Goal: Transaction & Acquisition: Purchase product/service

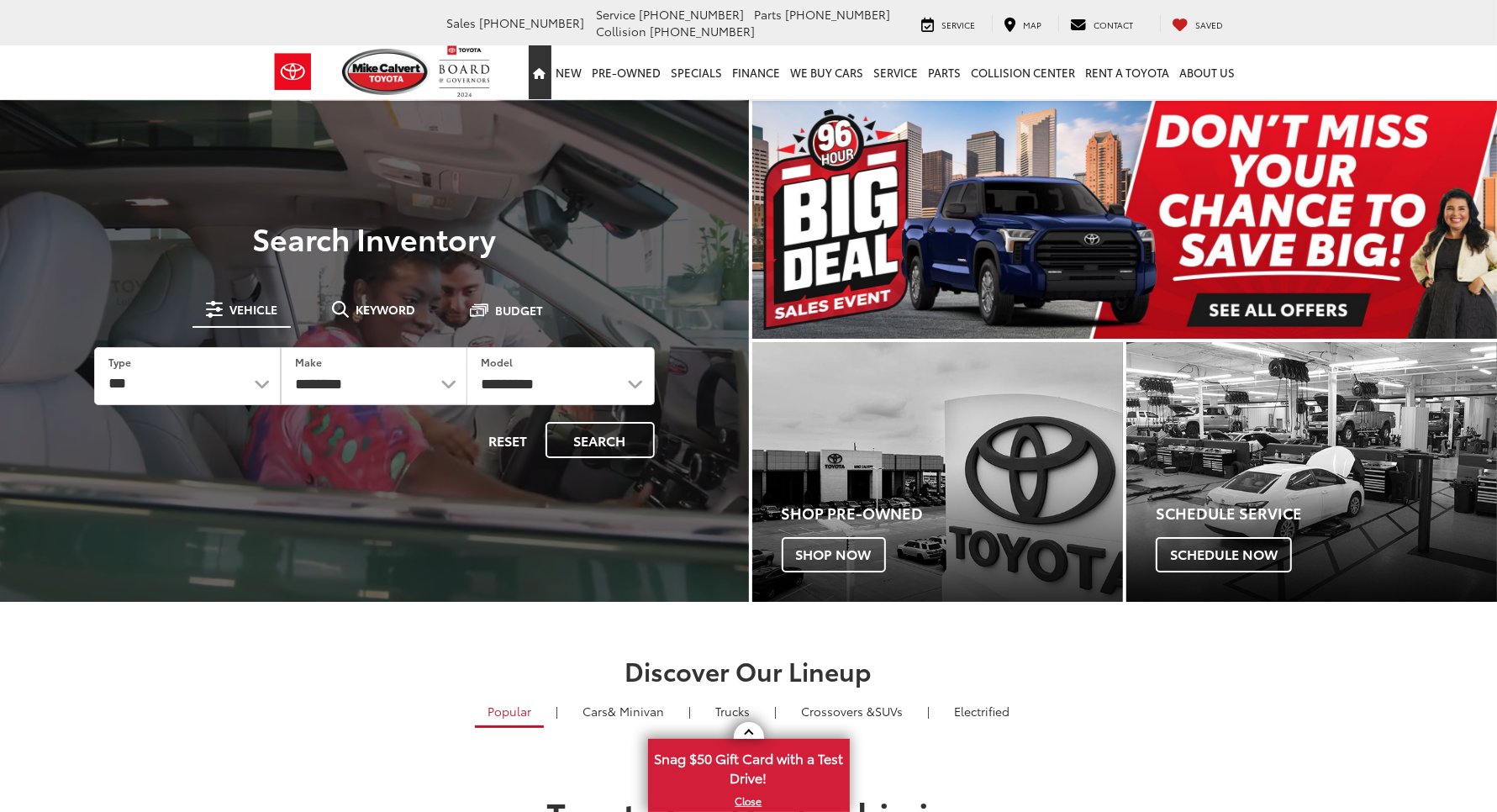
click at [533, 68] on icon "Home" at bounding box center [539, 73] width 13 height 11
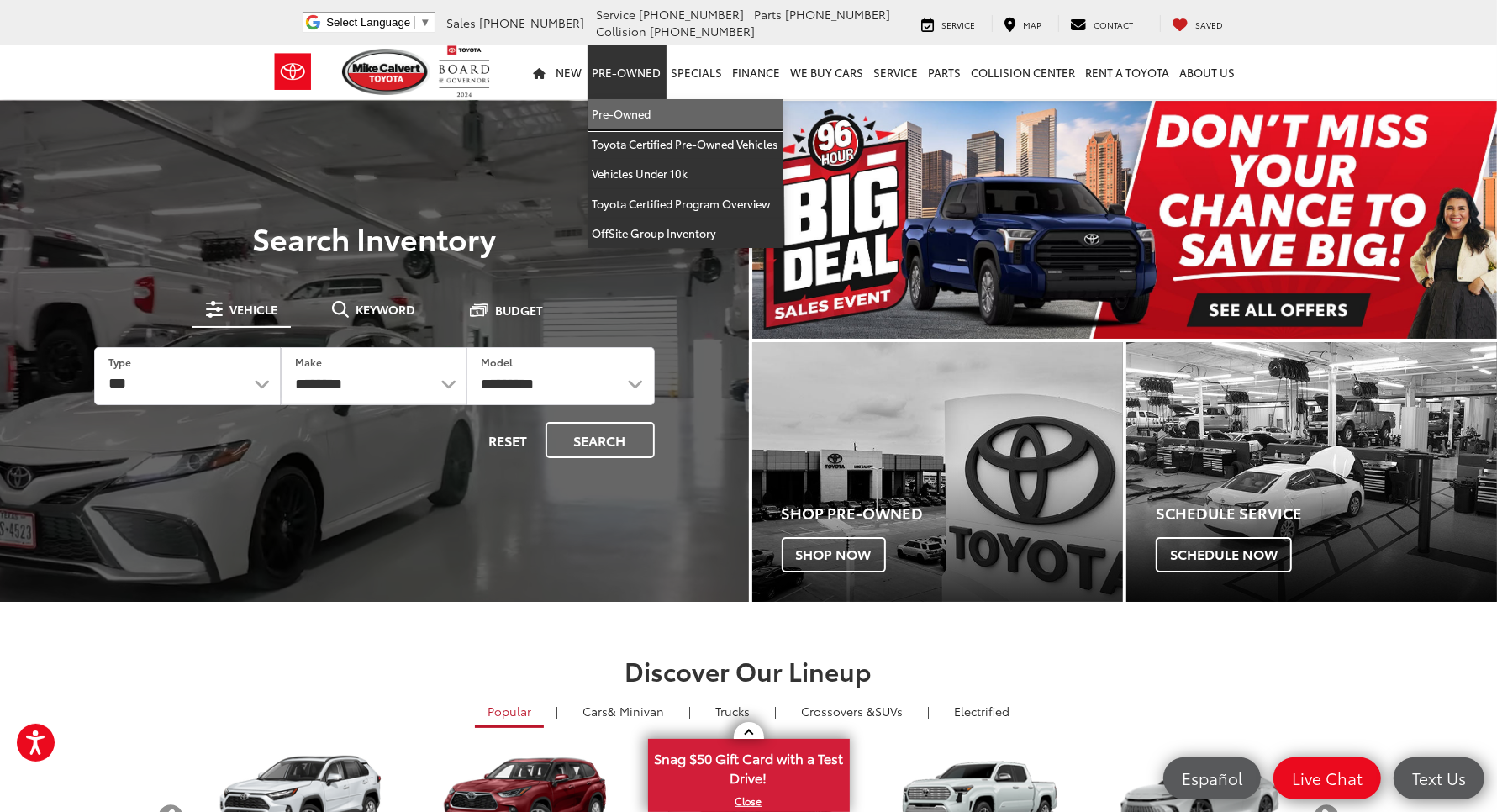
click at [588, 99] on link "Pre-Owned" at bounding box center [685, 114] width 196 height 30
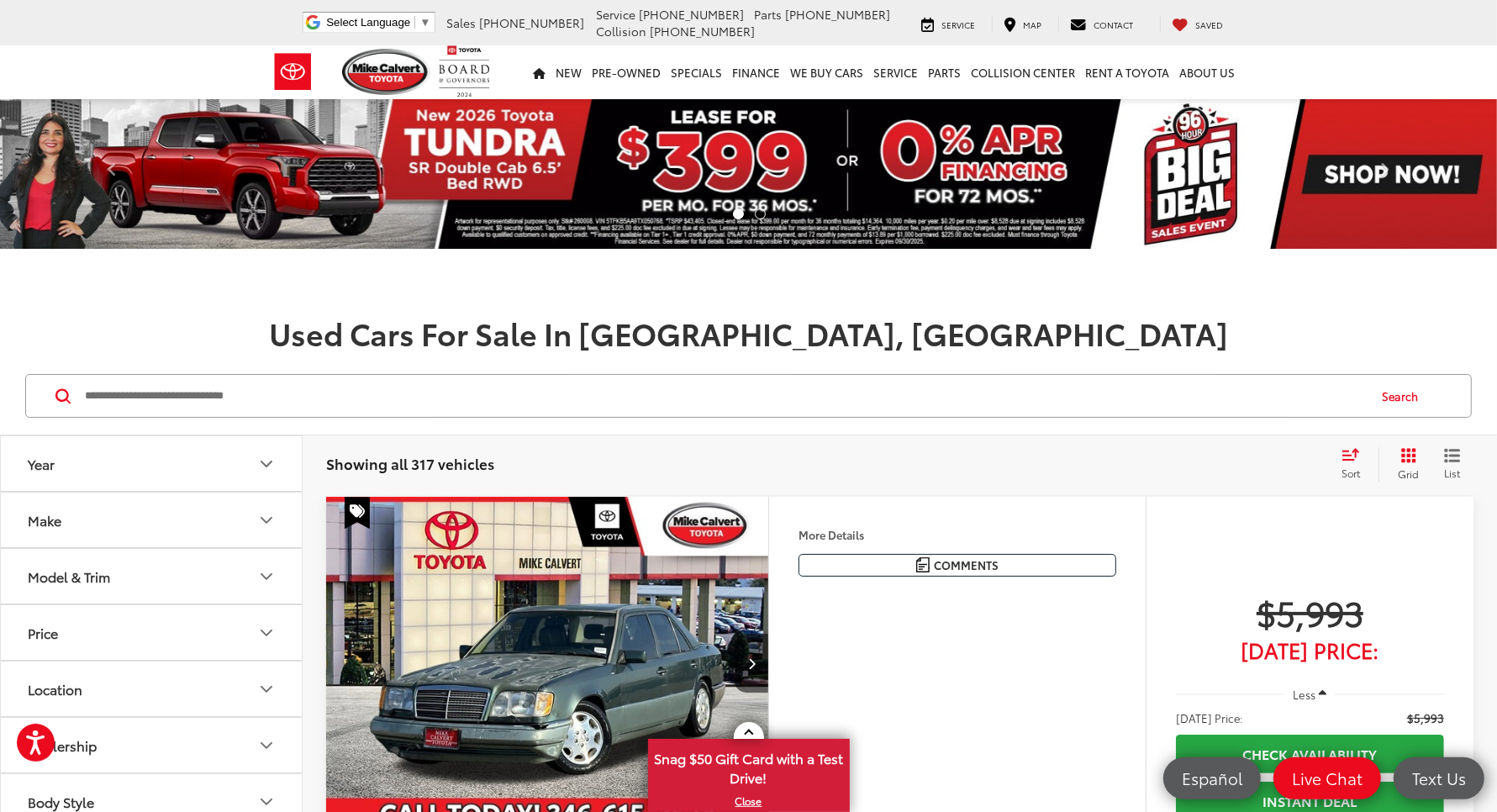
click at [459, 376] on input "Search by Make, Model, or Keyword" at bounding box center [724, 396] width 1283 height 41
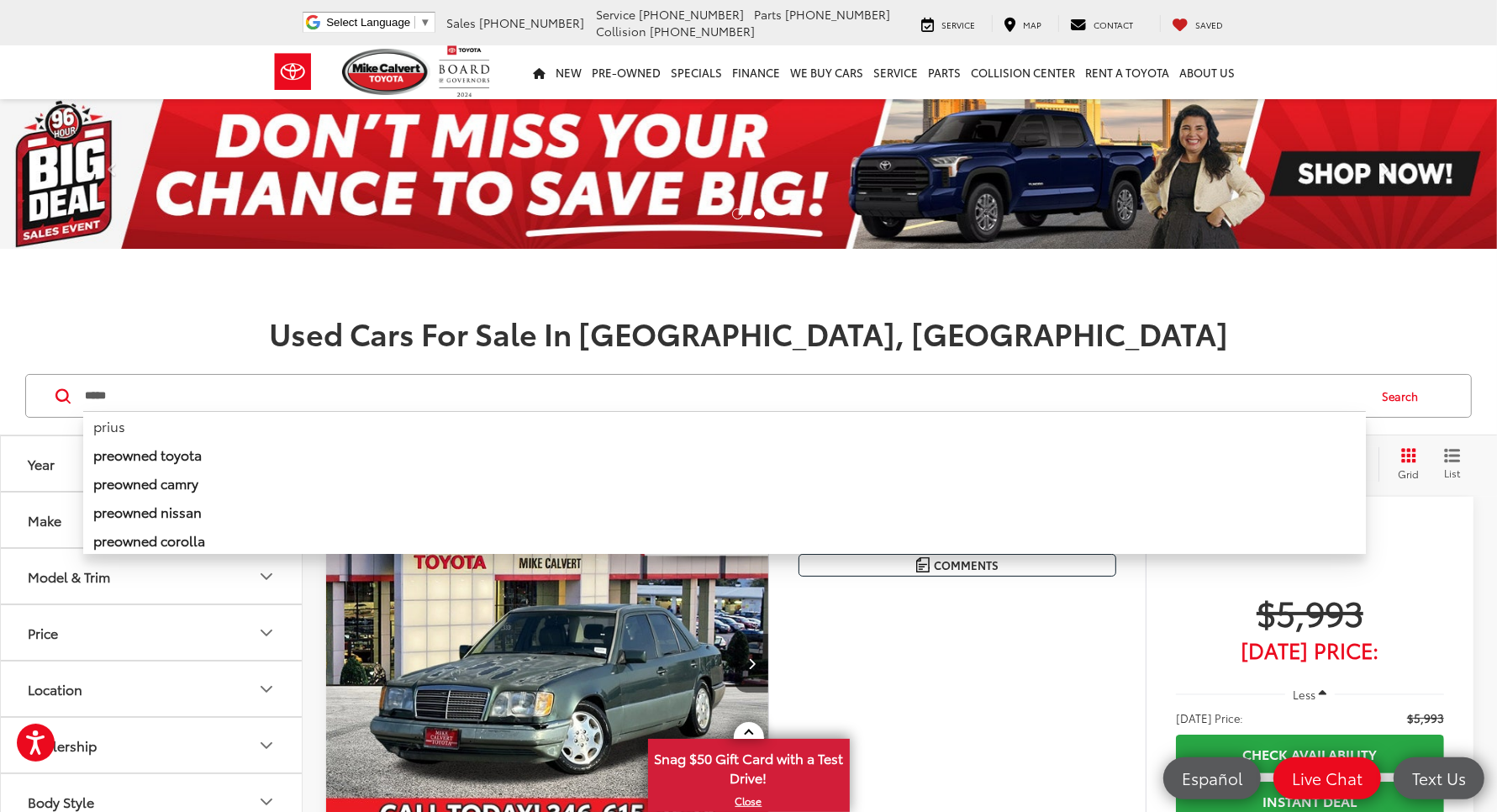
type input "*****"
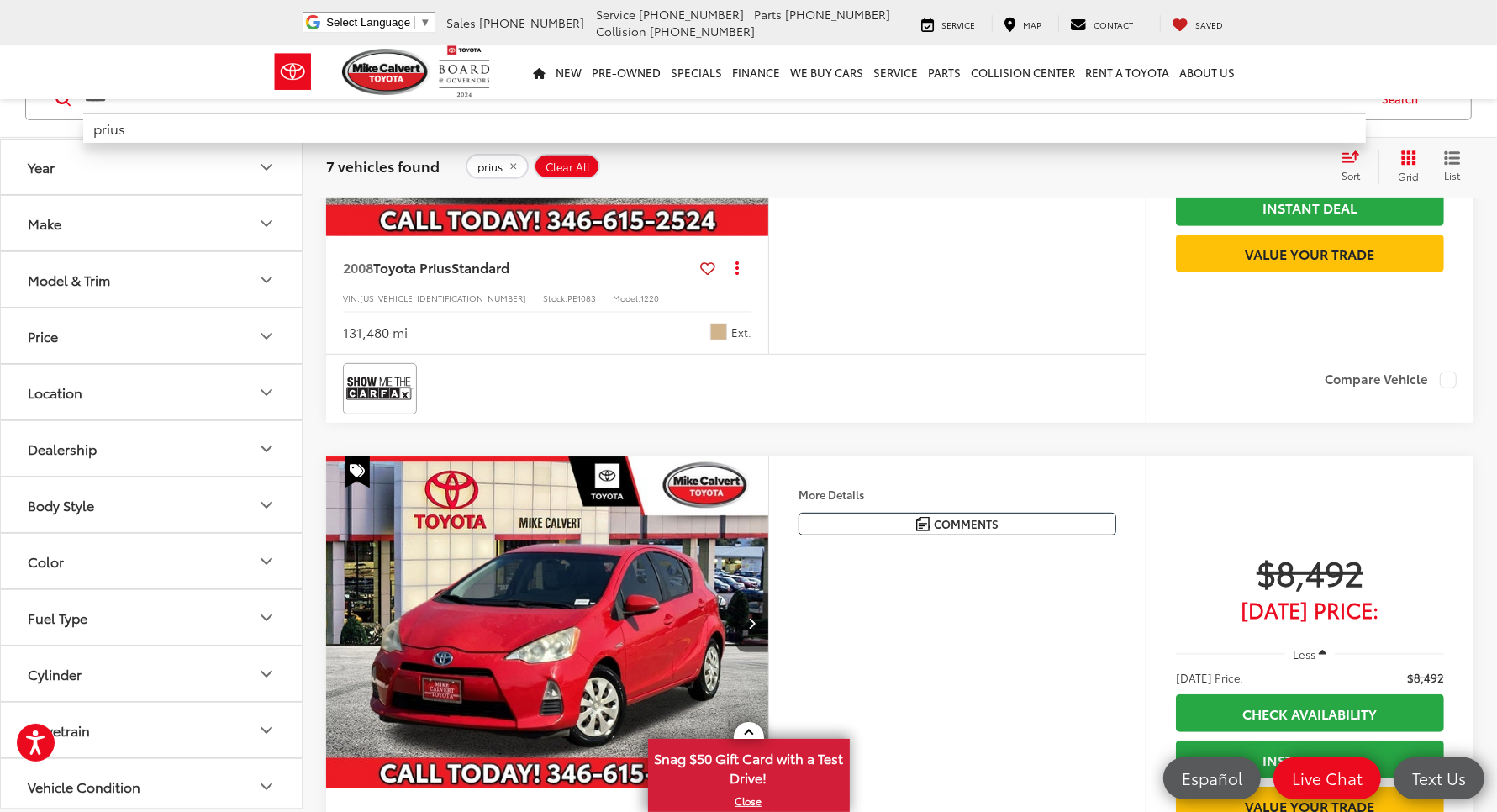
scroll to position [631, 0]
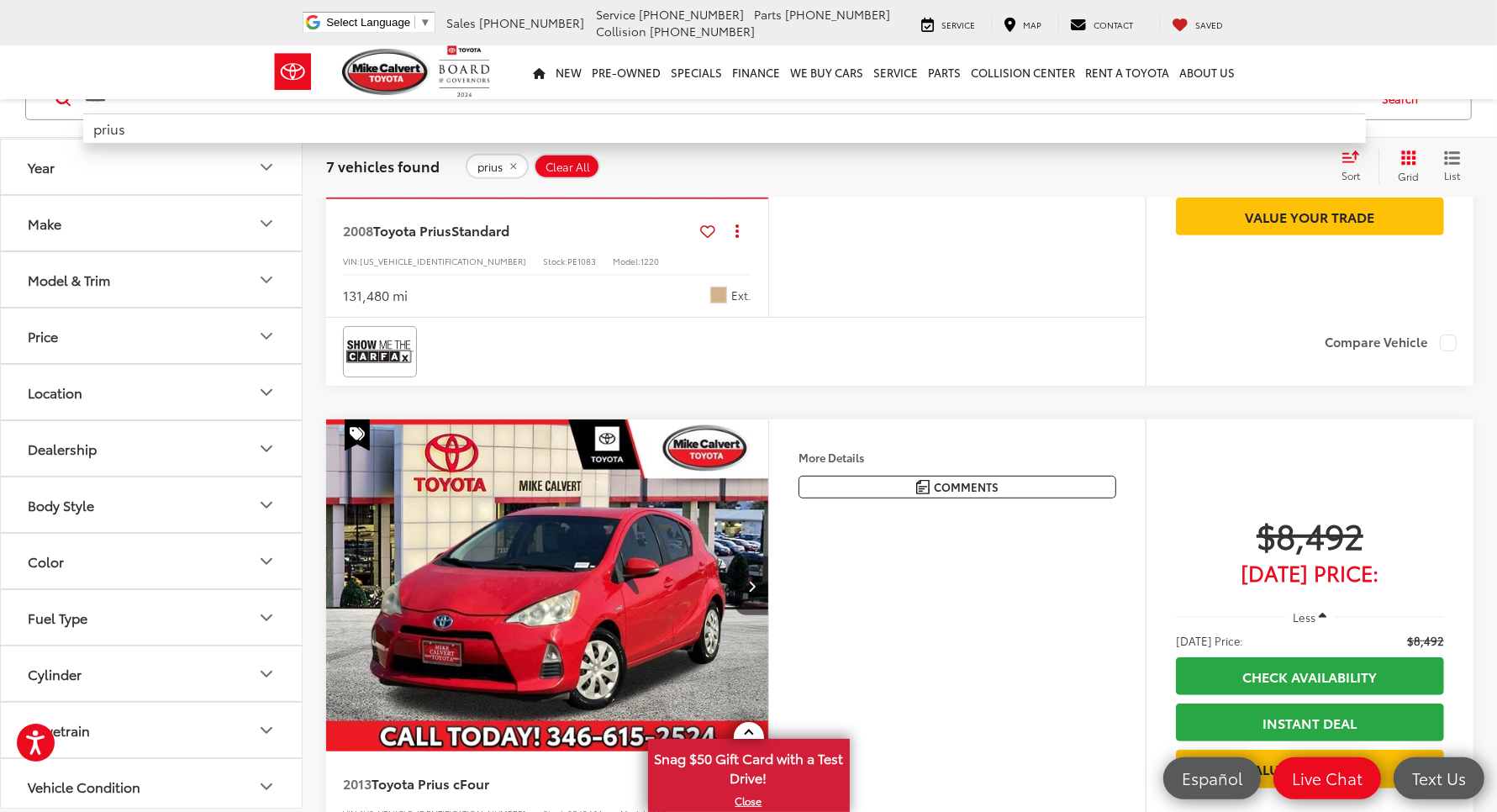
click at [582, 517] on img "2013 Toyota Prius c Four 0" at bounding box center [547, 586] width 445 height 334
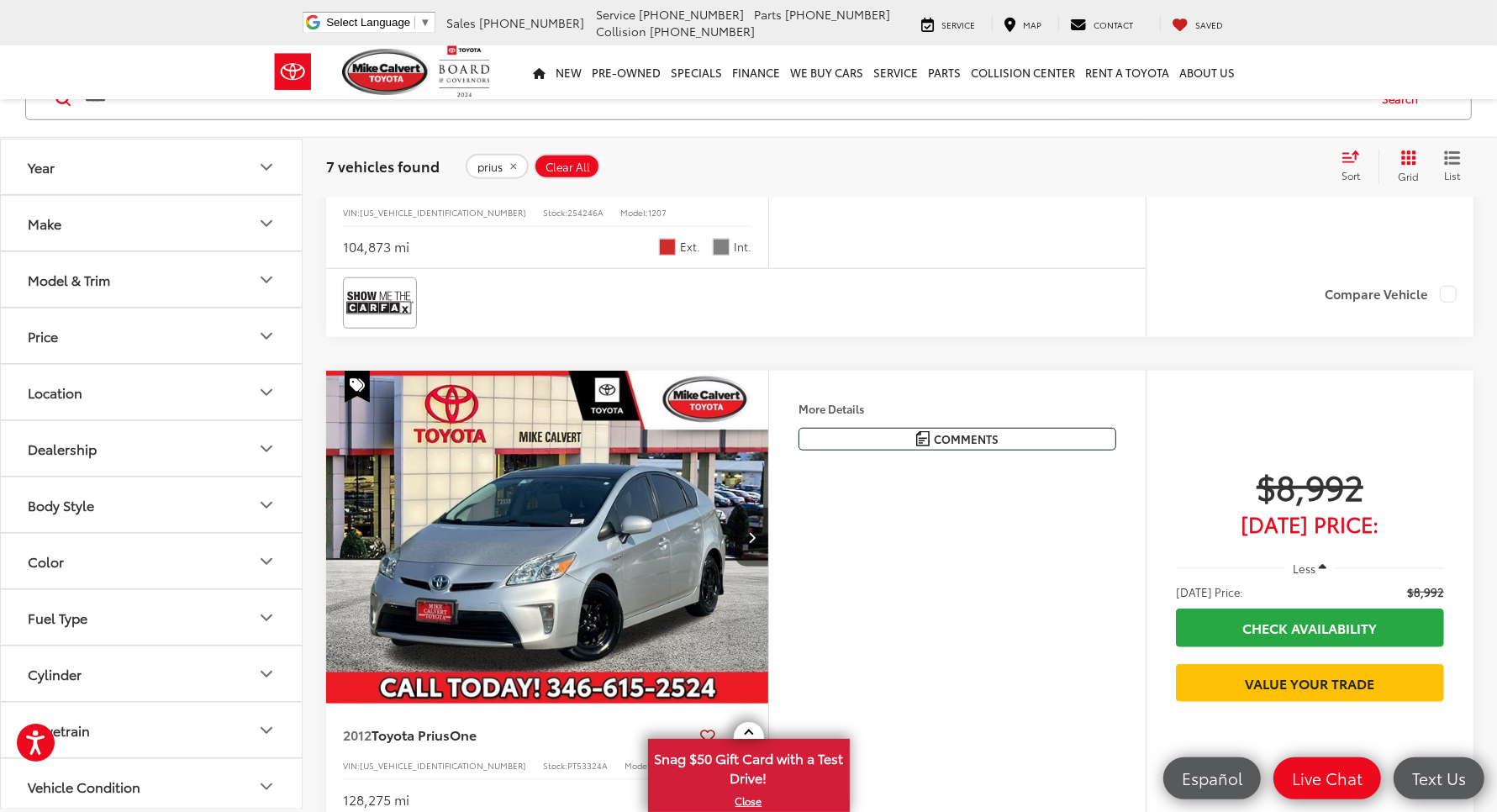
scroll to position [1414, 0]
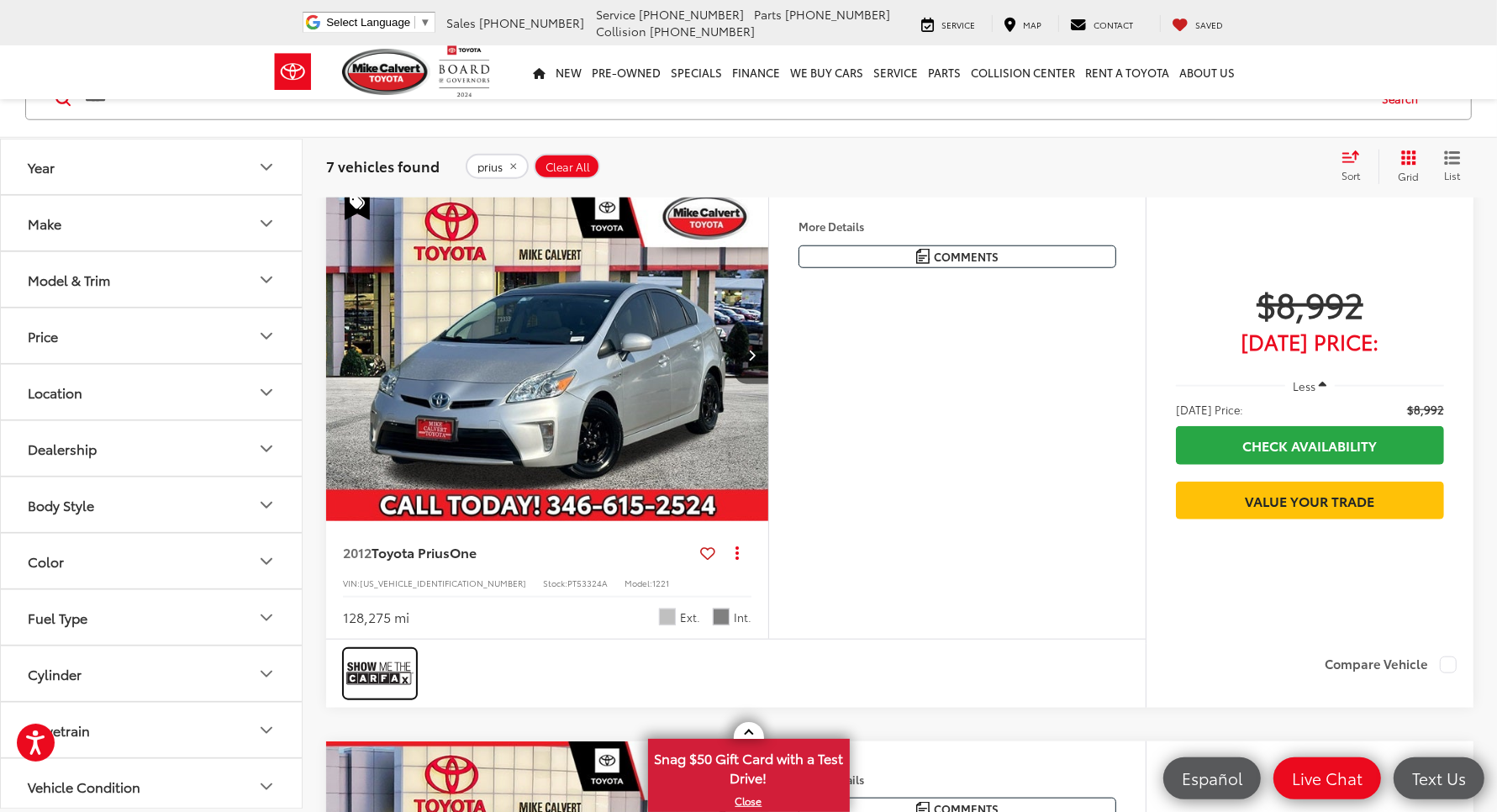
click at [408, 651] on img at bounding box center [379, 673] width 67 height 45
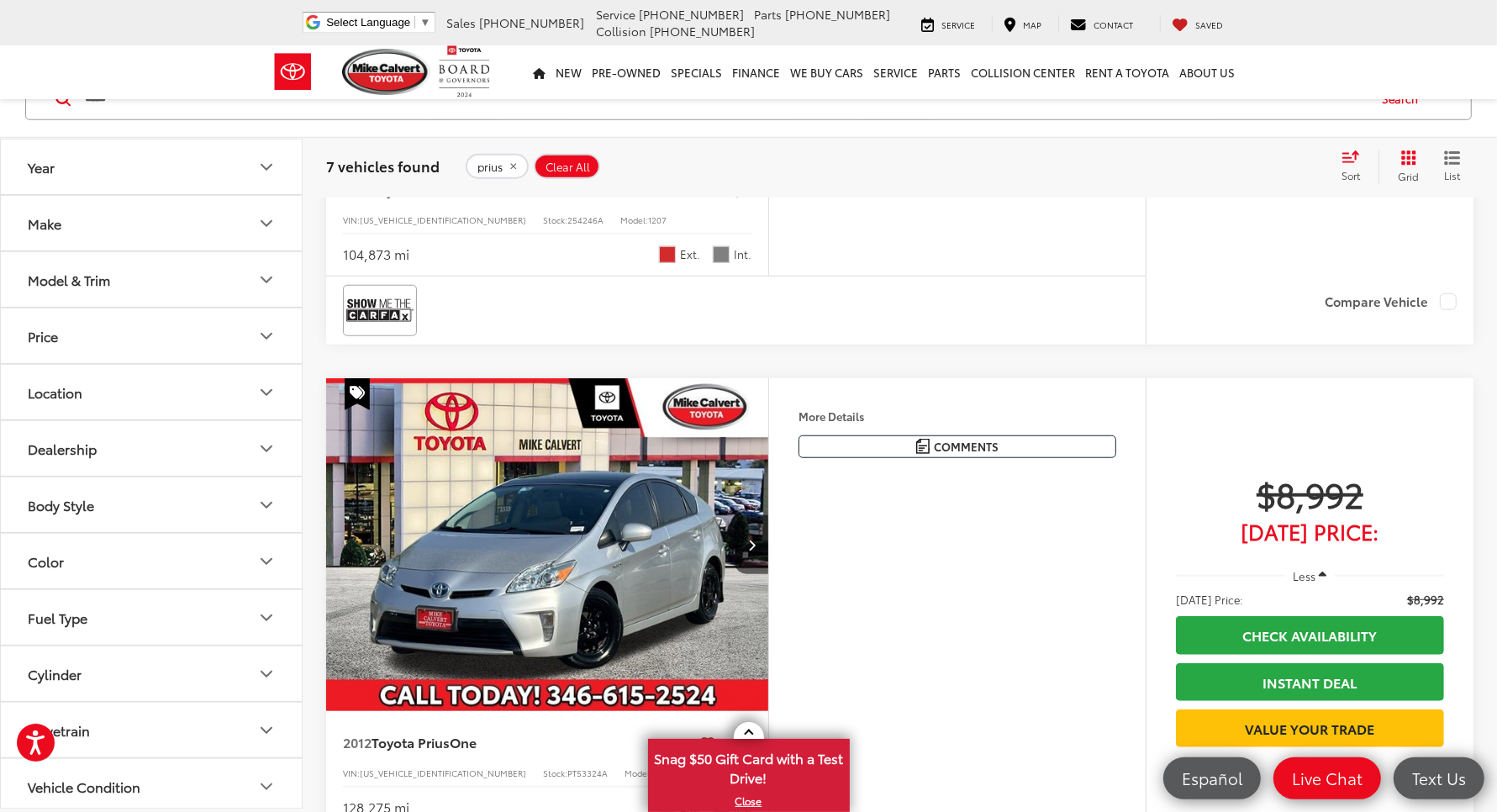
scroll to position [804, 0]
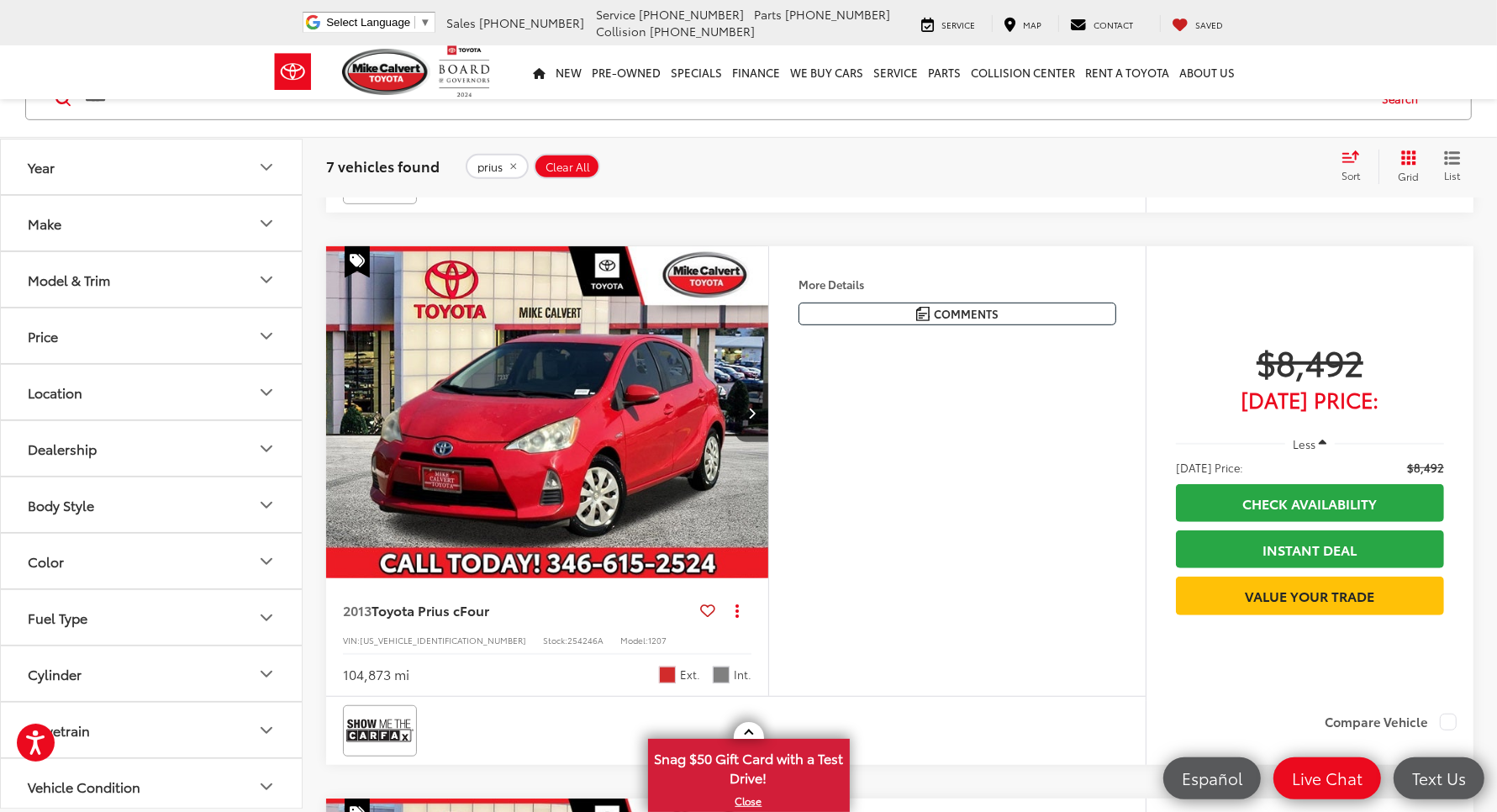
click at [549, 401] on img "2013 Toyota Prius c Four 0" at bounding box center [547, 413] width 445 height 334
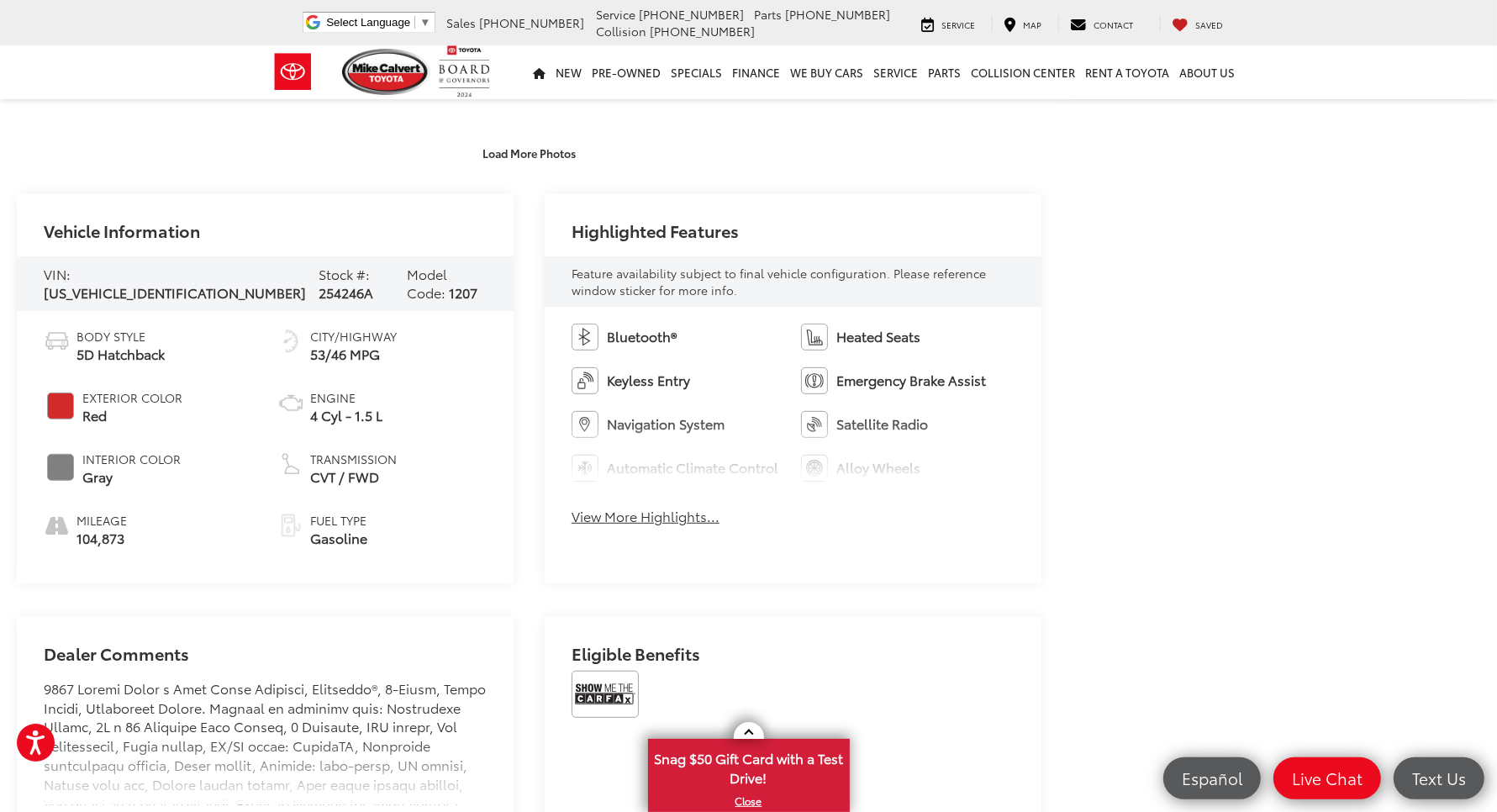
scroll to position [939, 0]
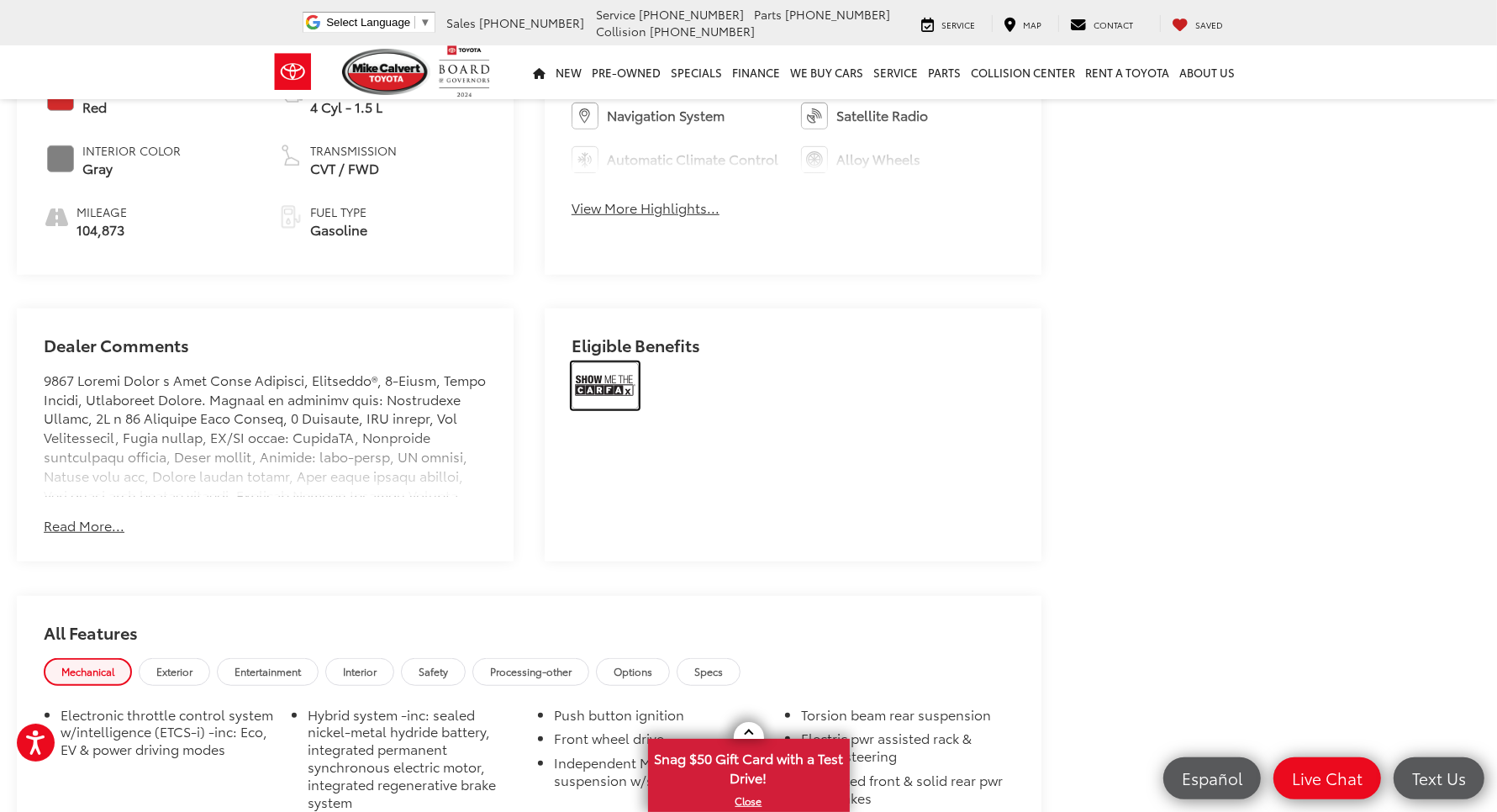
click at [583, 362] on img at bounding box center [605, 386] width 67 height 47
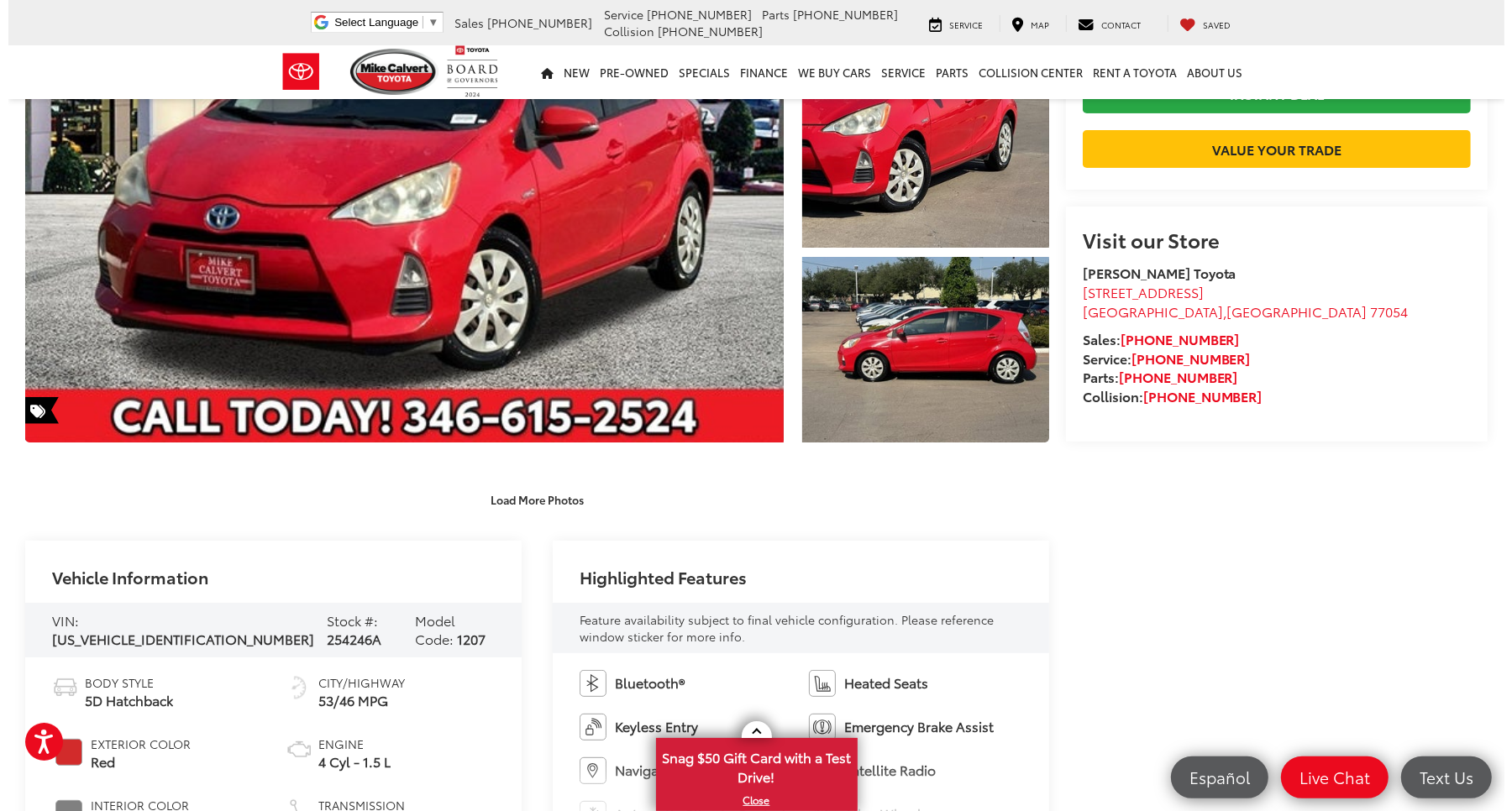
scroll to position [98, 0]
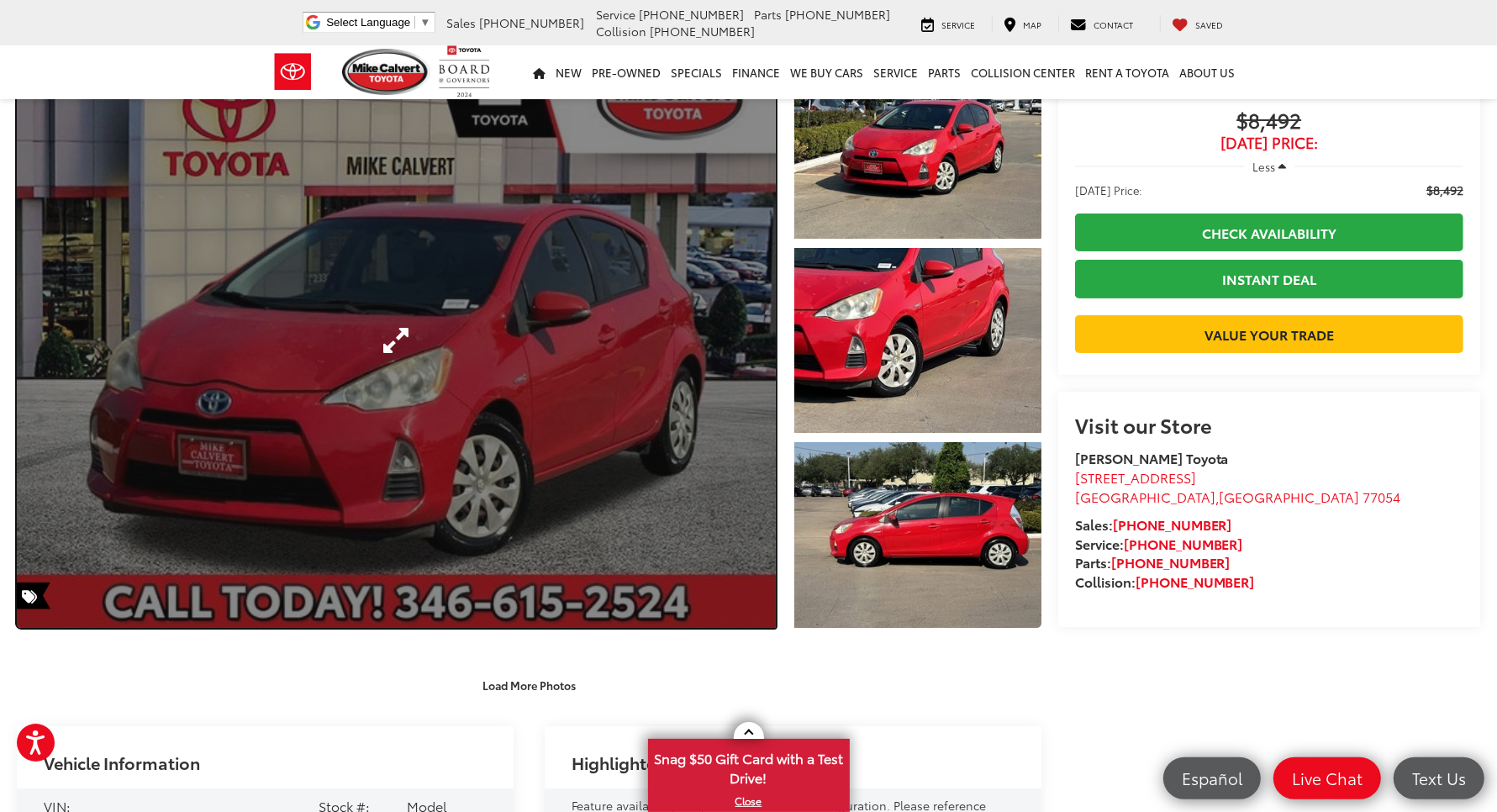
click at [356, 334] on link "Expand Photo 0" at bounding box center [396, 340] width 759 height 575
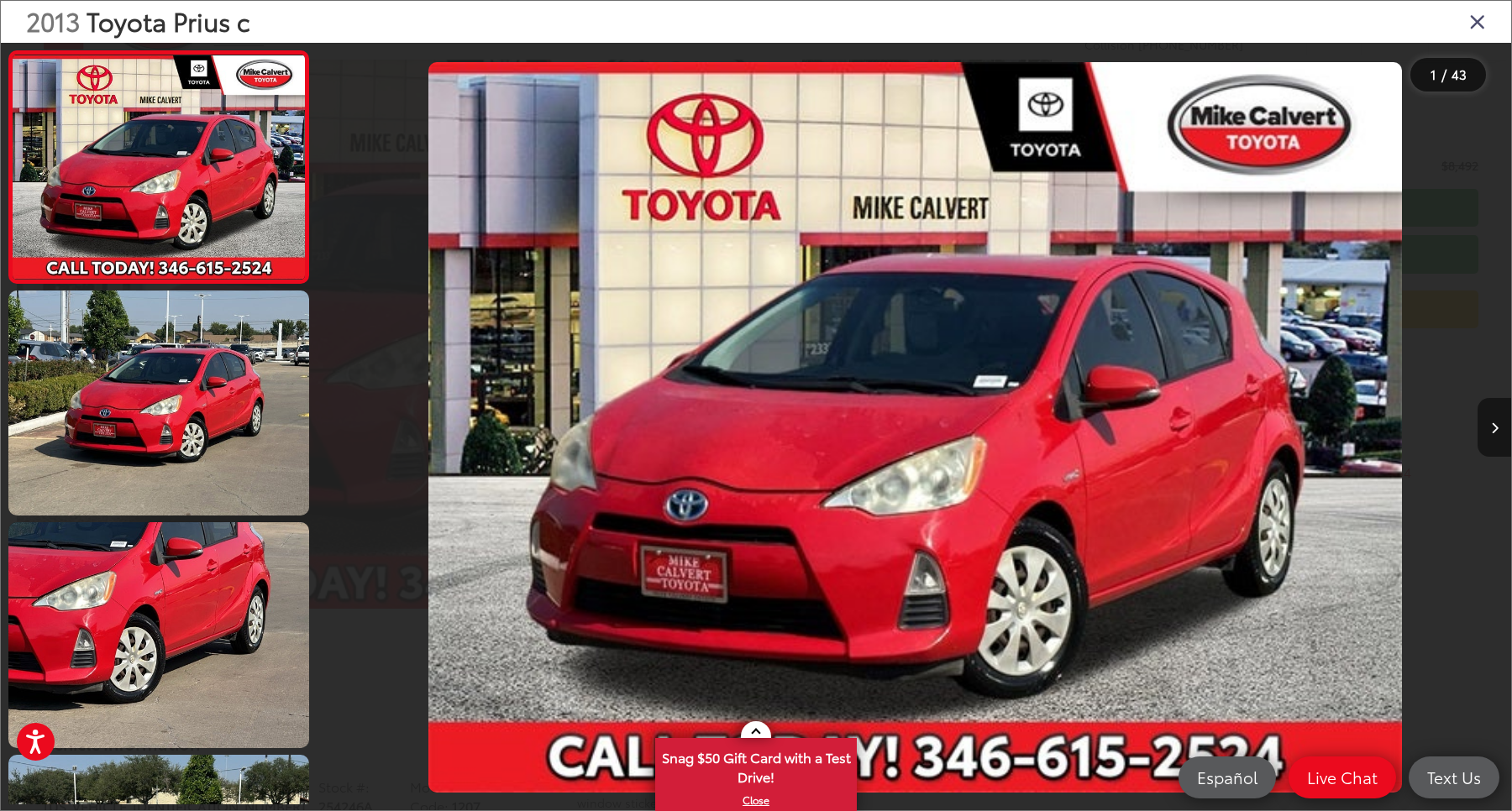
click at [1495, 425] on button "Next image" at bounding box center [1494, 427] width 34 height 58
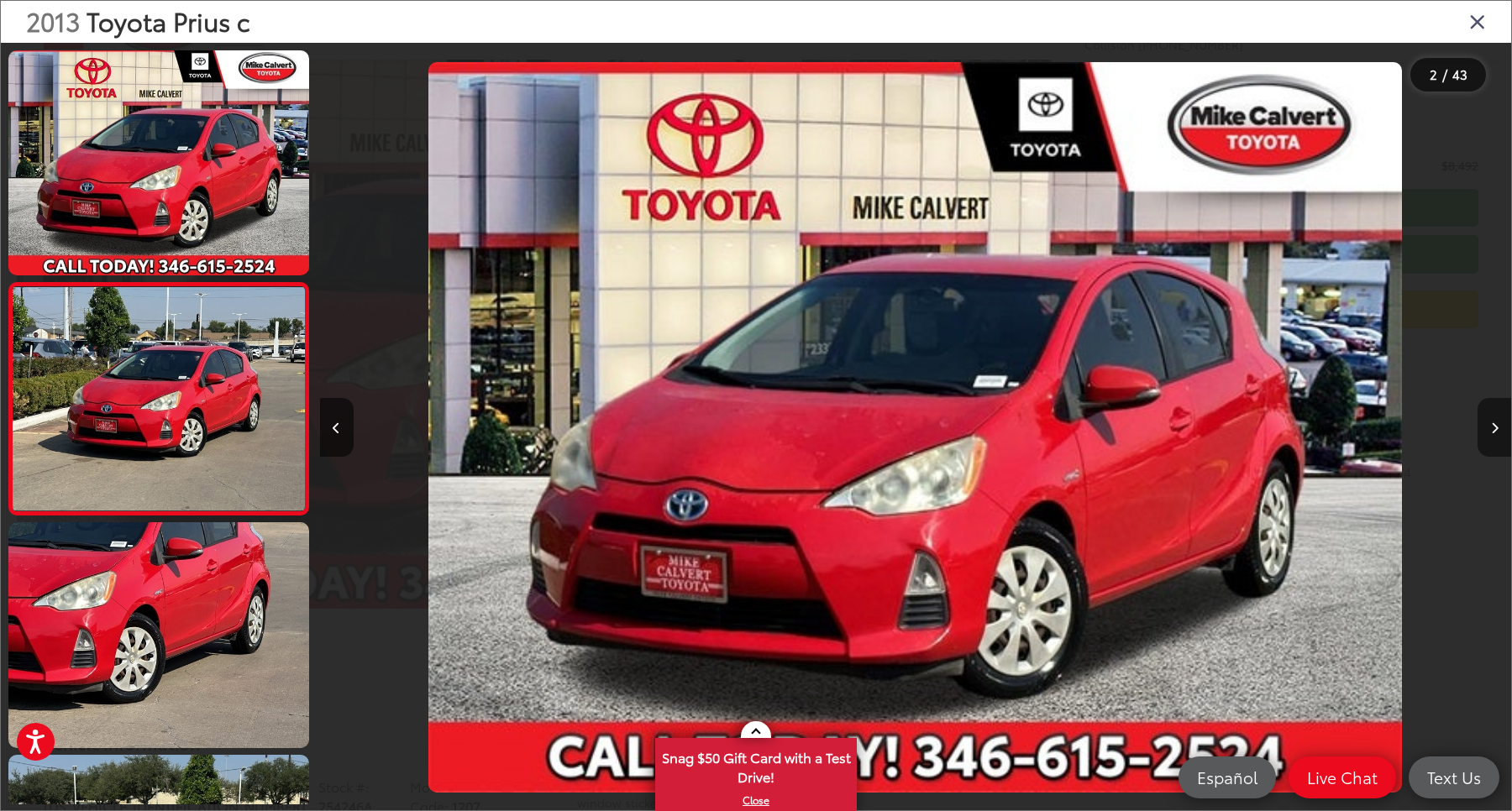
scroll to position [21, 0]
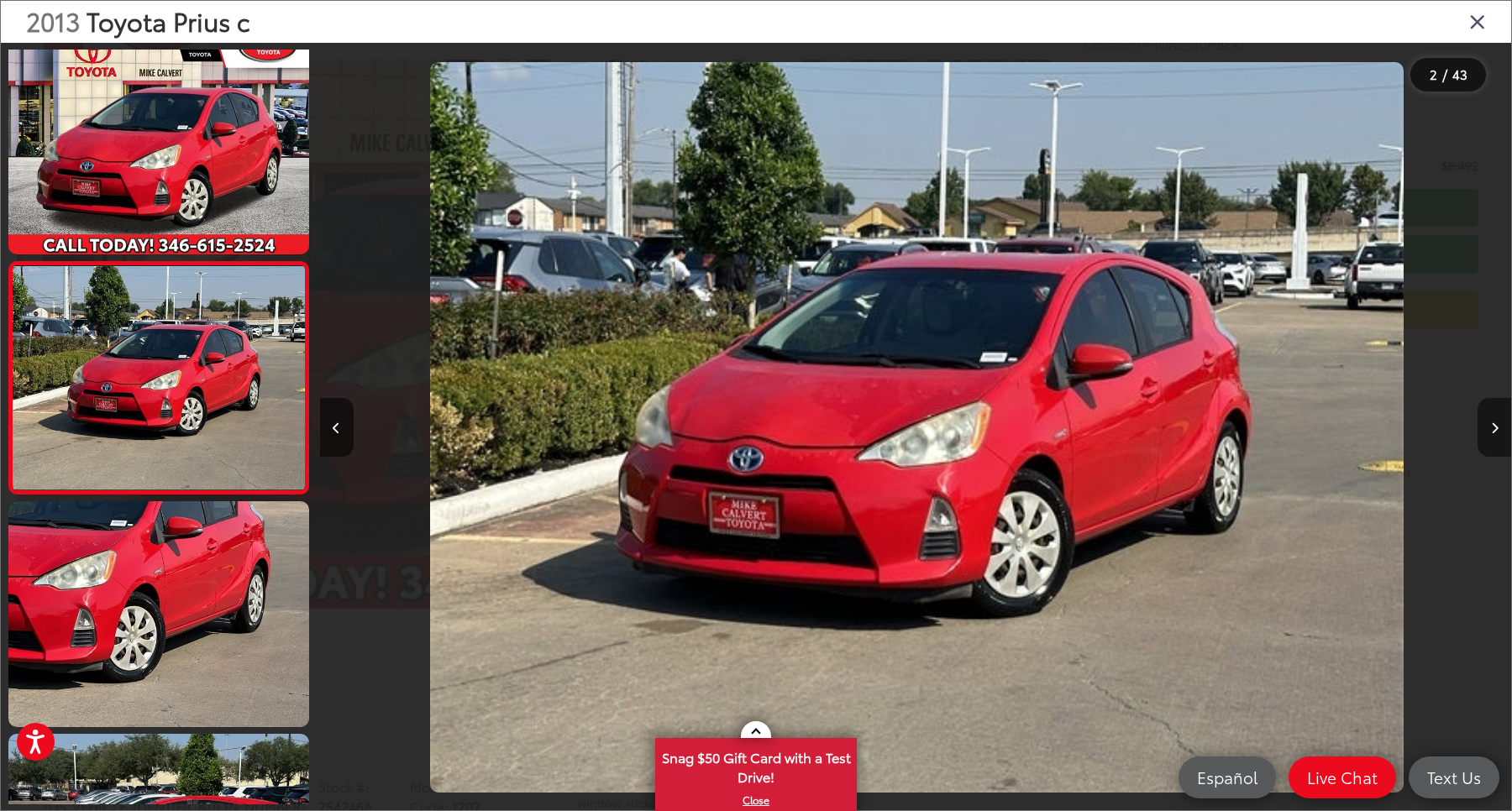
click at [1495, 428] on button "Next image" at bounding box center [1494, 427] width 34 height 58
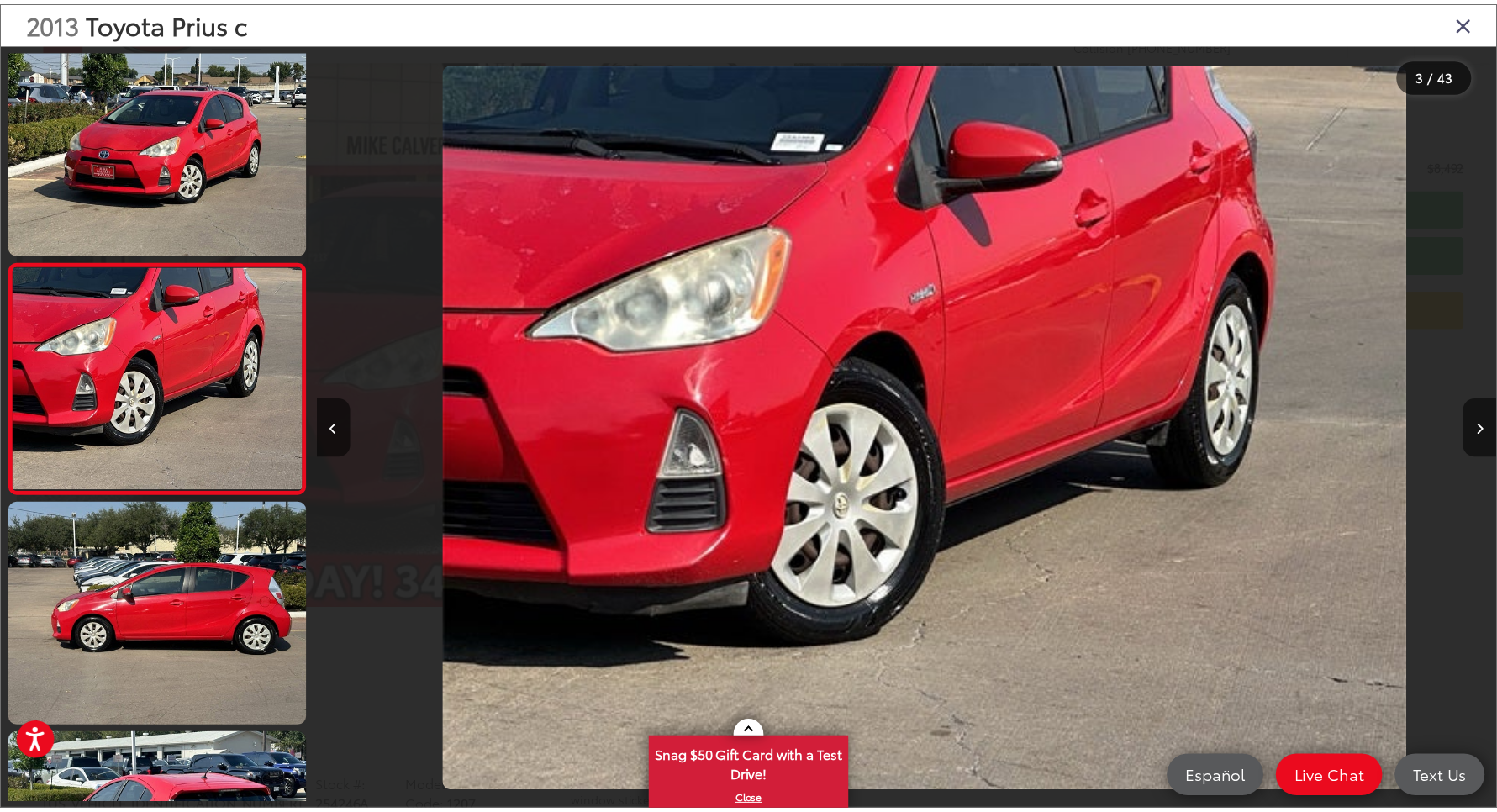
scroll to position [0, 2384]
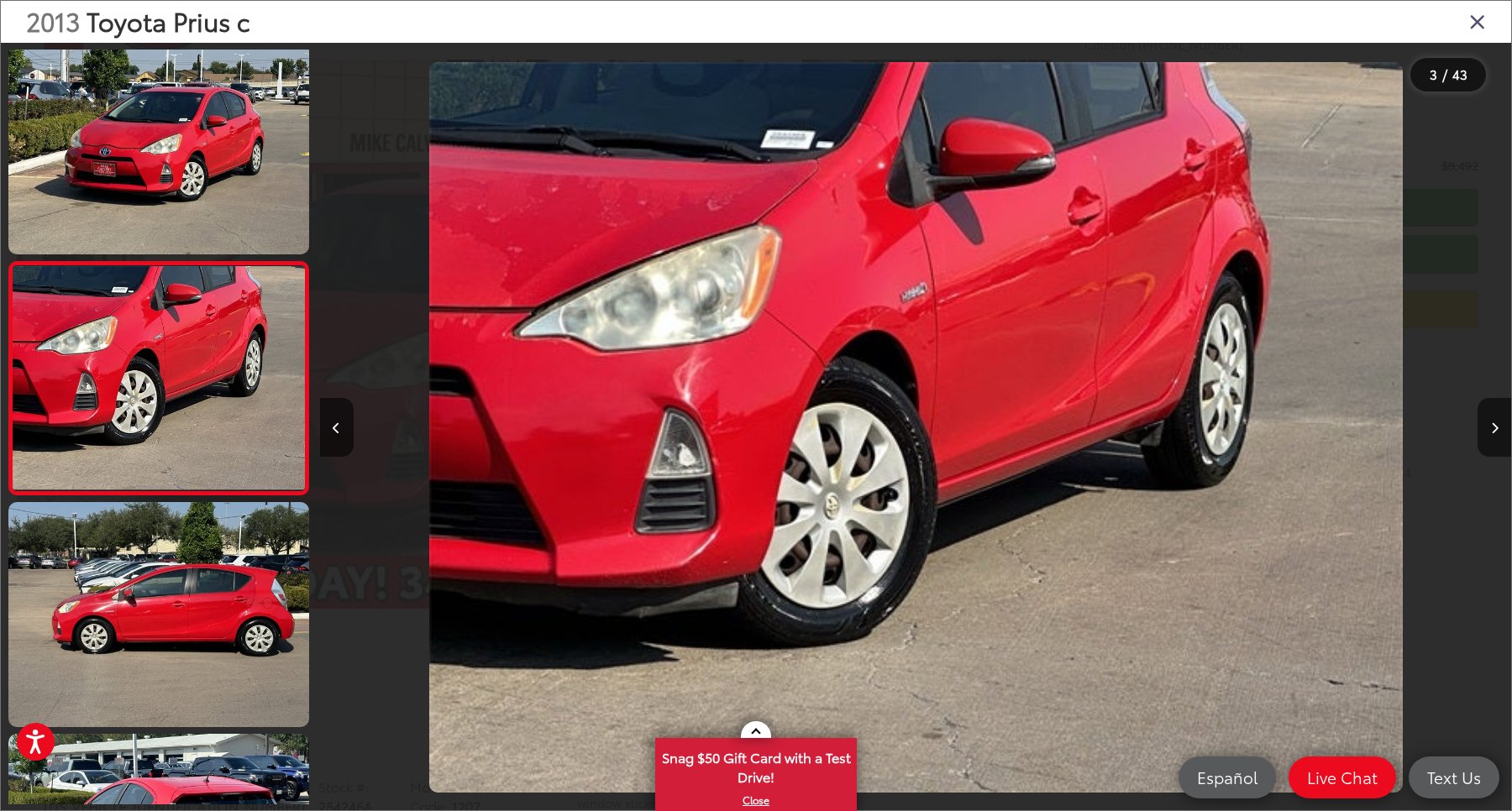
click at [1471, 23] on icon "Close gallery" at bounding box center [1477, 21] width 17 height 22
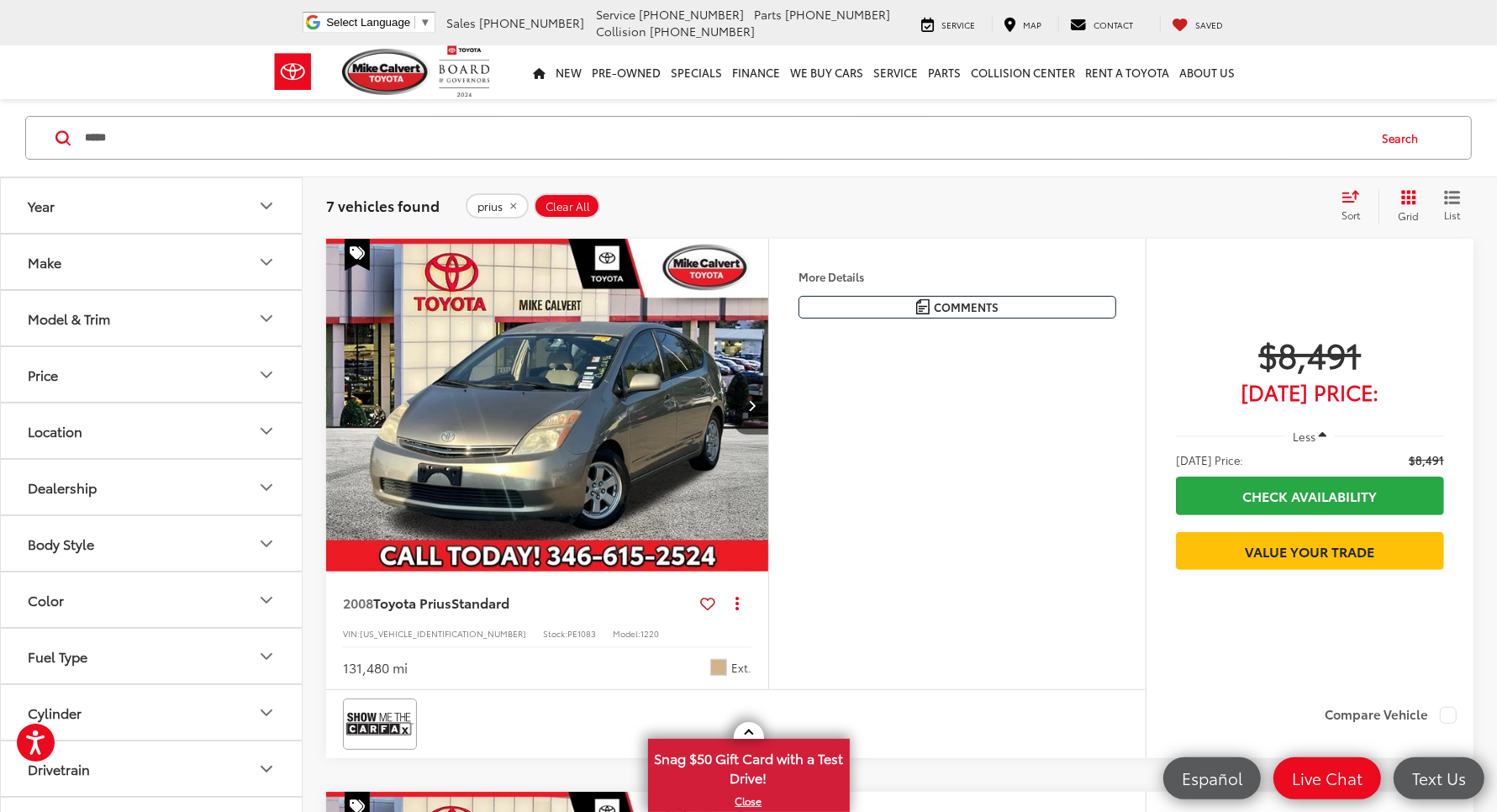
click at [494, 193] on button "prius" at bounding box center [497, 206] width 63 height 25
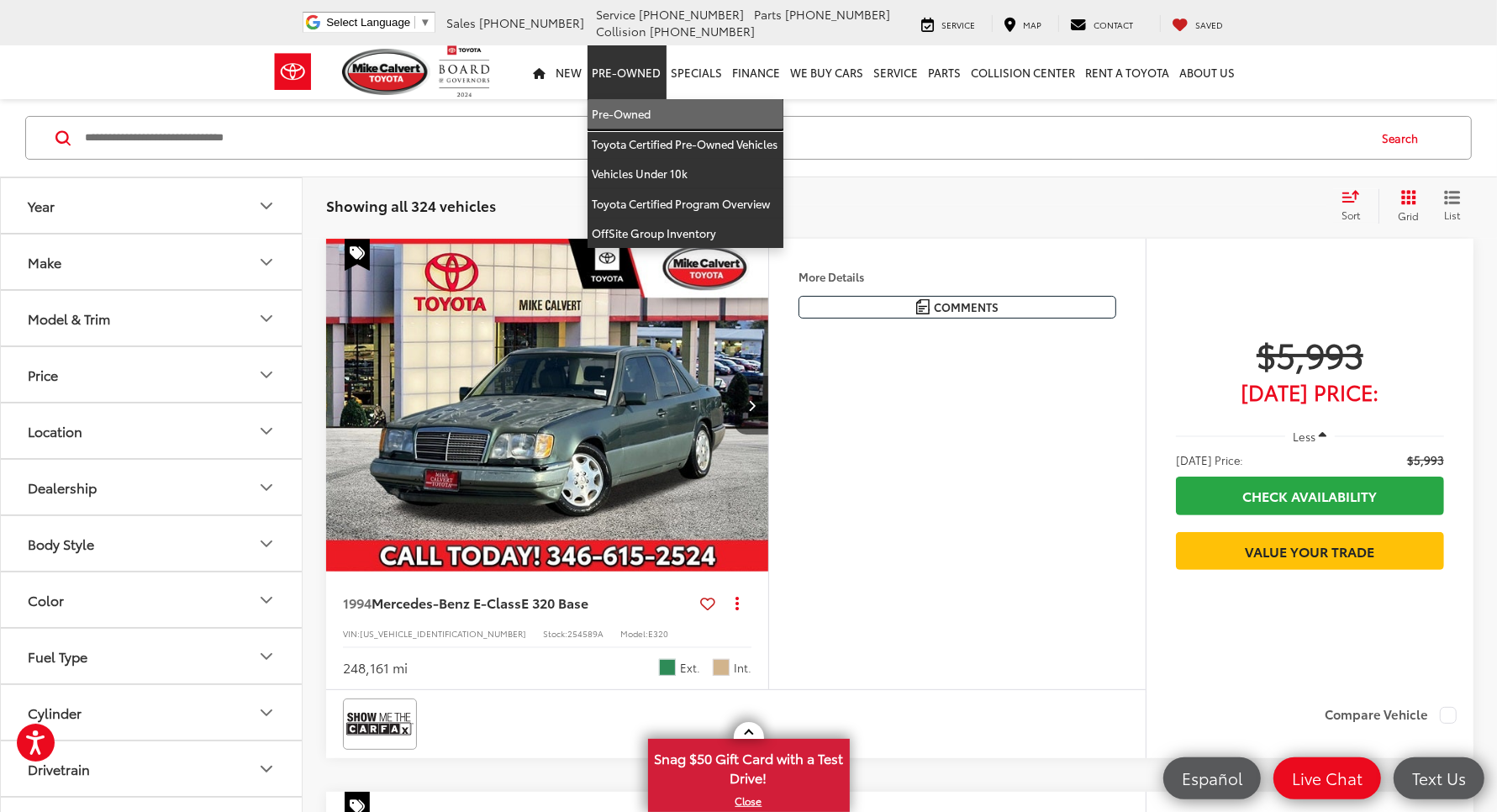
click at [588, 99] on link "Pre-Owned" at bounding box center [685, 114] width 196 height 30
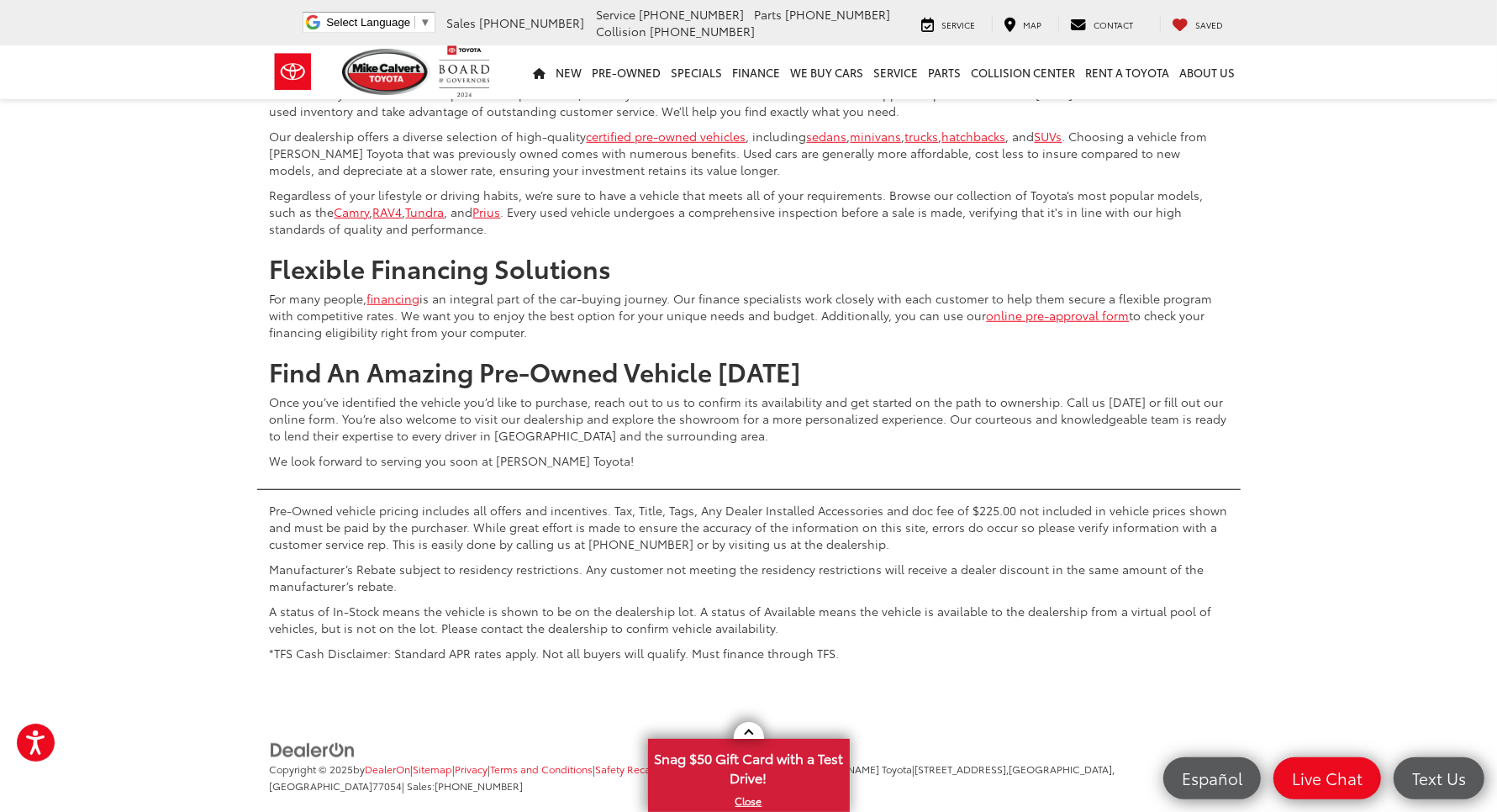
scroll to position [6935, 0]
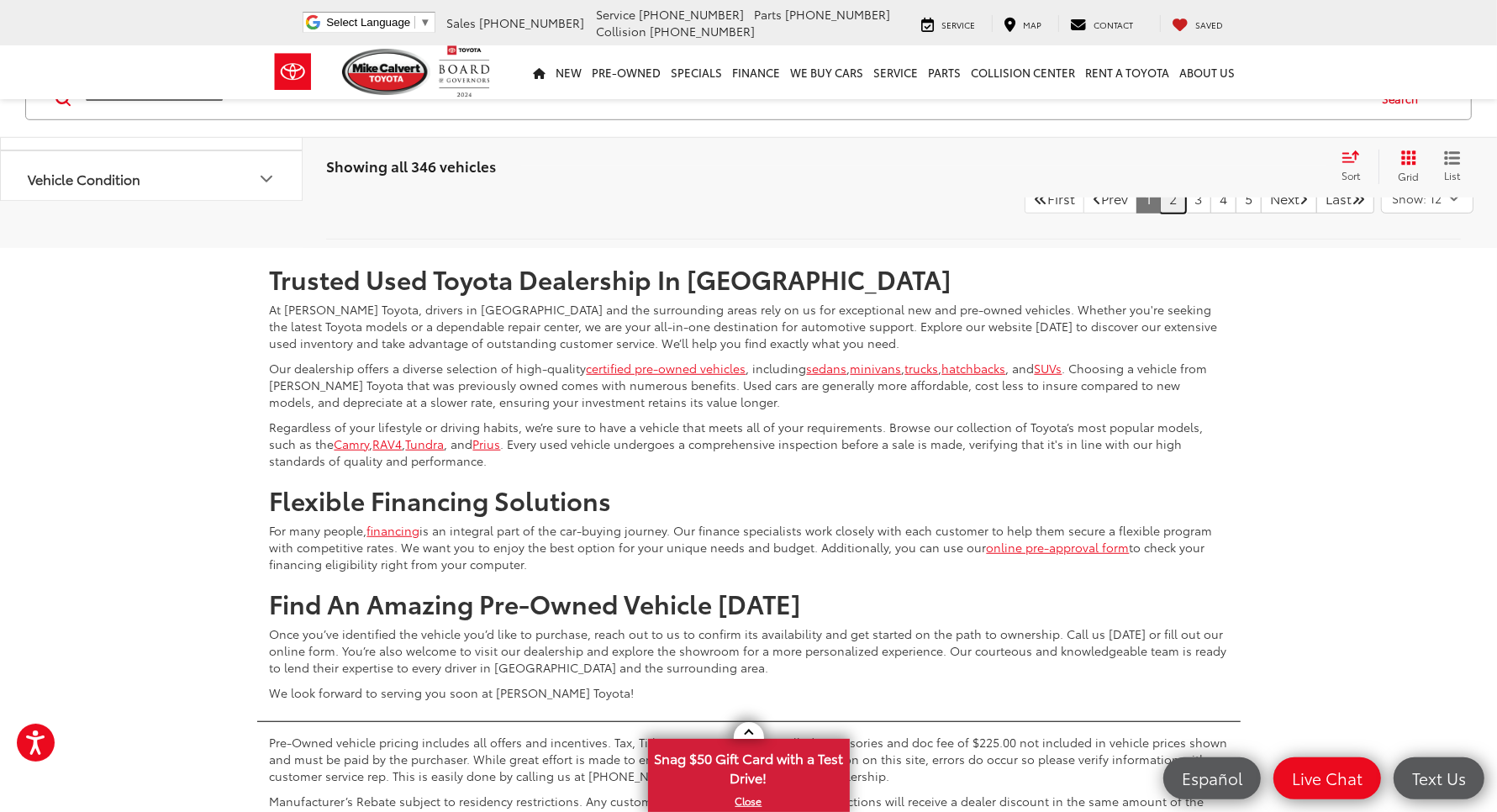
click at [1160, 213] on link "2" at bounding box center [1173, 198] width 26 height 30
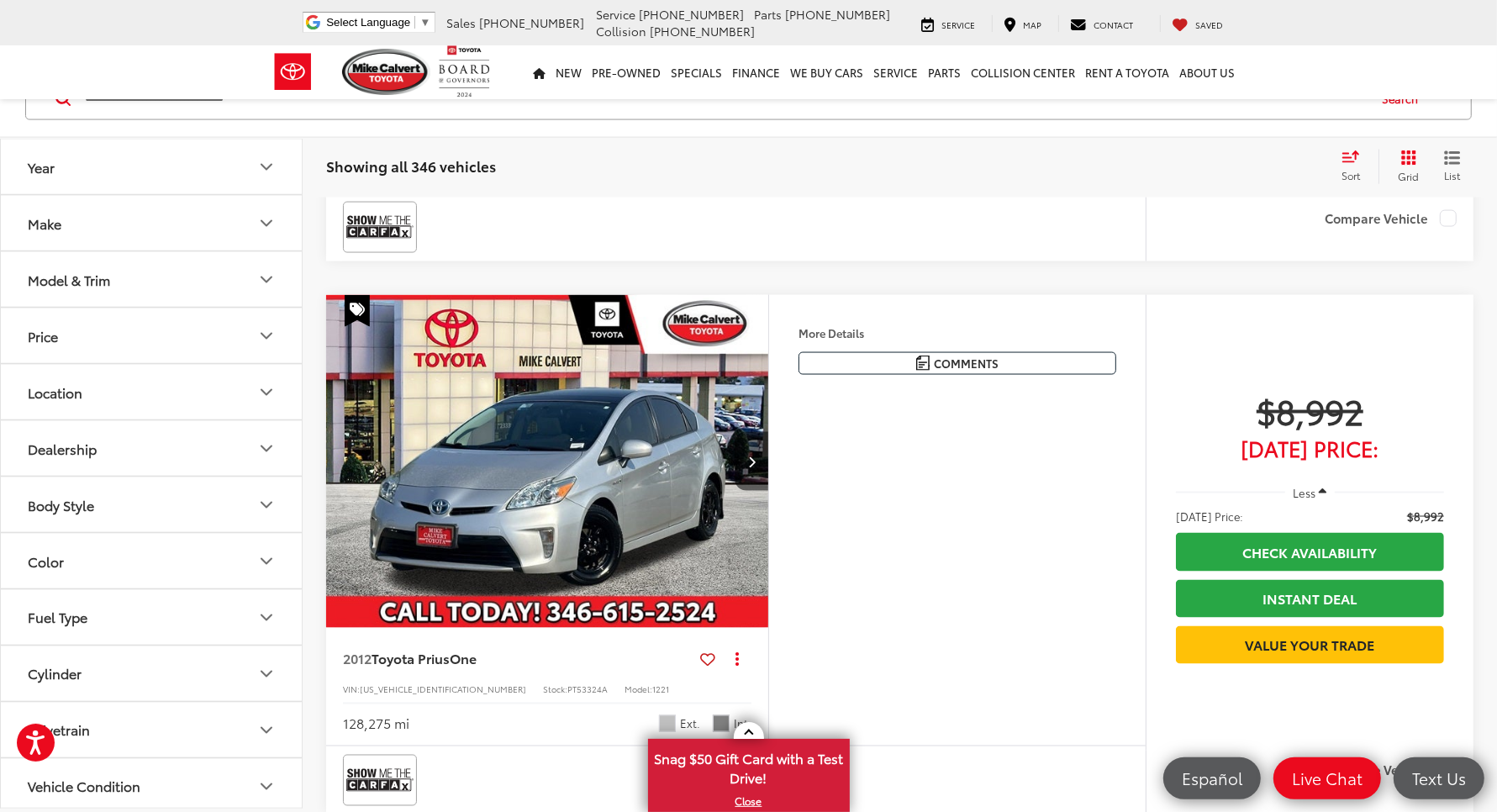
scroll to position [2570, 0]
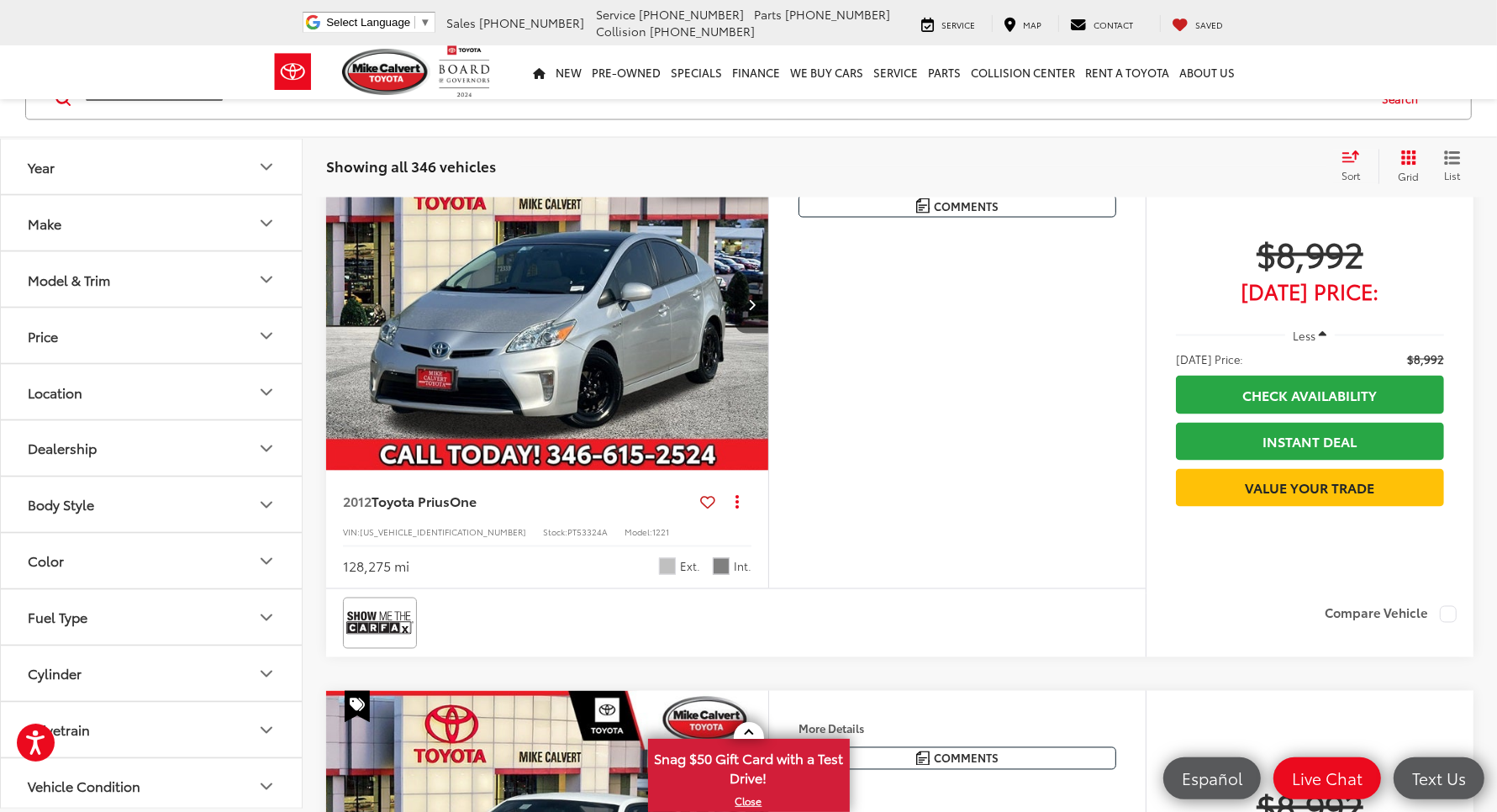
click at [627, 360] on img "2012 Toyota Prius One 0" at bounding box center [547, 305] width 445 height 334
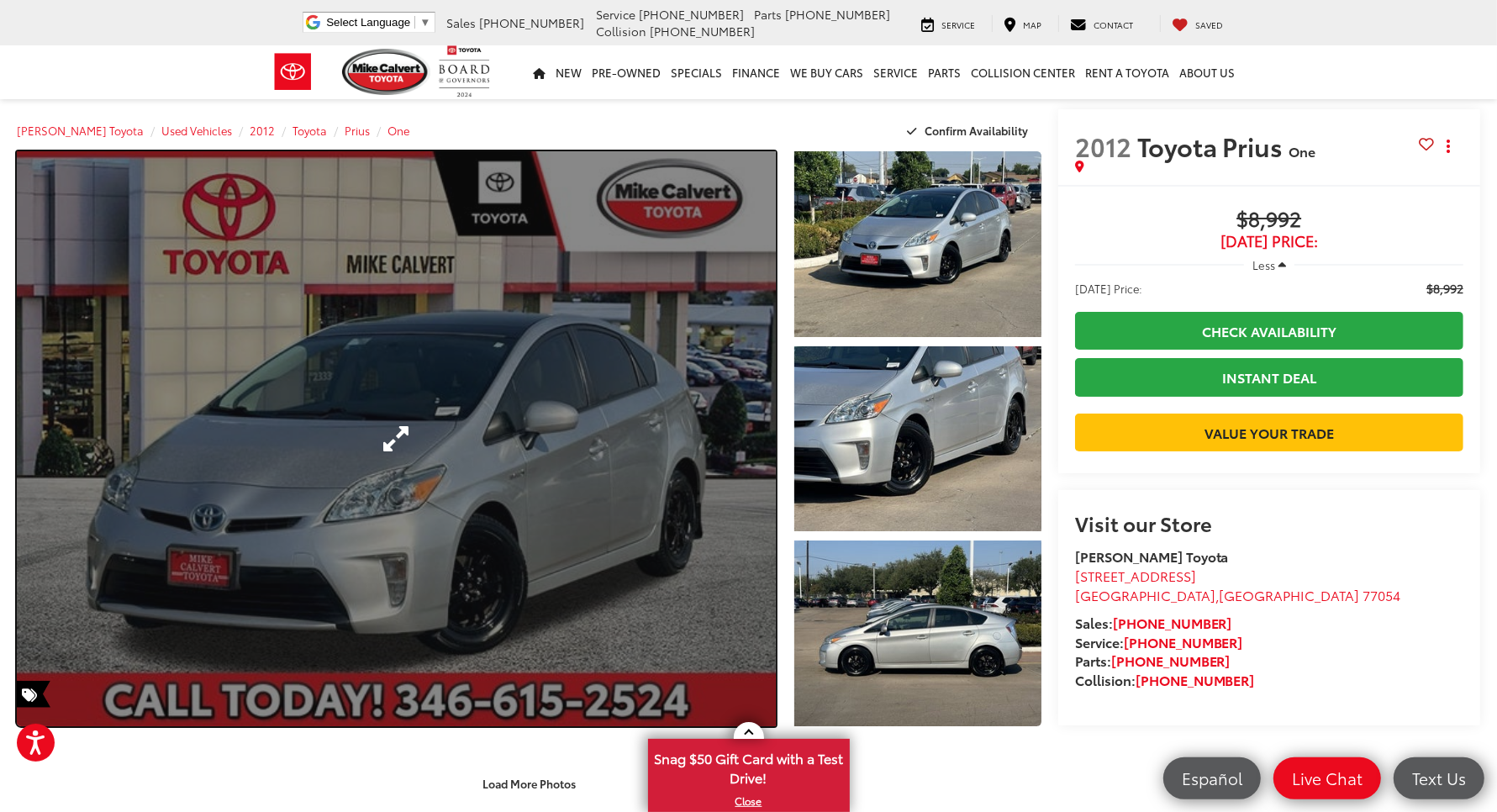
click at [527, 283] on link "Expand Photo 0" at bounding box center [396, 439] width 759 height 575
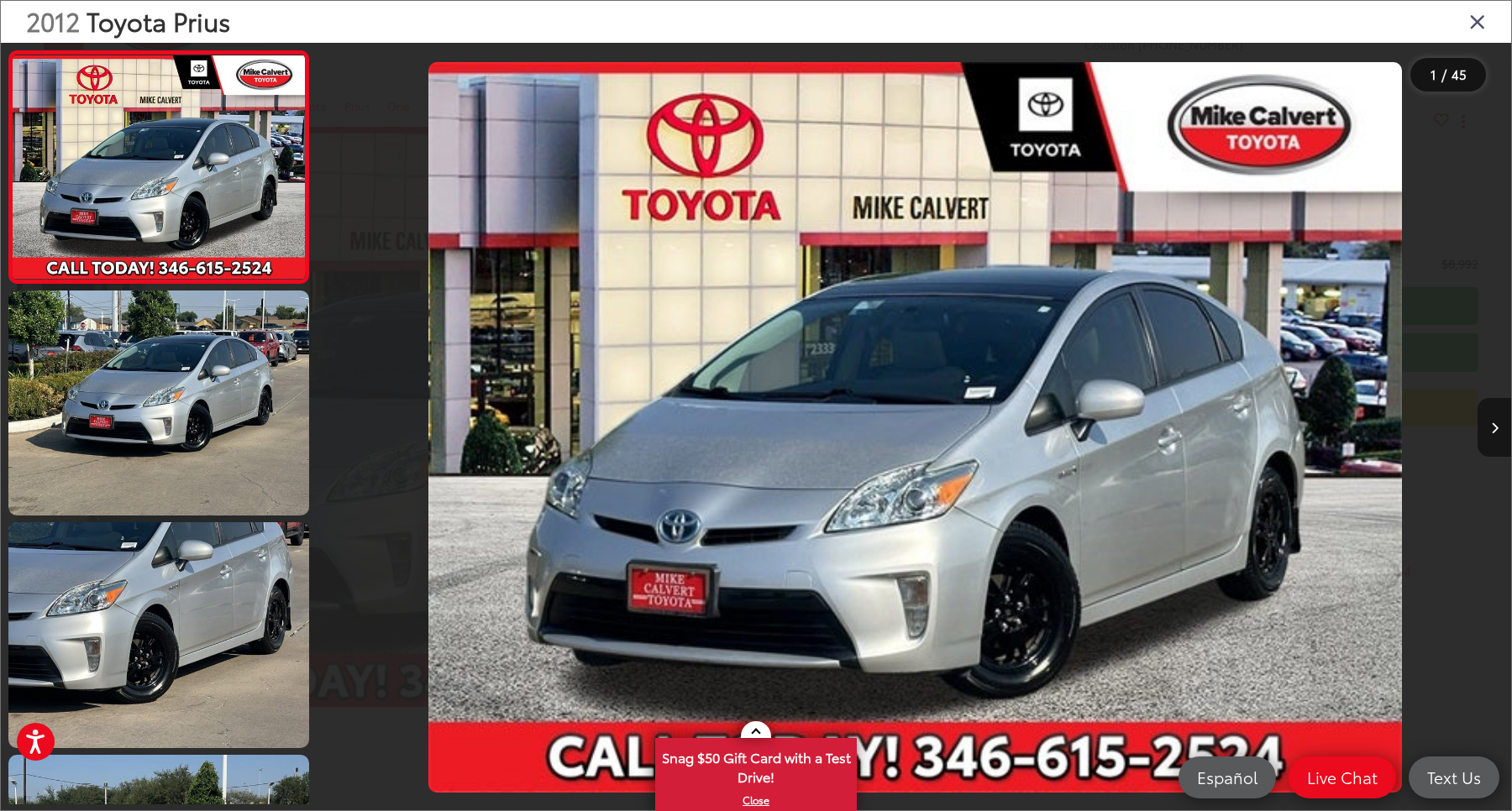
click at [1489, 419] on button "Next image" at bounding box center [1494, 427] width 34 height 58
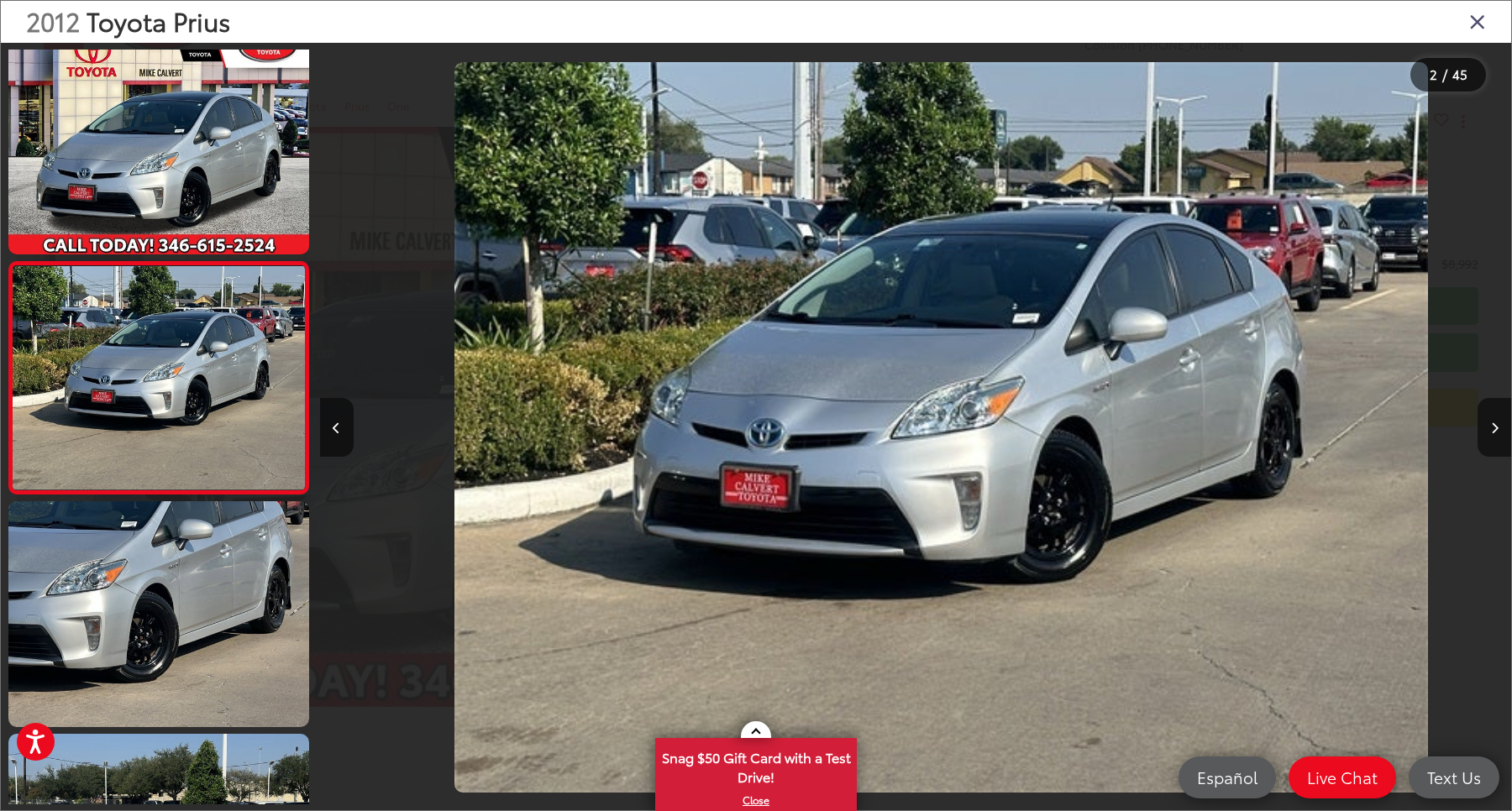
scroll to position [0, 1190]
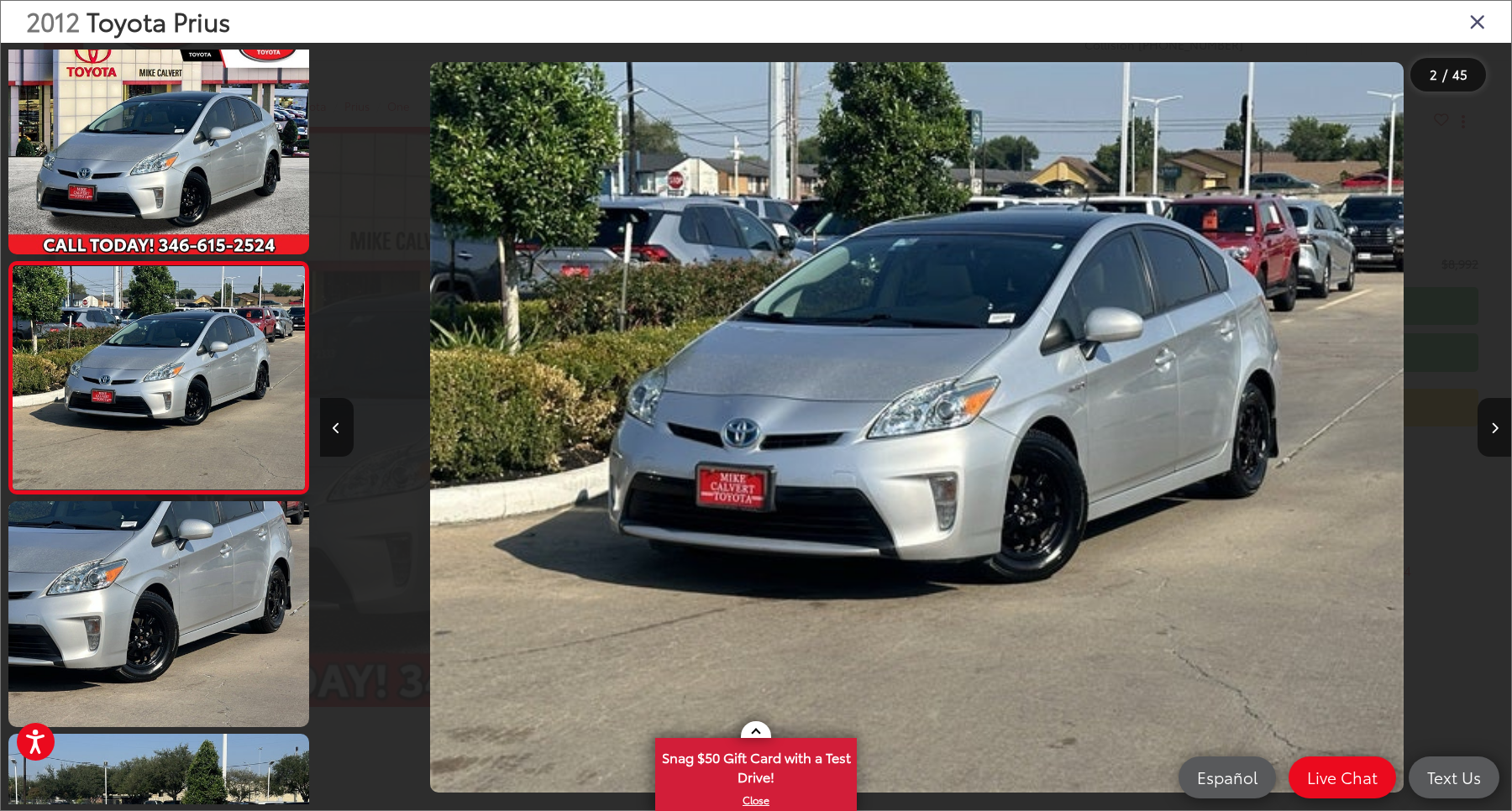
click at [1482, 13] on icon "Close gallery" at bounding box center [1477, 21] width 17 height 22
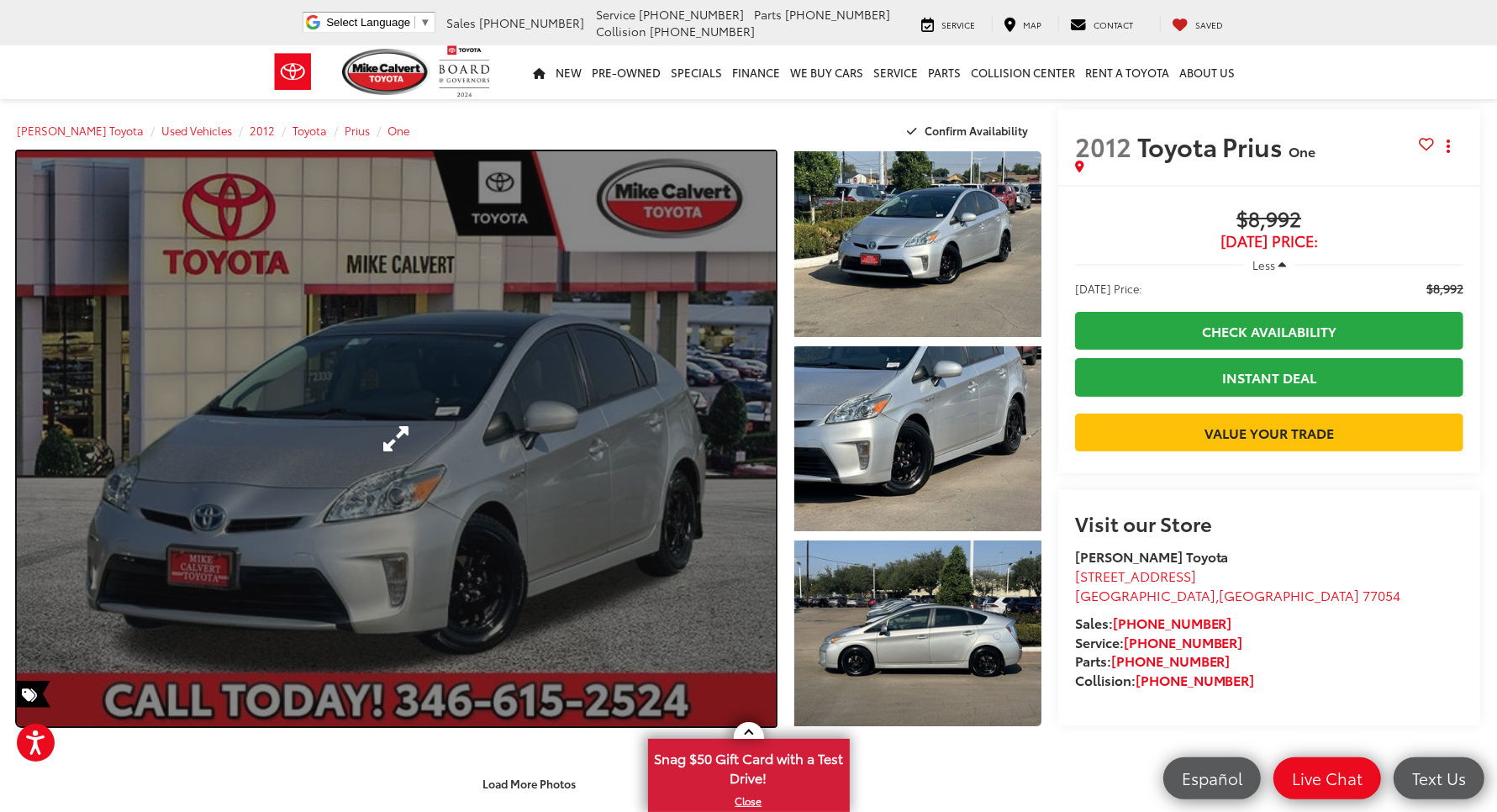
click at [510, 481] on link "Expand Photo 0" at bounding box center [396, 439] width 759 height 575
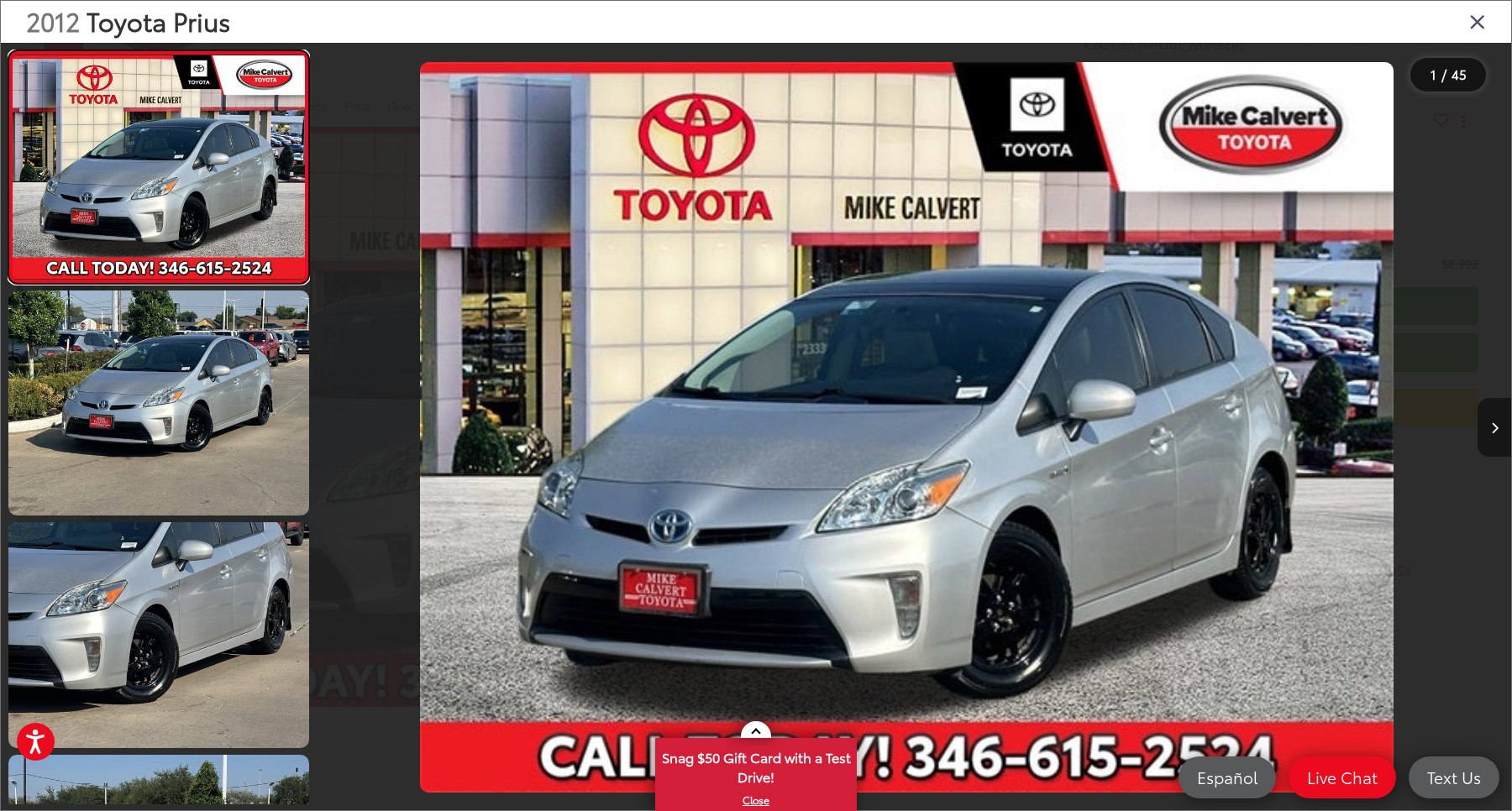
scroll to position [0, 0]
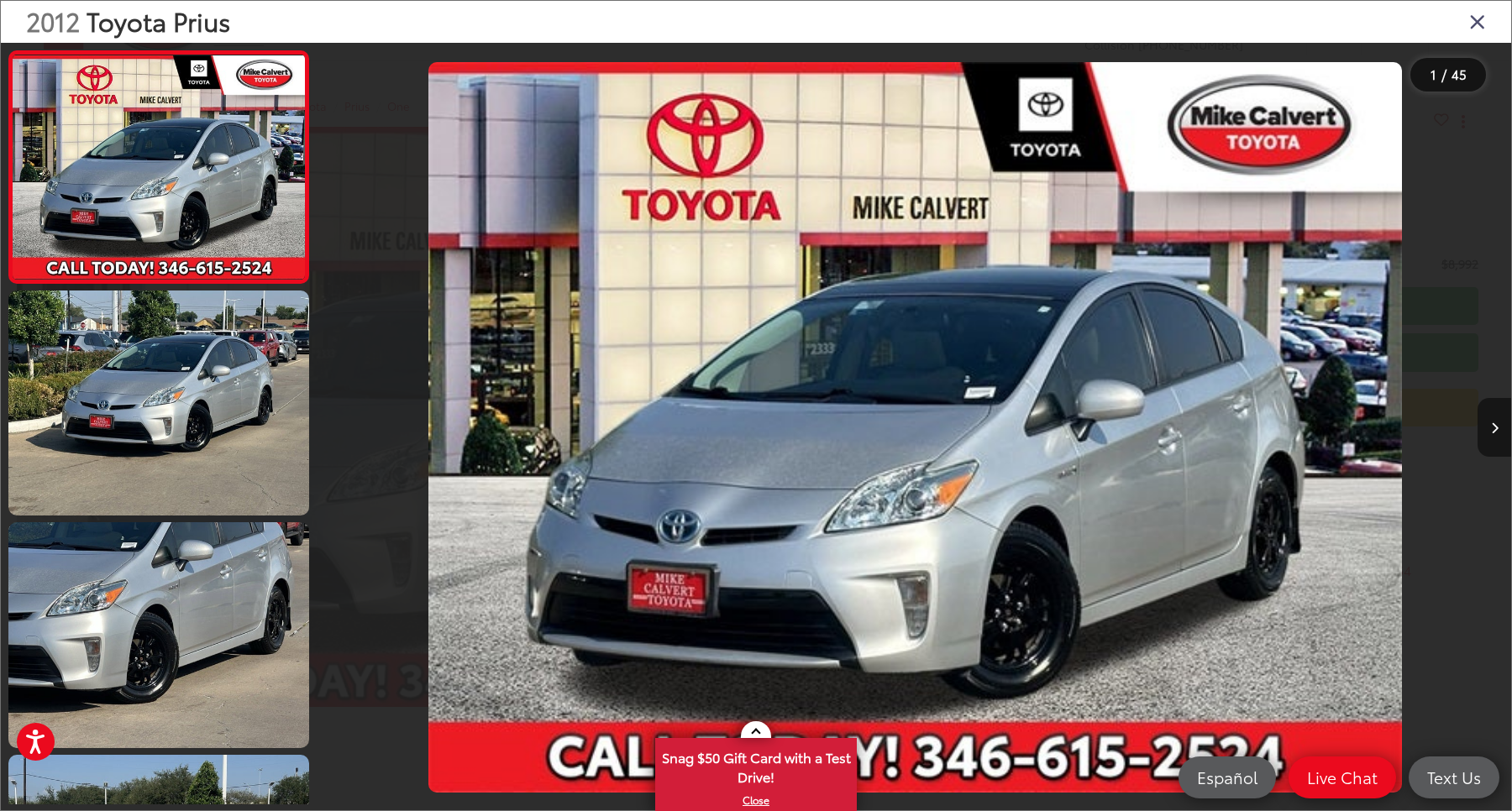
click at [1485, 428] on button "Next image" at bounding box center [1494, 427] width 34 height 58
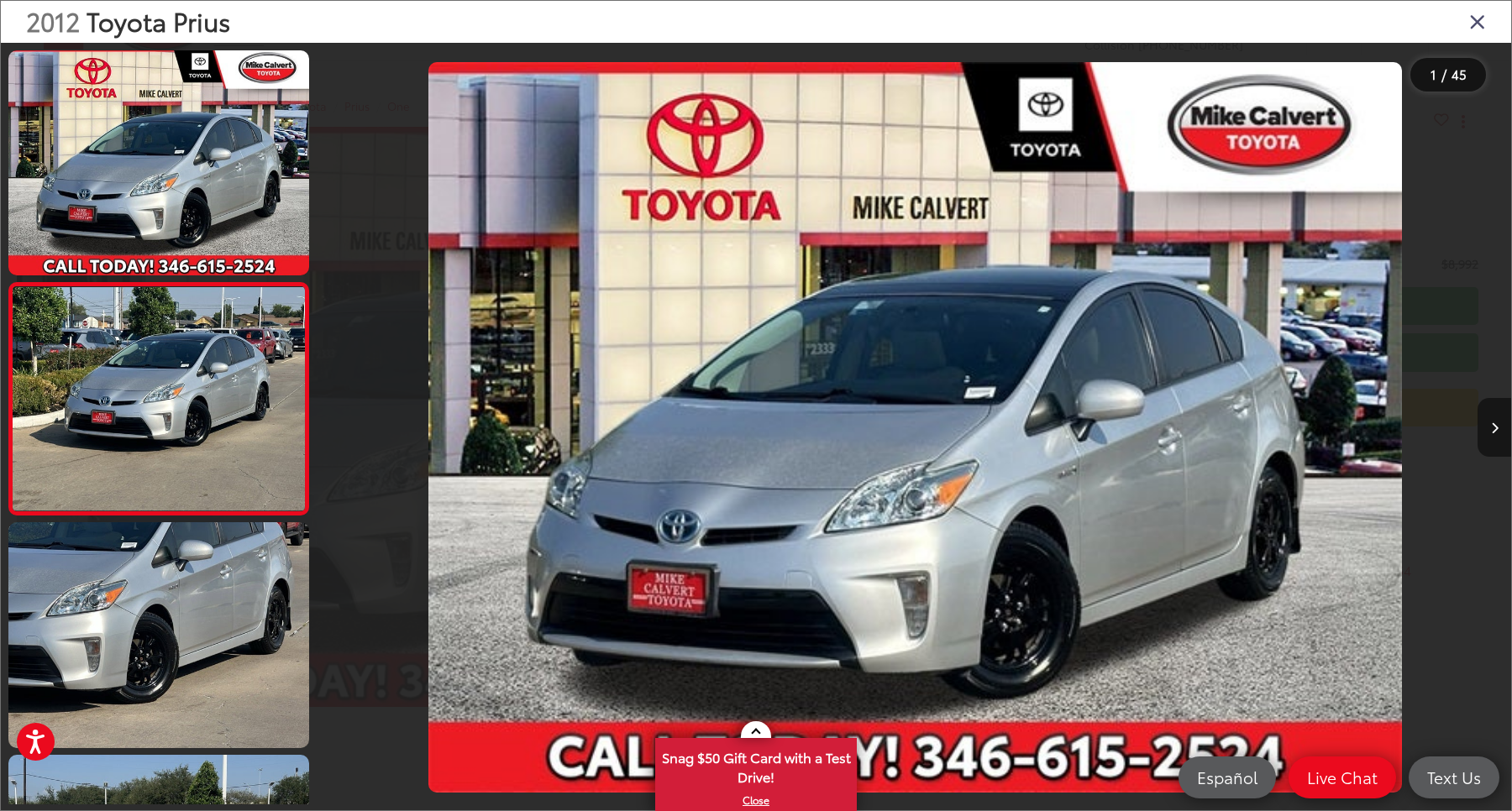
scroll to position [21, 0]
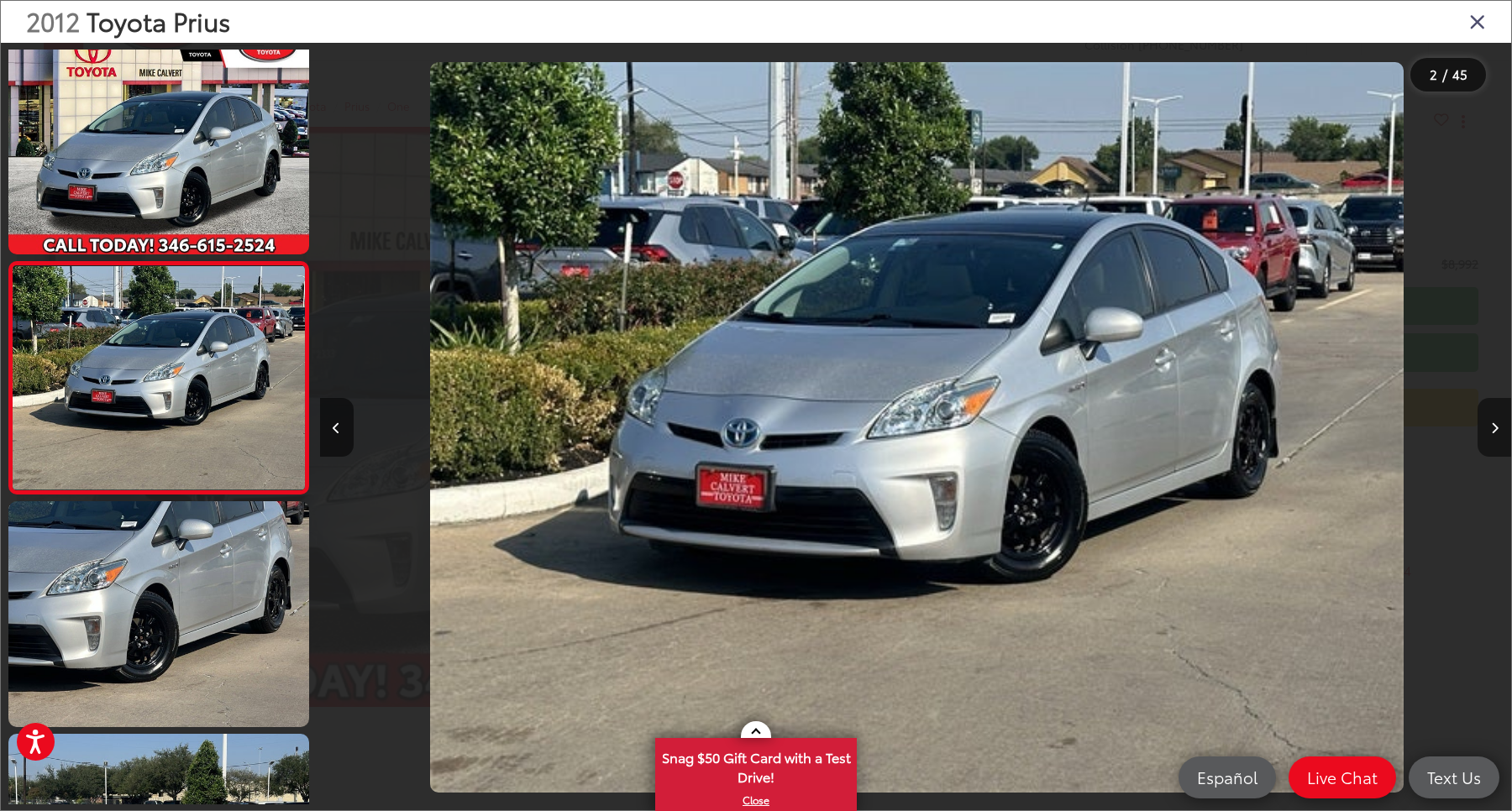
click at [1491, 430] on icon "Next image" at bounding box center [1494, 428] width 8 height 12
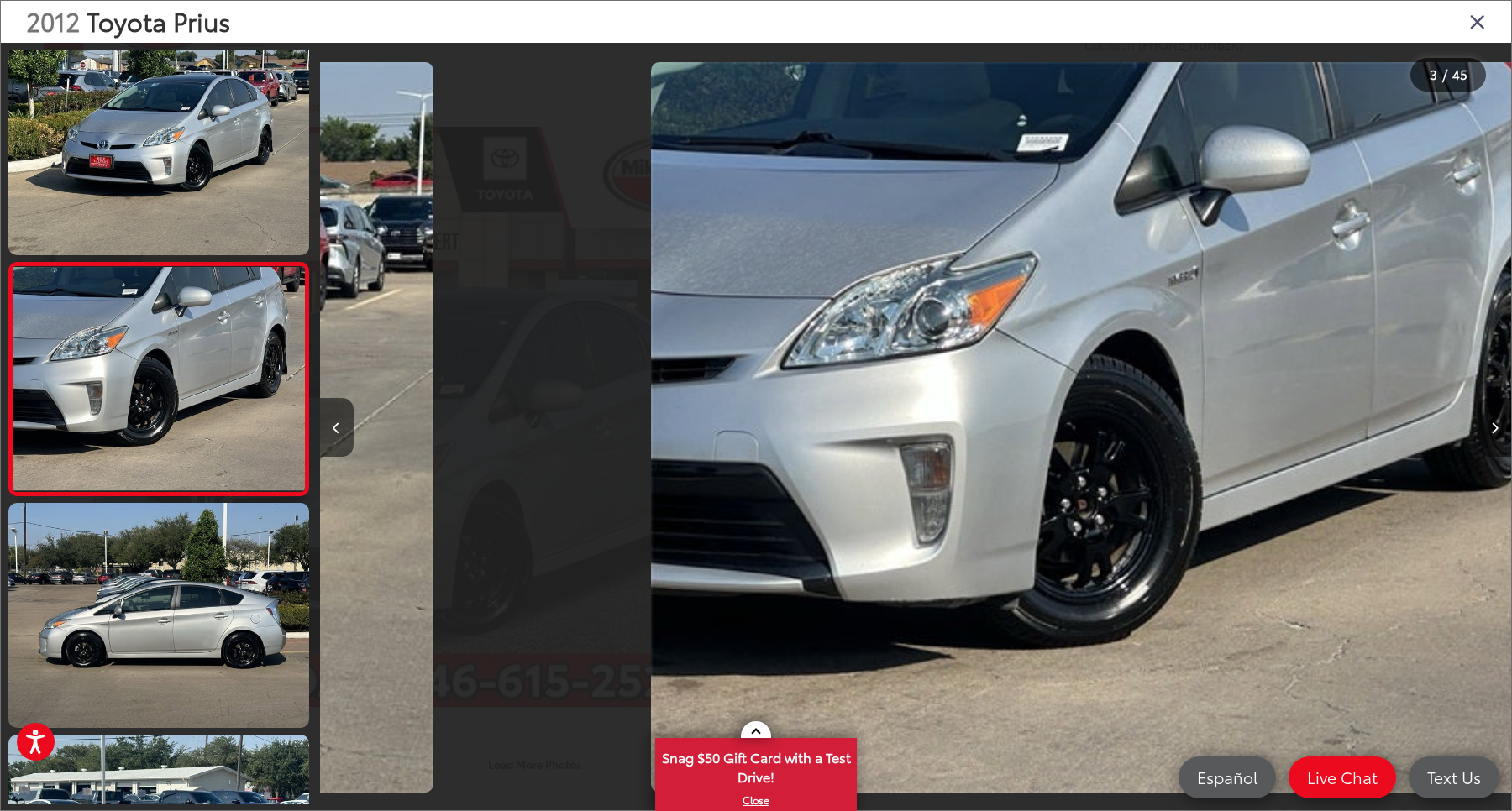
scroll to position [0, 2360]
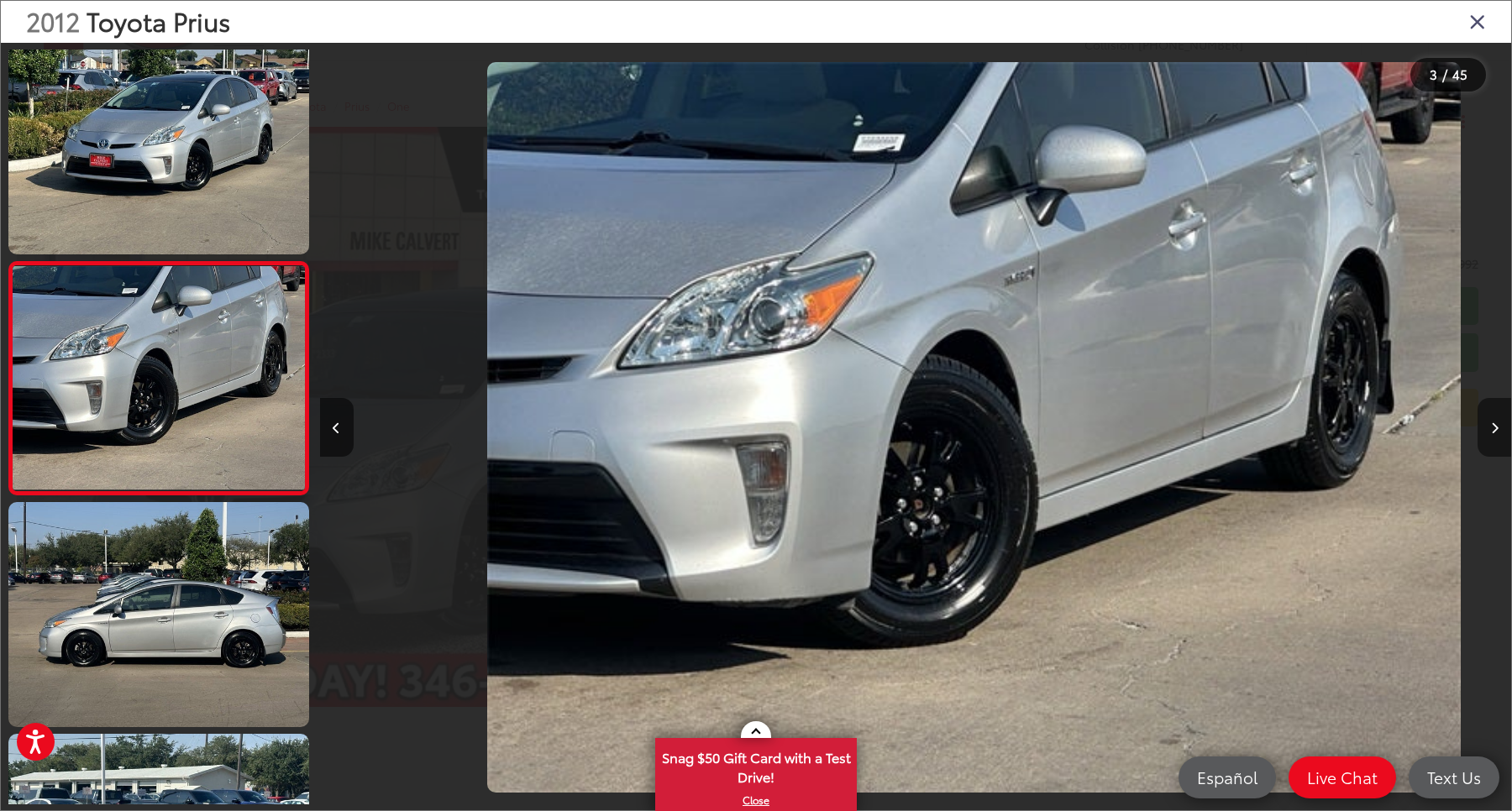
click at [1491, 430] on icon "Next image" at bounding box center [1494, 428] width 8 height 12
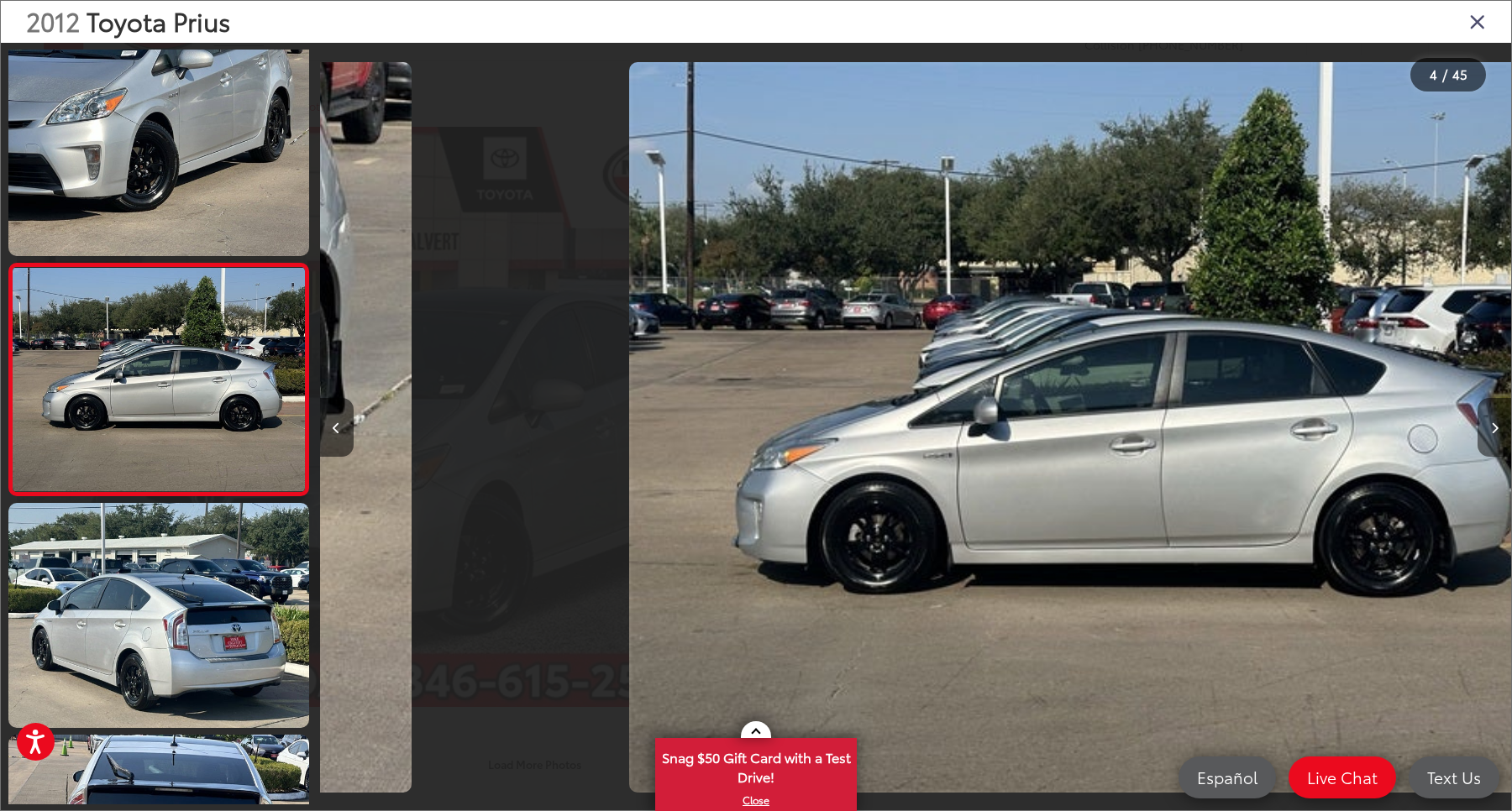
scroll to position [0, 3538]
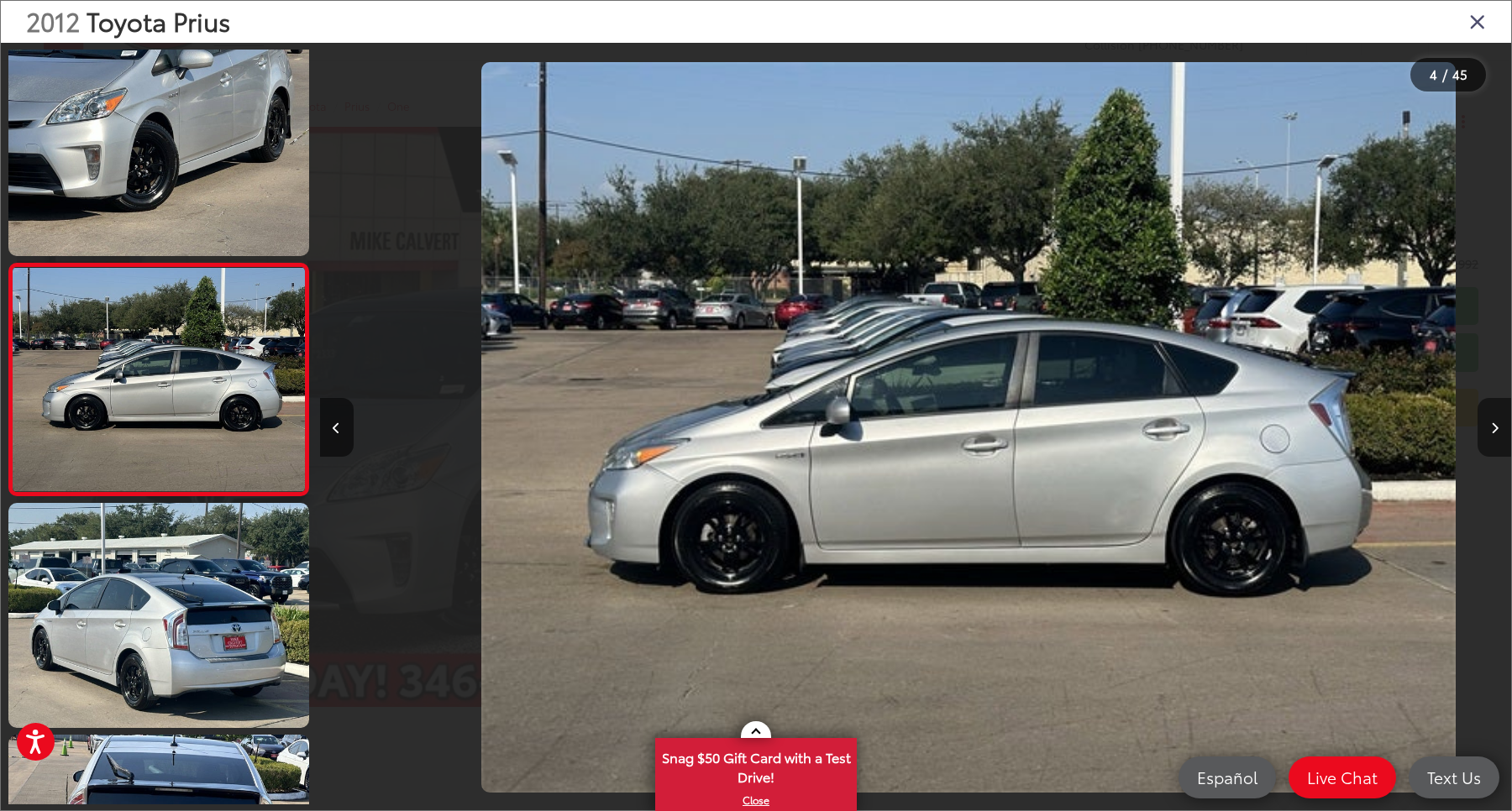
click at [1491, 430] on icon "Next image" at bounding box center [1494, 428] width 8 height 12
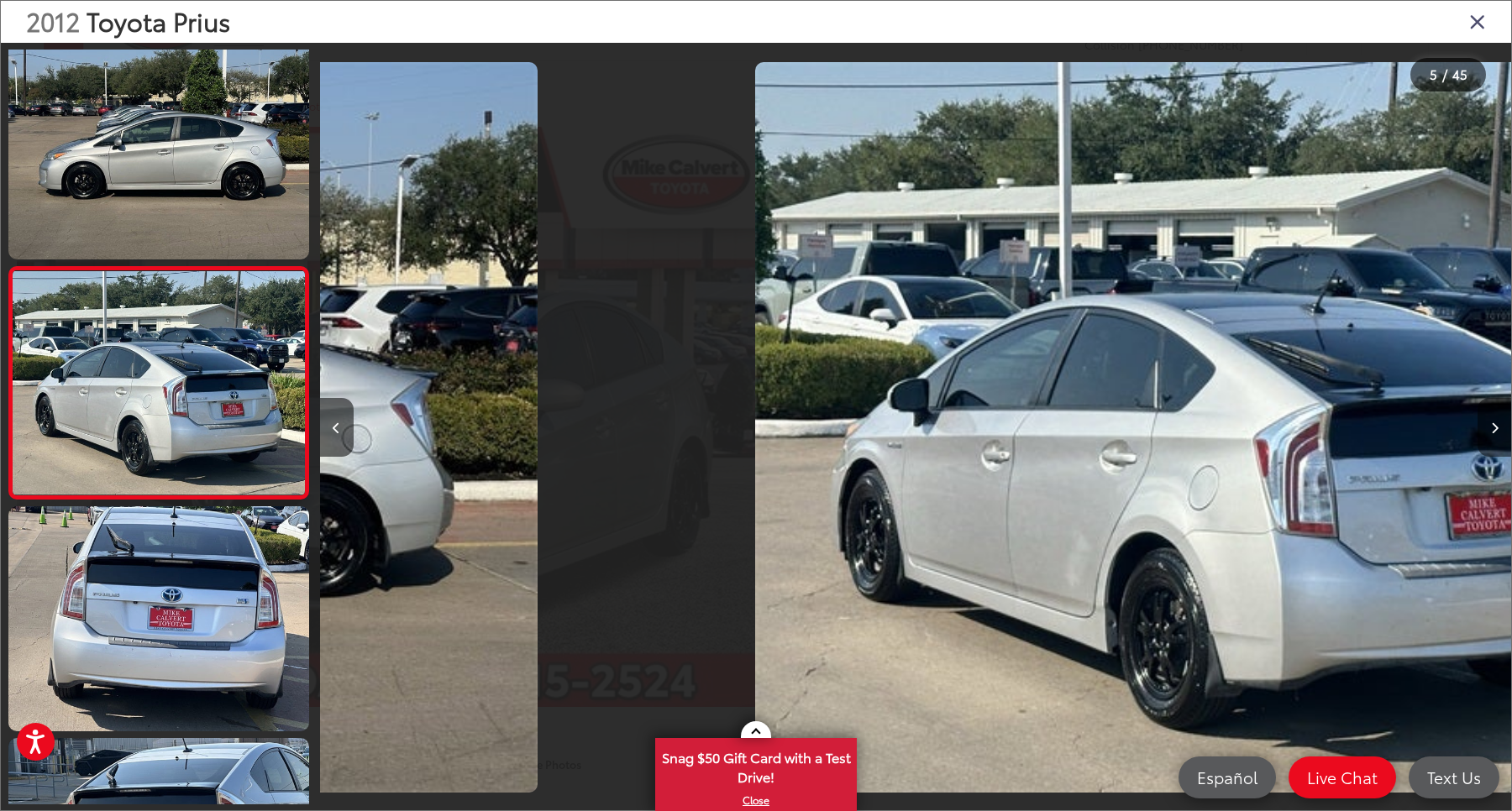
scroll to position [715, 0]
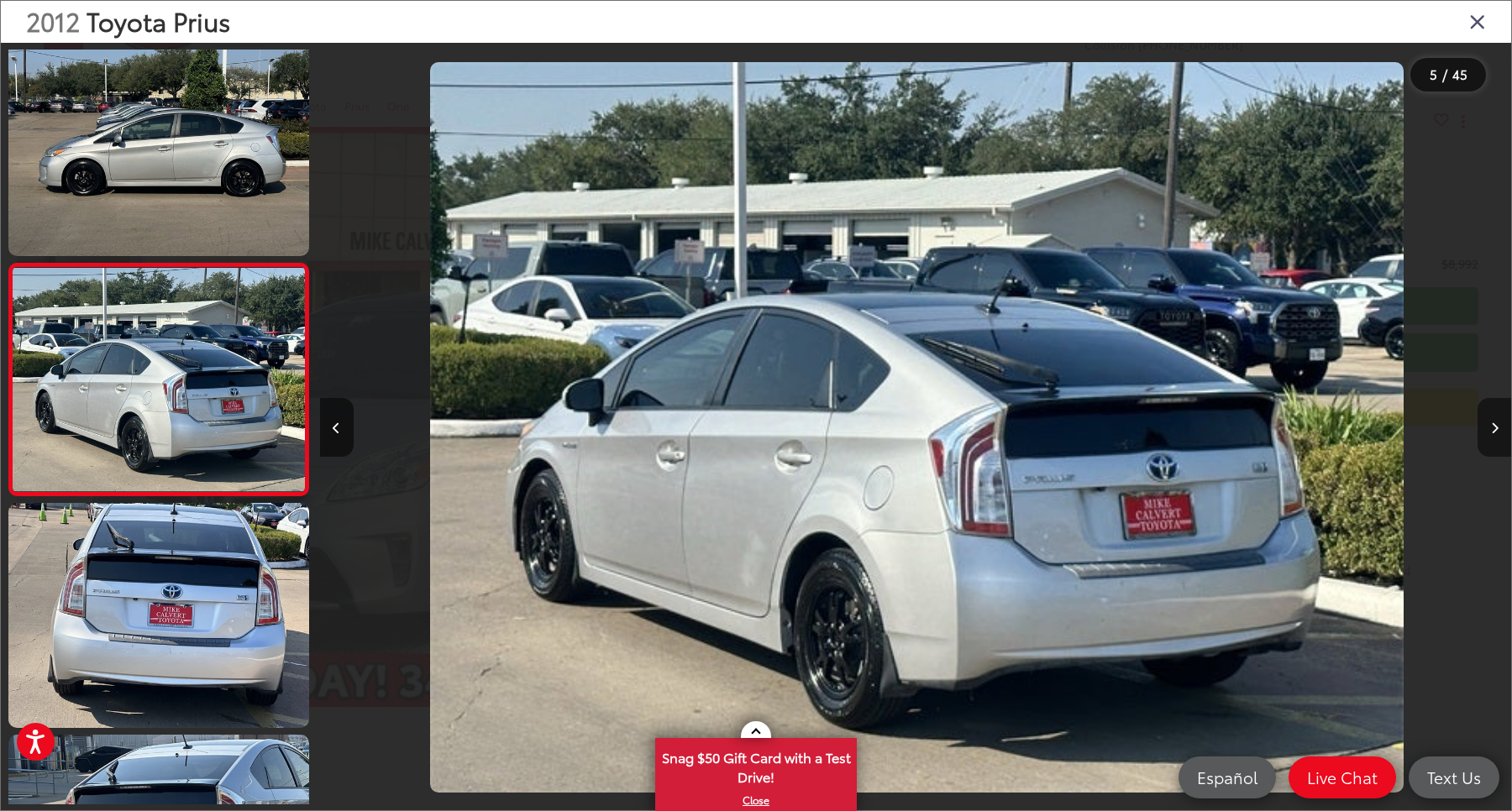
click at [1495, 432] on button "Next image" at bounding box center [1494, 427] width 34 height 58
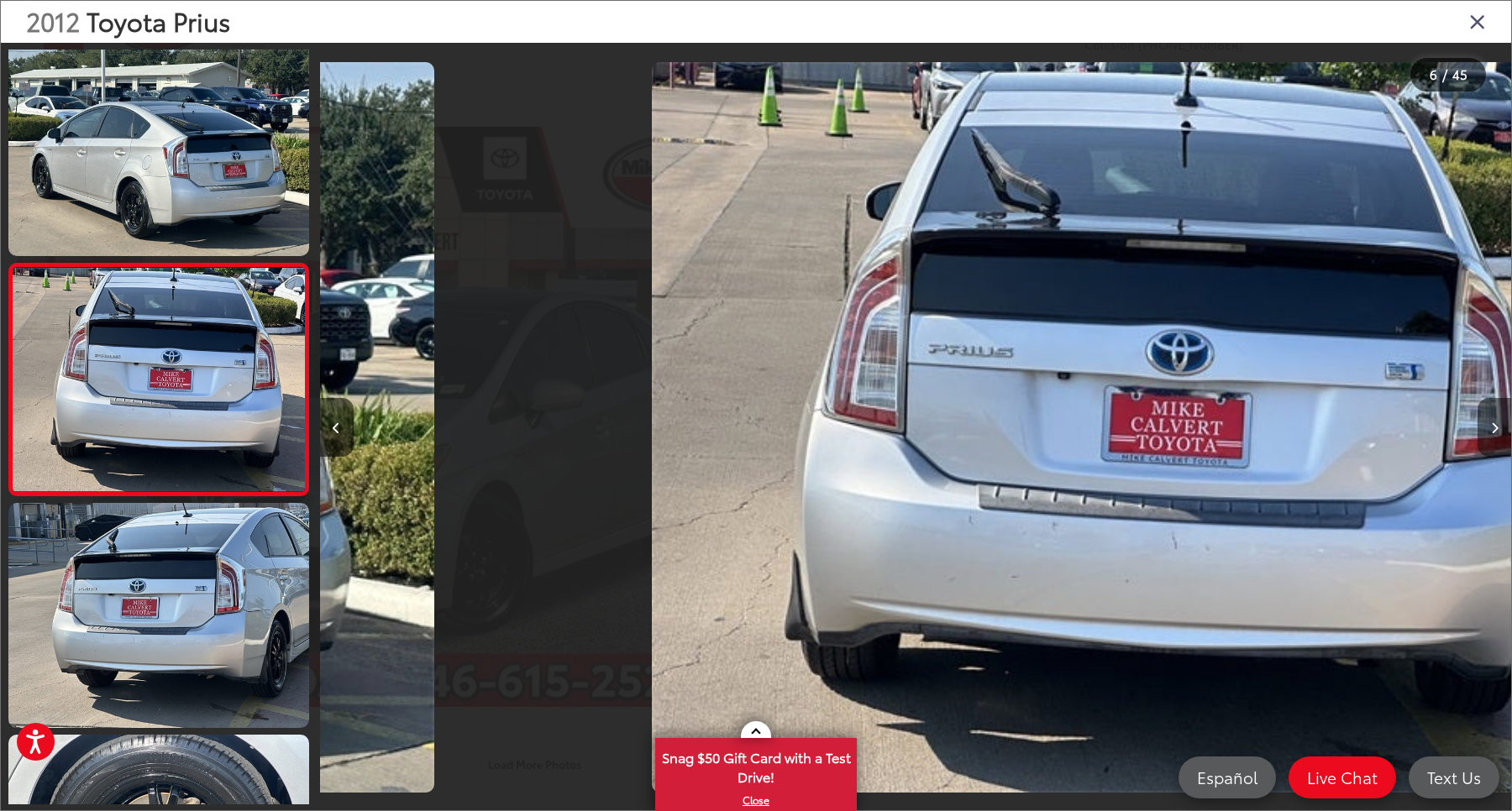
scroll to position [949, 0]
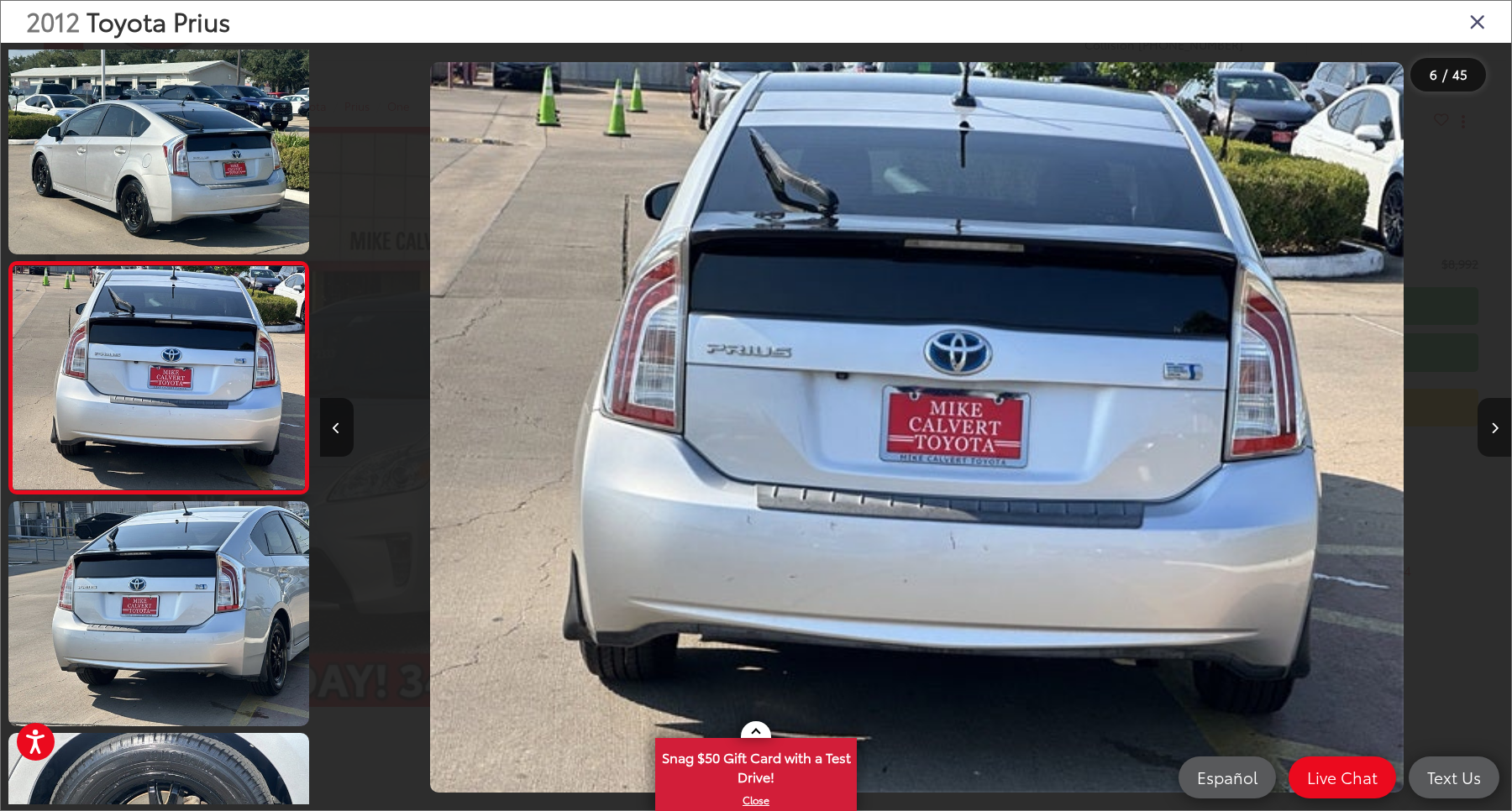
click at [1495, 432] on button "Next image" at bounding box center [1494, 427] width 34 height 58
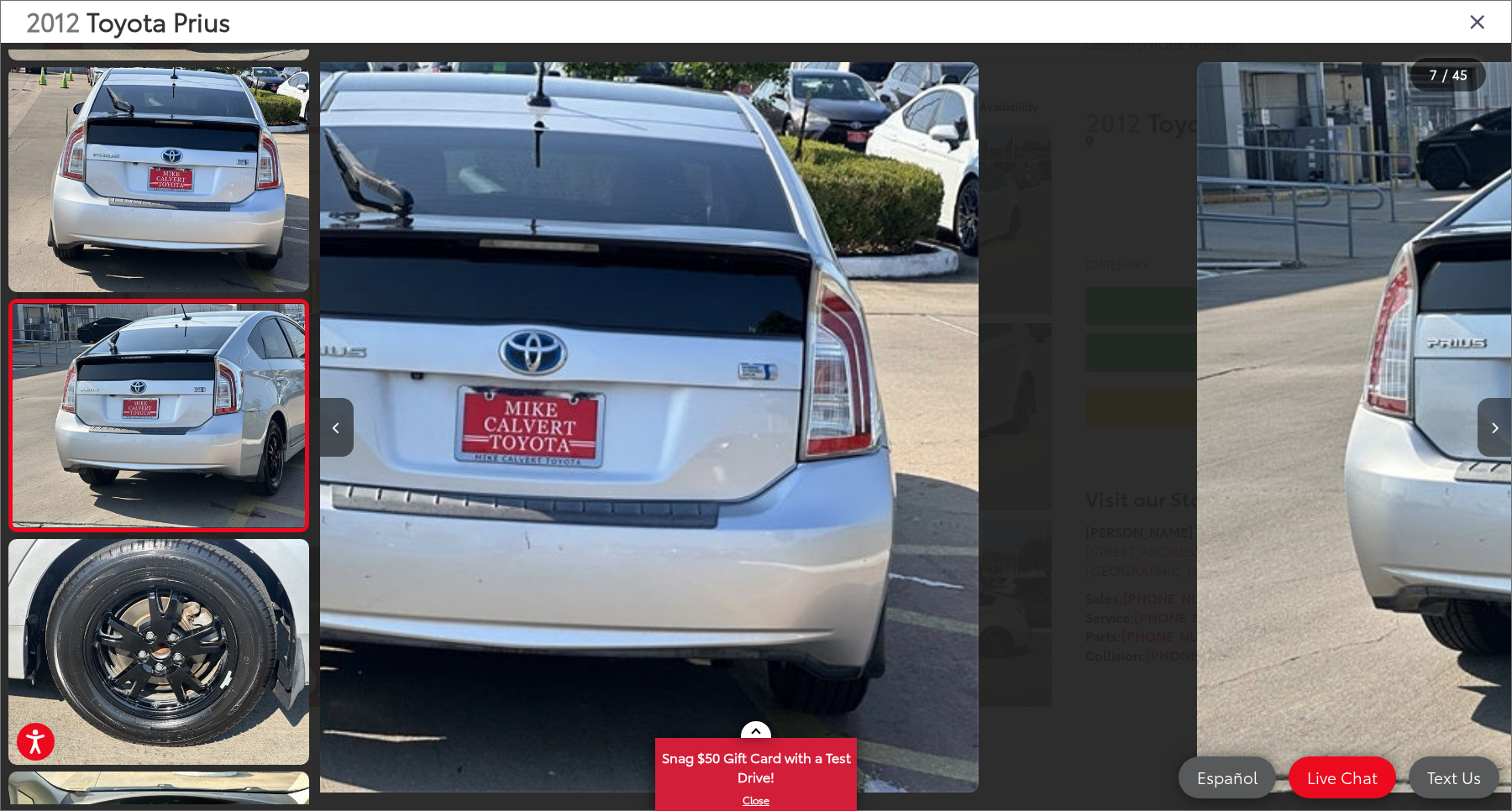
scroll to position [1181, 0]
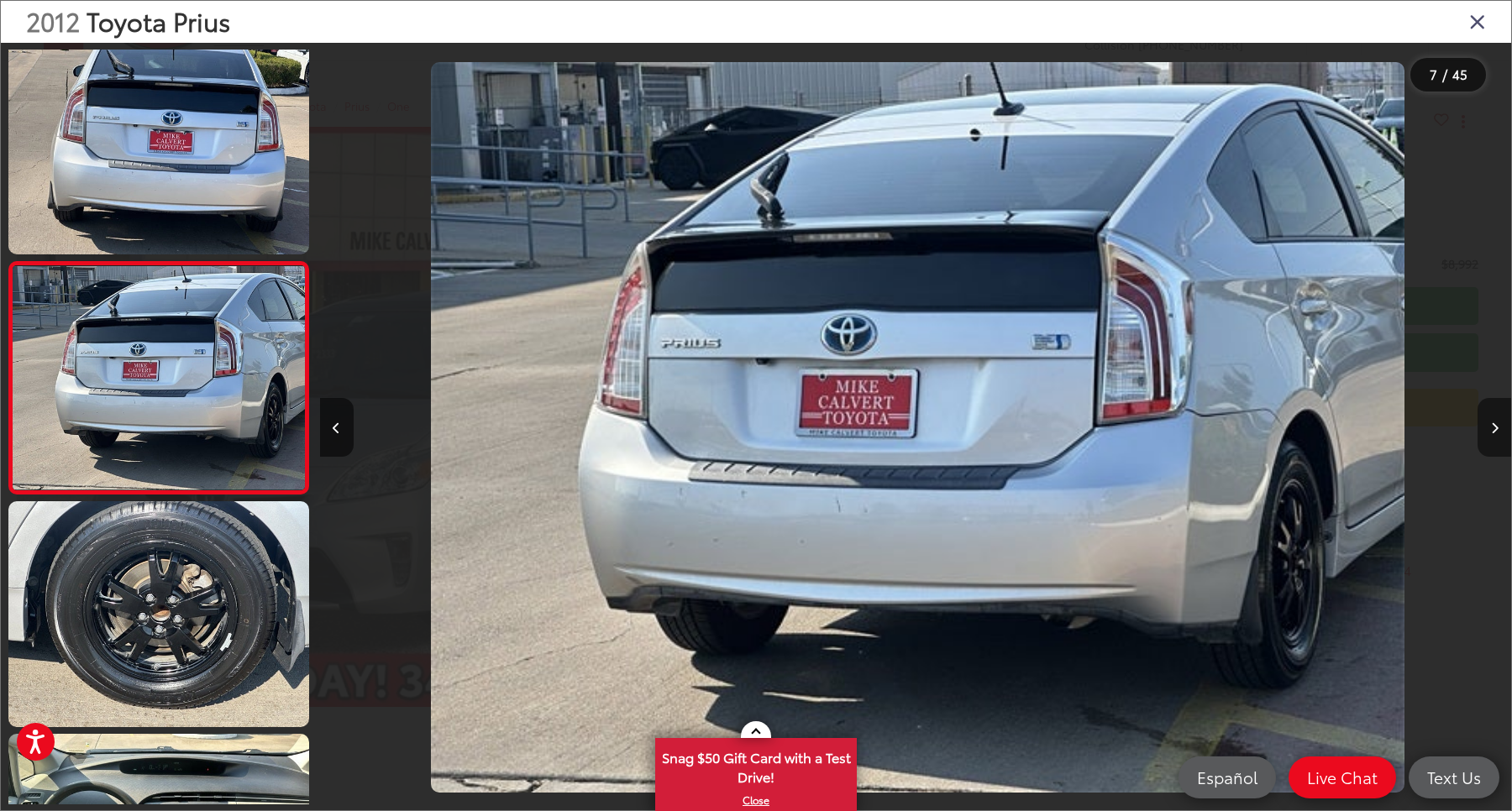
click at [1495, 432] on button "Next image" at bounding box center [1494, 427] width 34 height 58
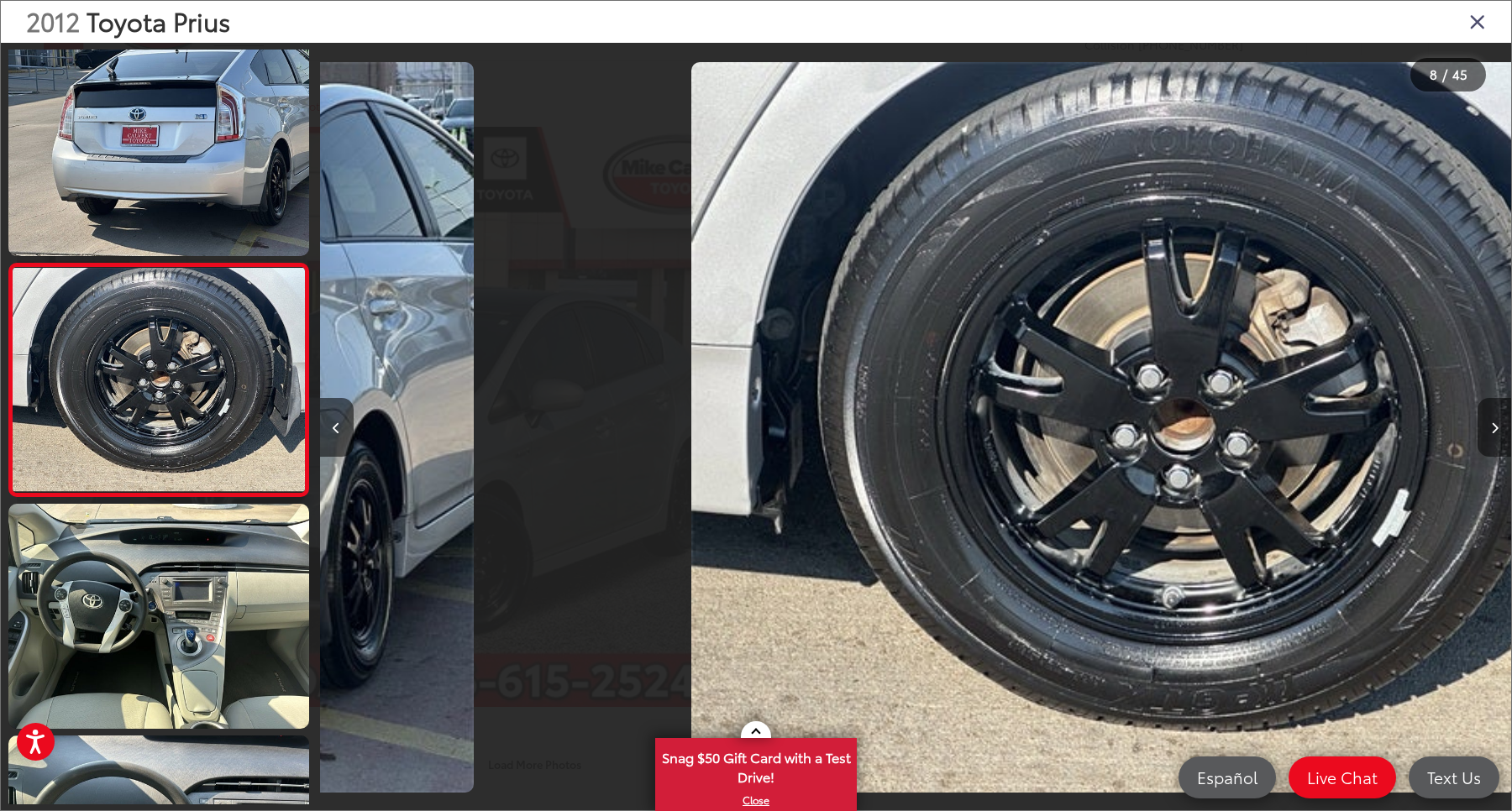
scroll to position [1411, 0]
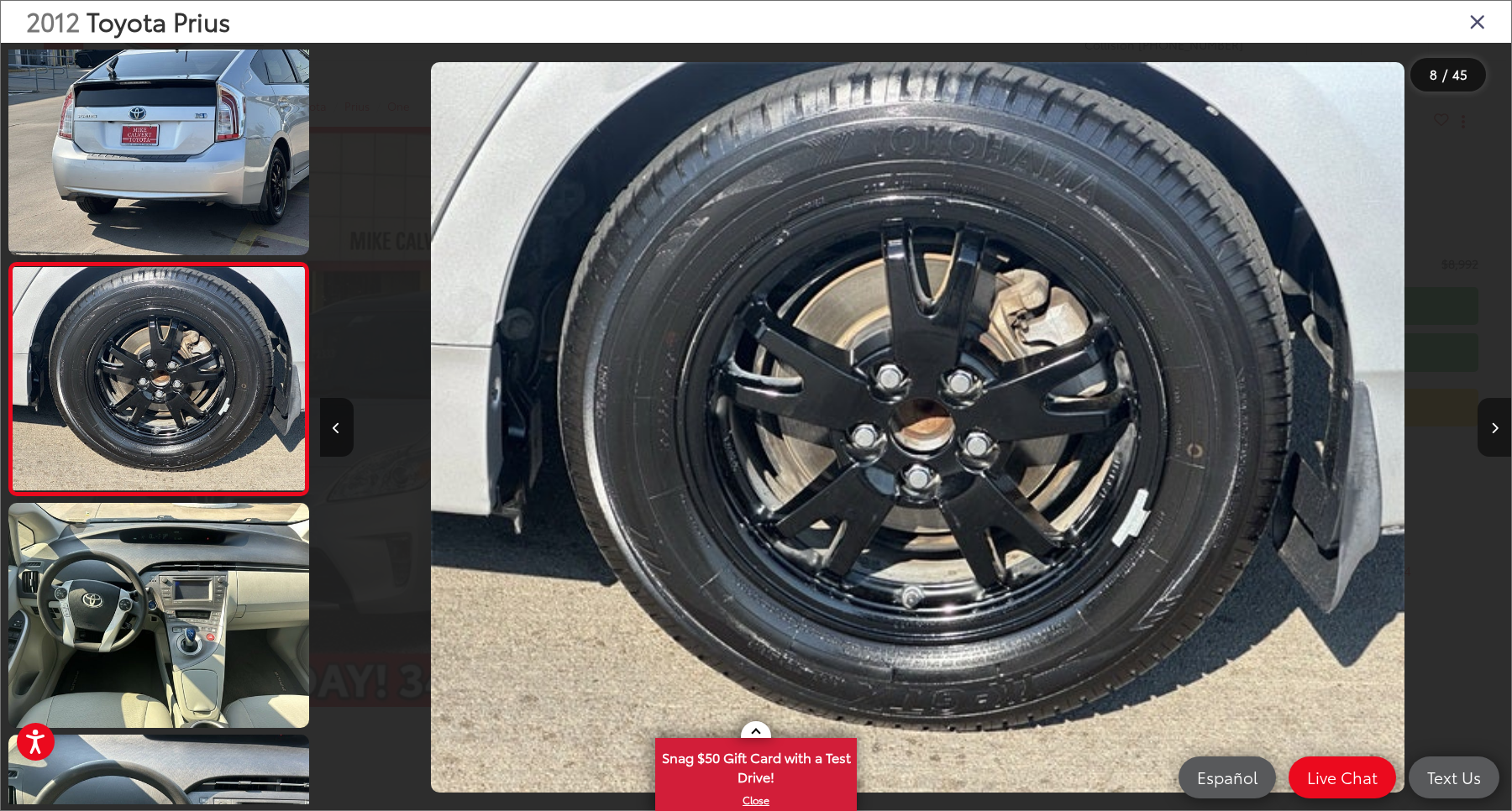
click at [1495, 432] on button "Next image" at bounding box center [1494, 427] width 34 height 58
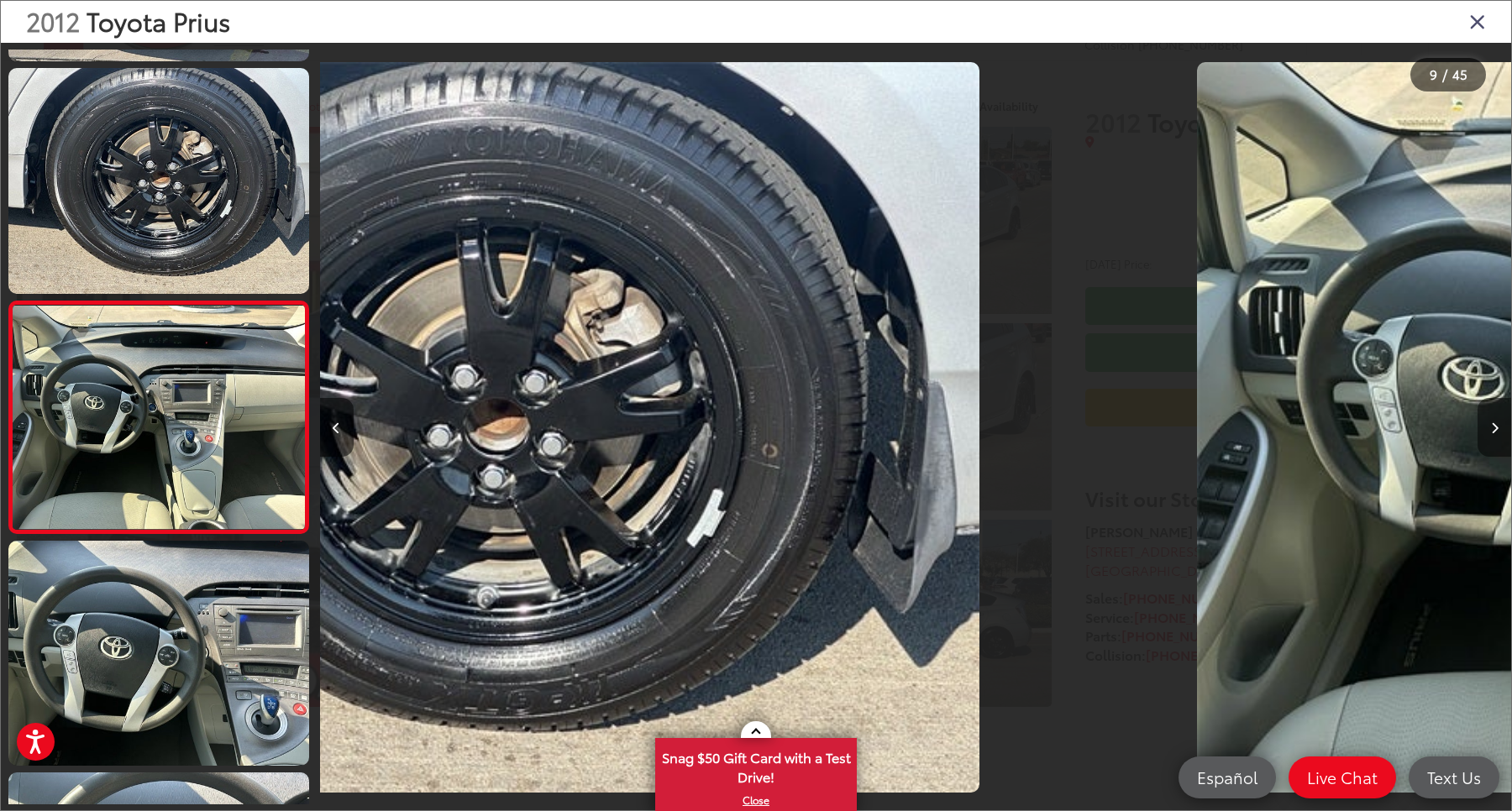
scroll to position [0, 0]
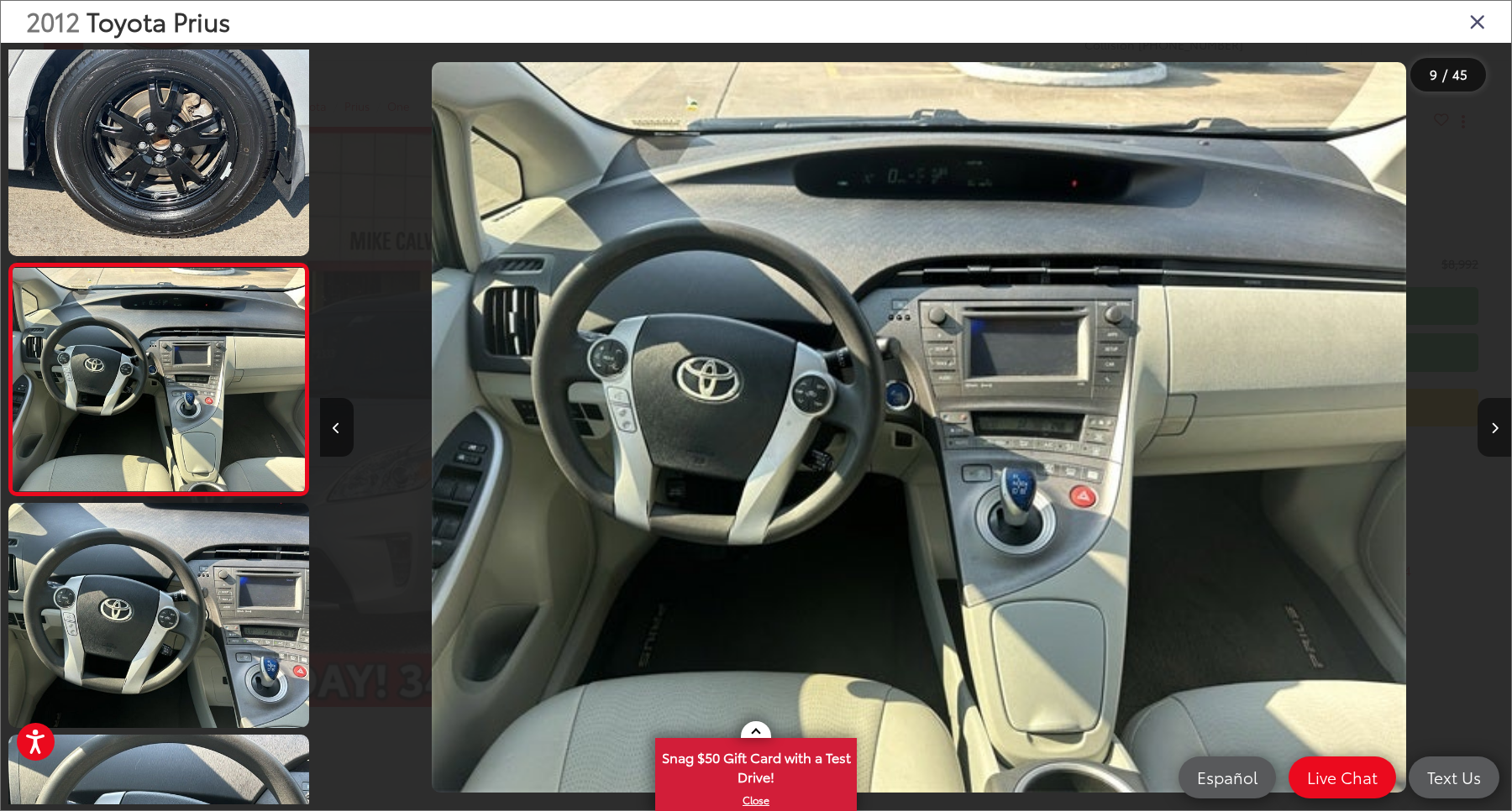
click at [1495, 432] on button "Next image" at bounding box center [1494, 427] width 34 height 58
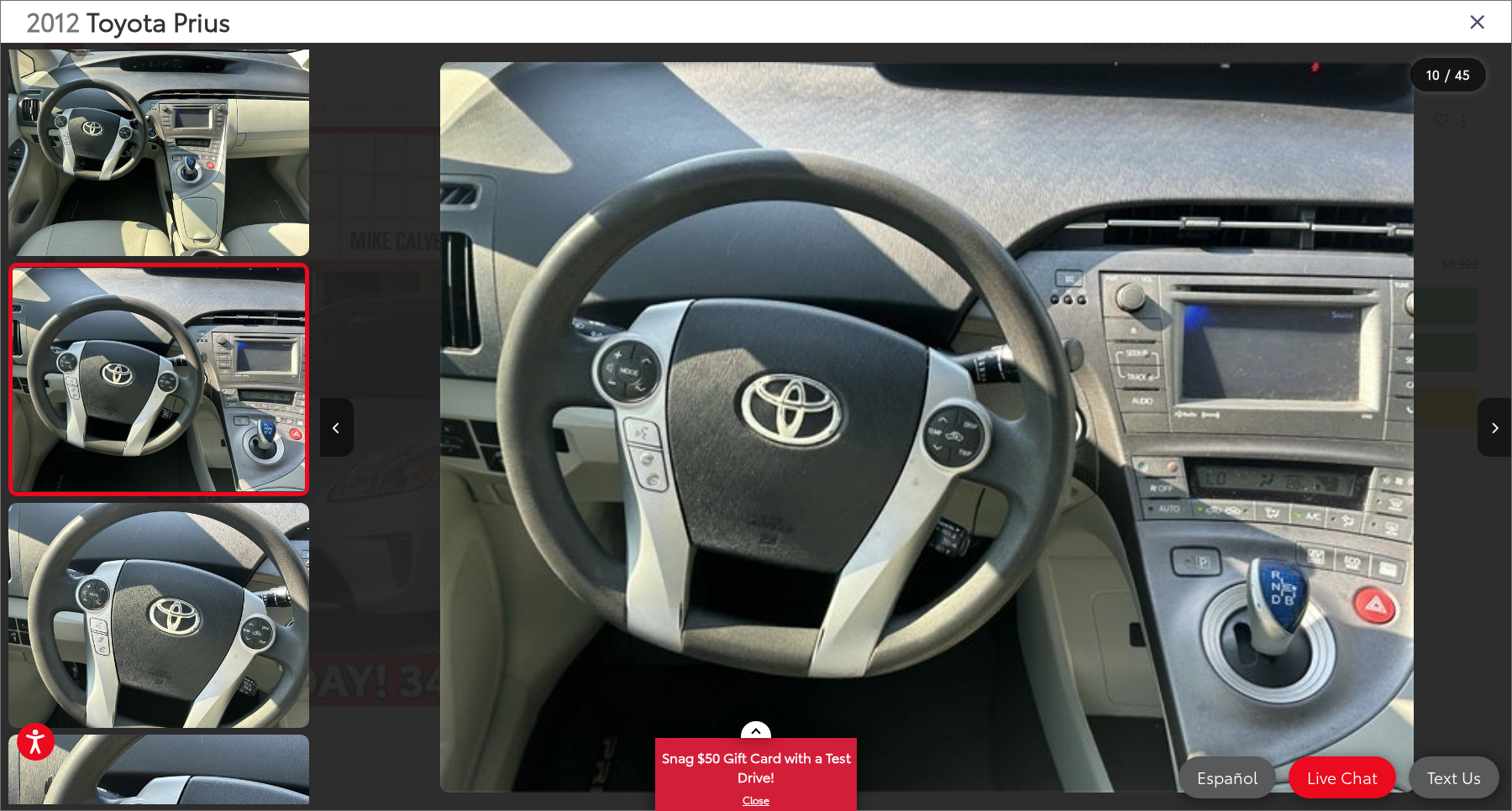
click at [1495, 432] on button "Next image" at bounding box center [1494, 427] width 34 height 58
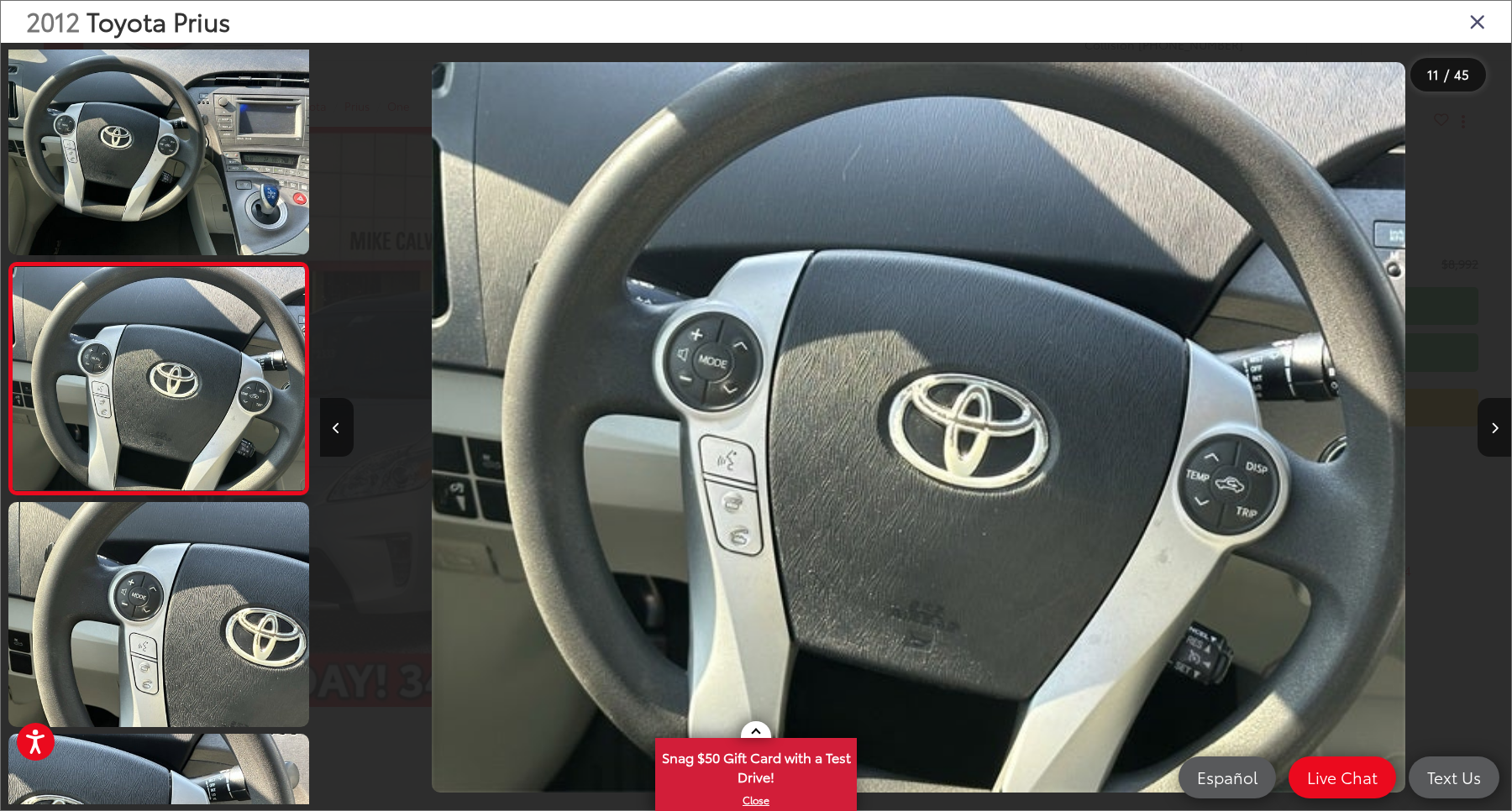
click at [1480, 25] on icon "Close gallery" at bounding box center [1477, 21] width 17 height 22
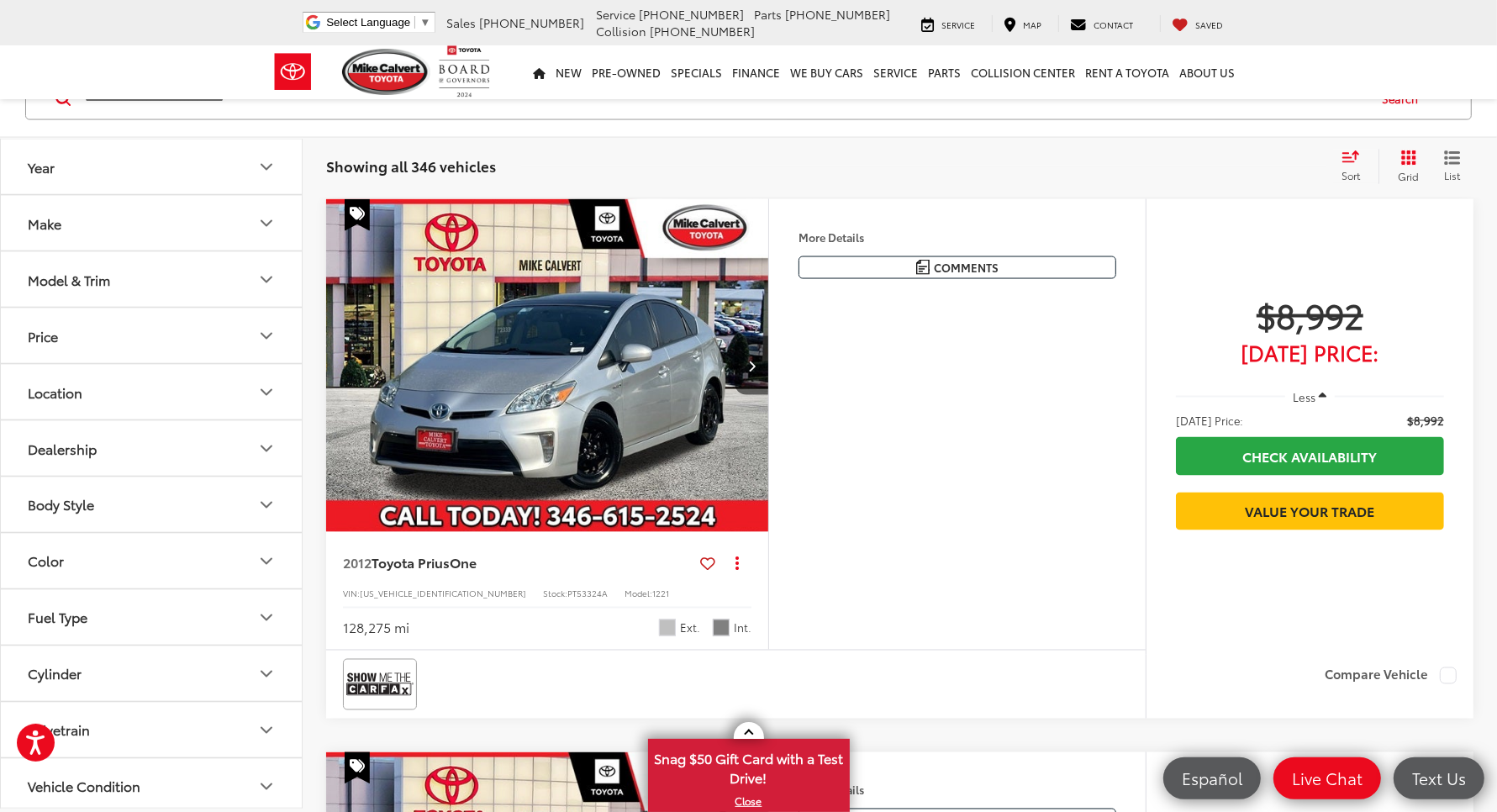
scroll to position [2312, 0]
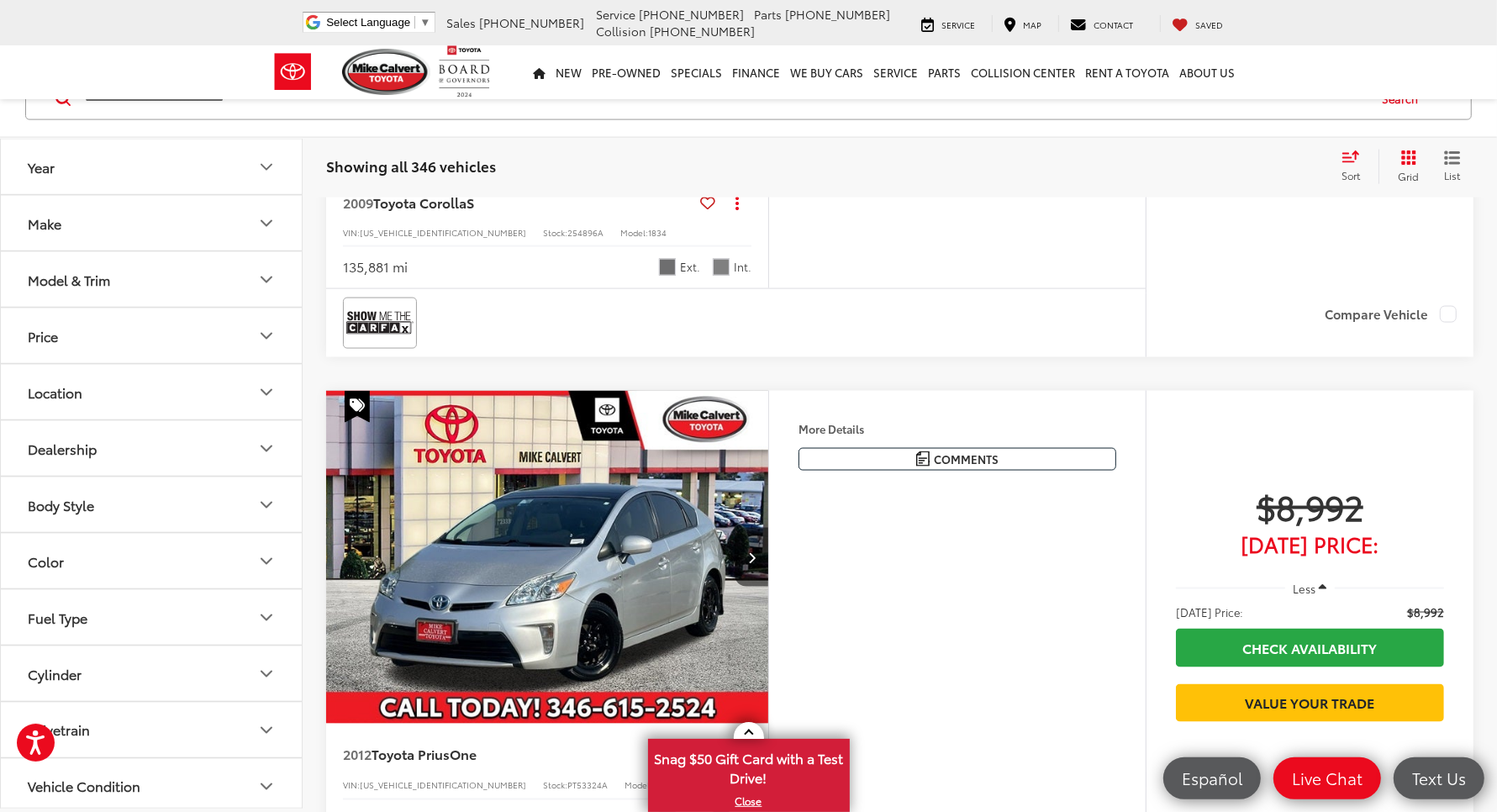
click at [624, 416] on img "2012 Toyota Prius One 0" at bounding box center [547, 558] width 445 height 334
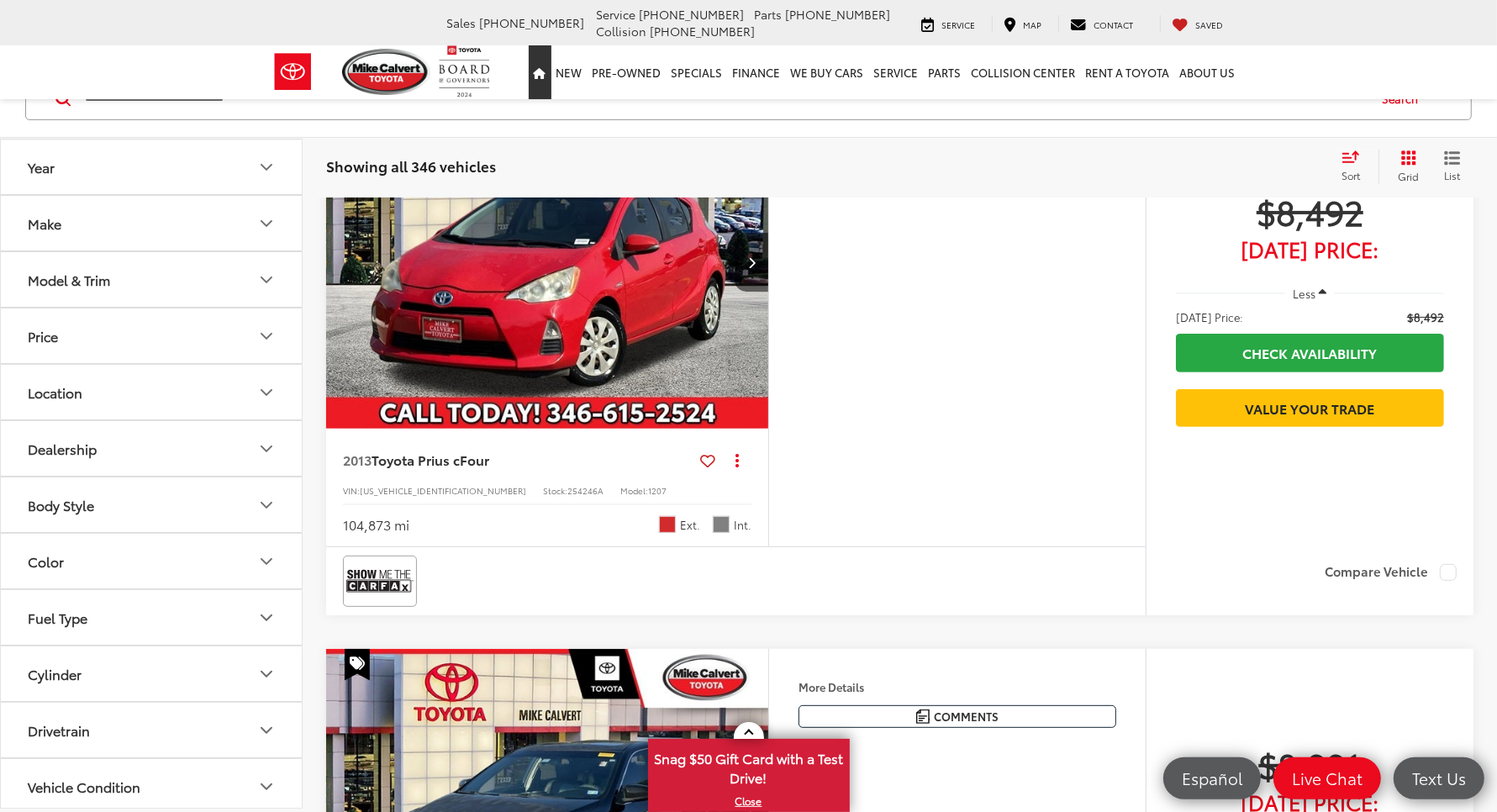
scroll to position [258, 0]
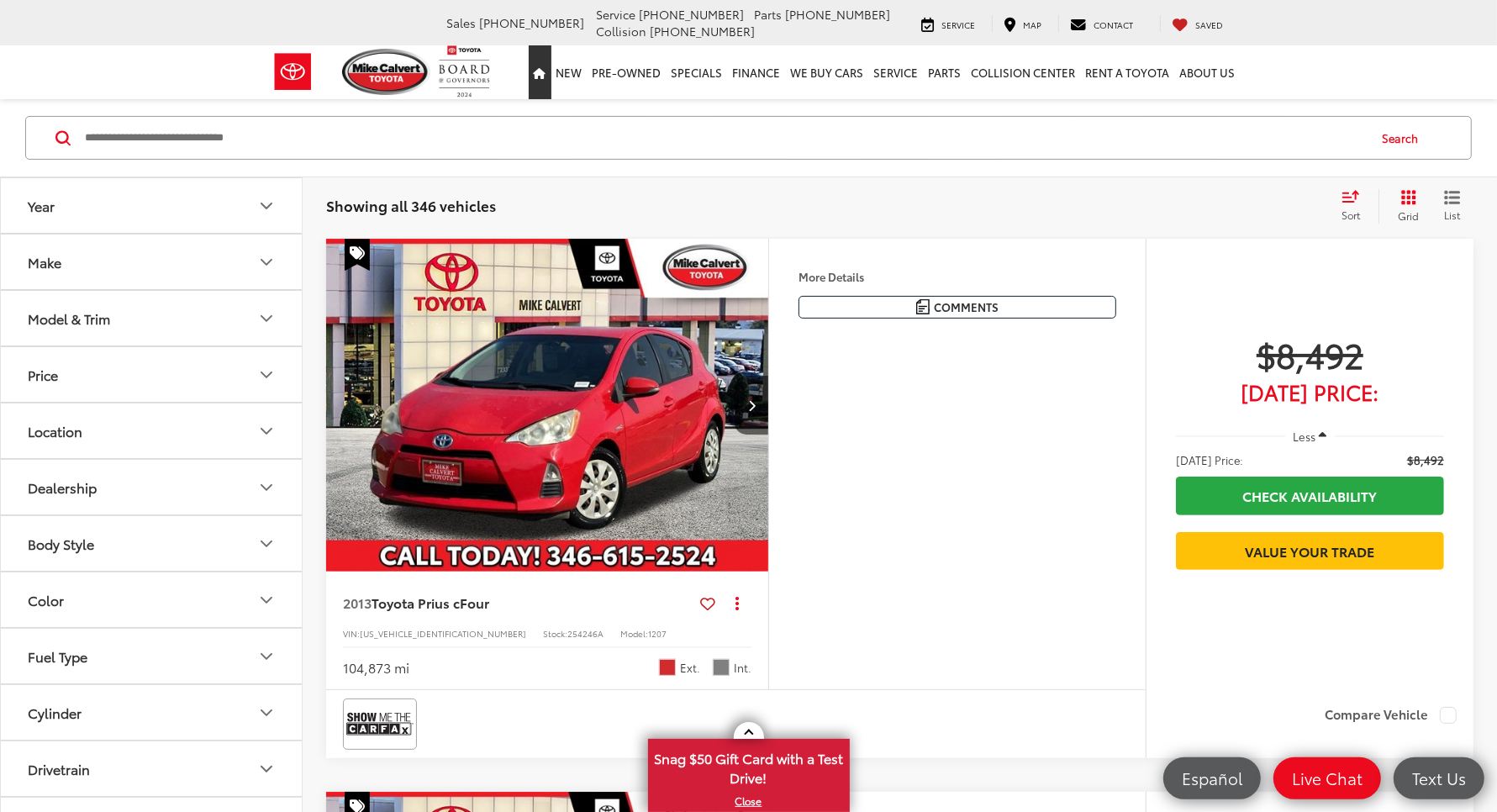
click at [528, 46] on link "Home" at bounding box center [539, 73] width 23 height 54
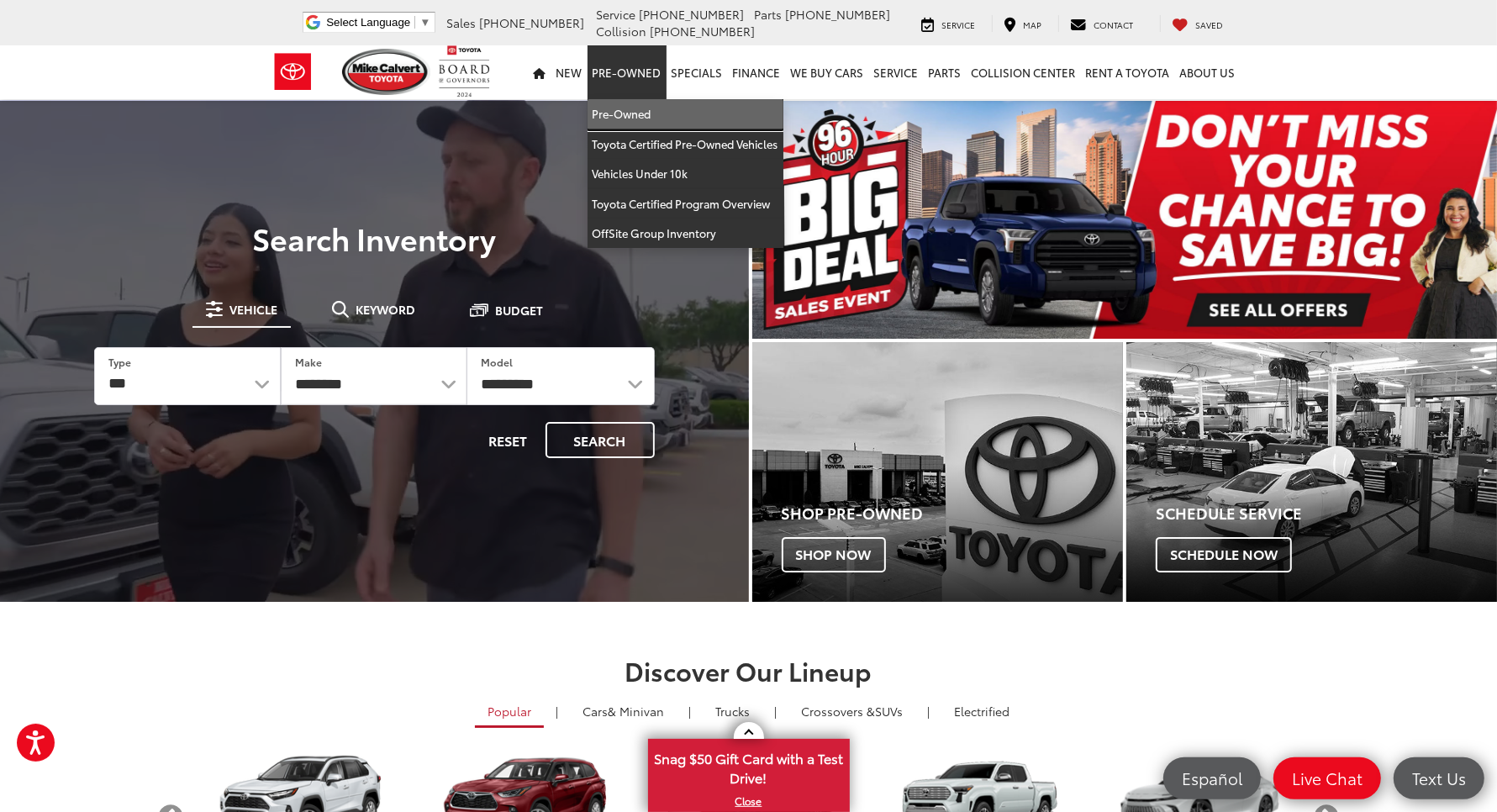
click at [588, 99] on link "Pre-Owned" at bounding box center [685, 114] width 196 height 30
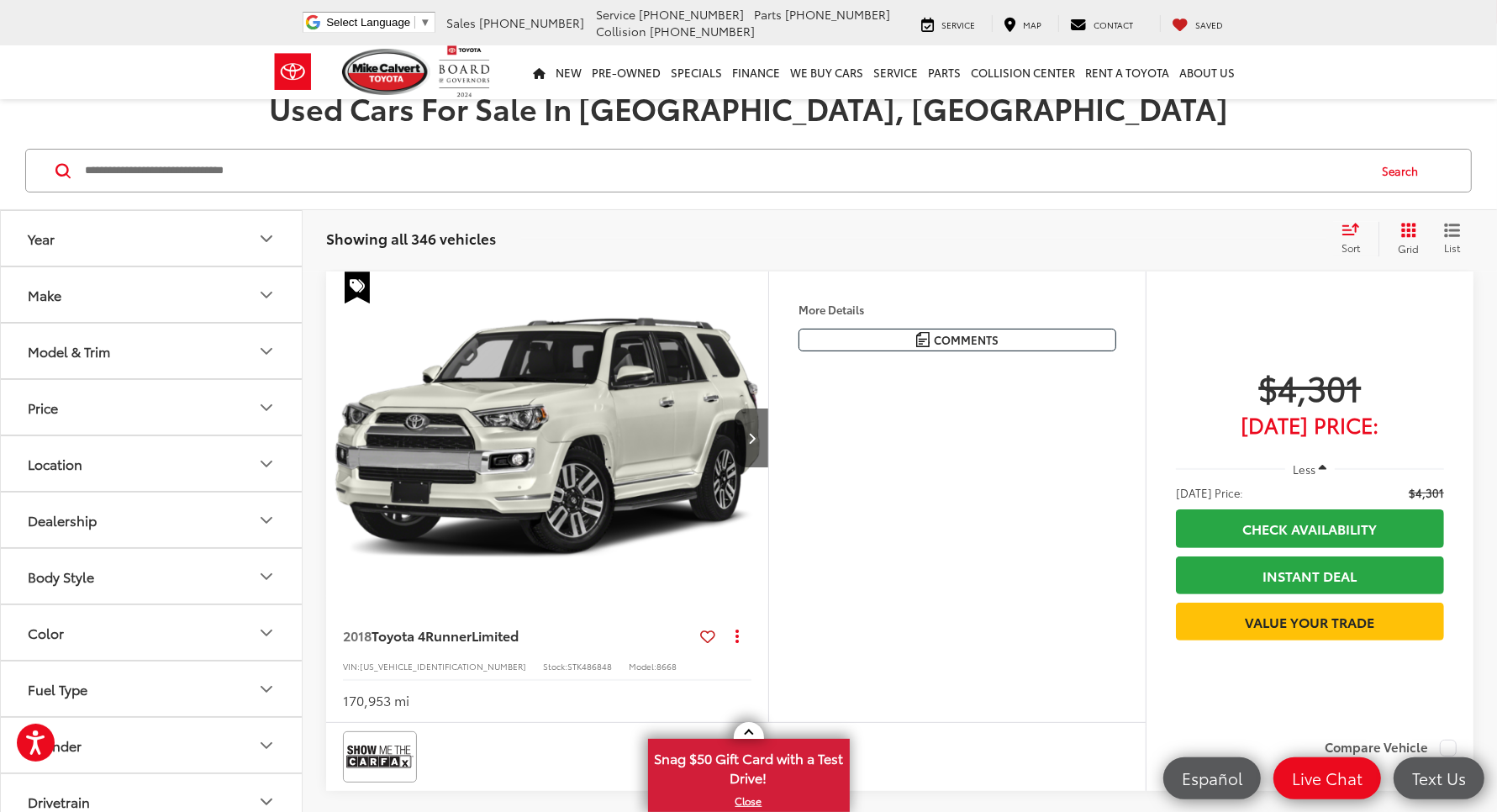
scroll to position [105, 0]
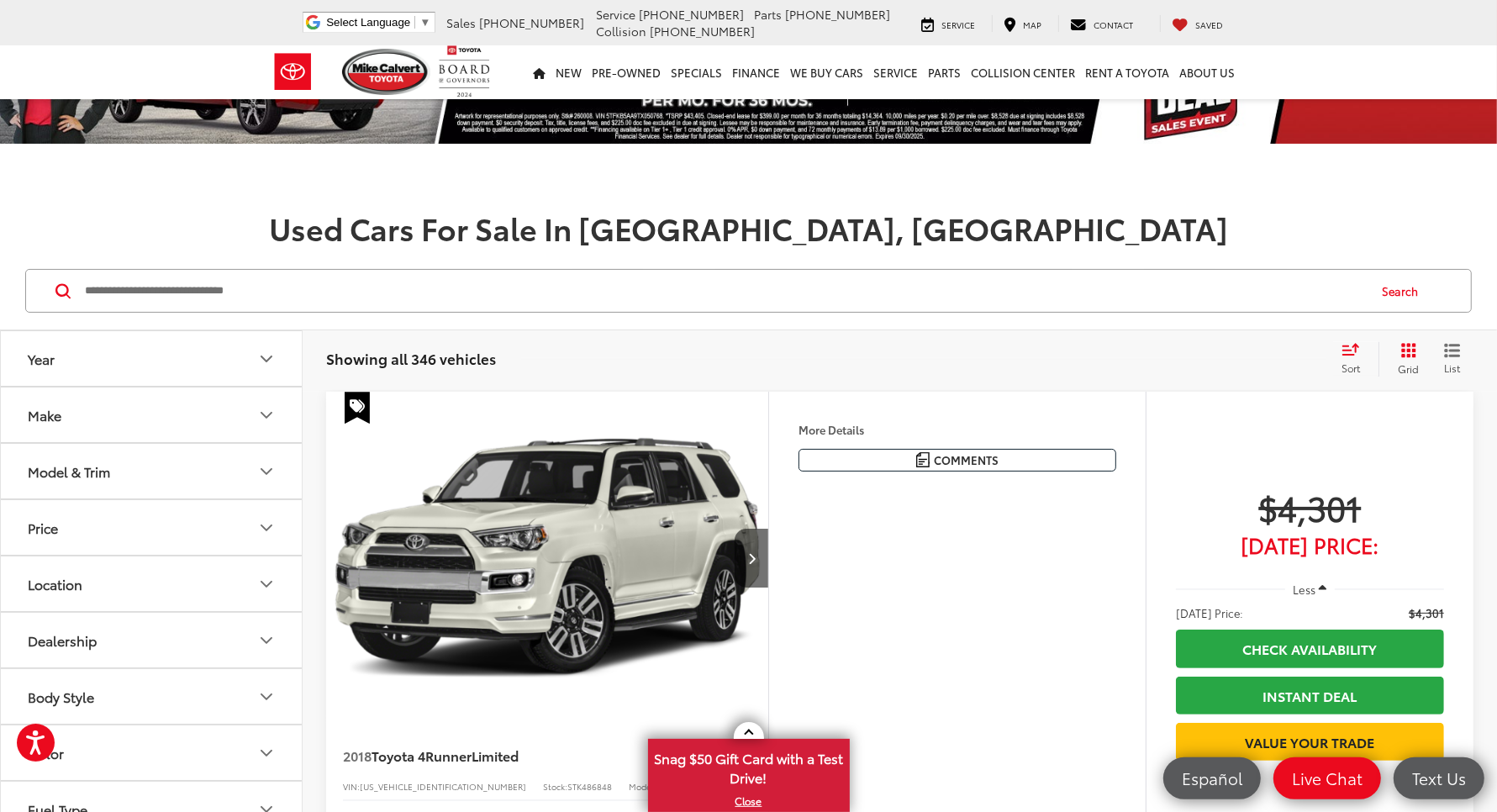
click at [337, 271] on input "Search by Make, Model, or Keyword" at bounding box center [724, 291] width 1283 height 41
click at [139, 500] on button "Price" at bounding box center [152, 528] width 302 height 55
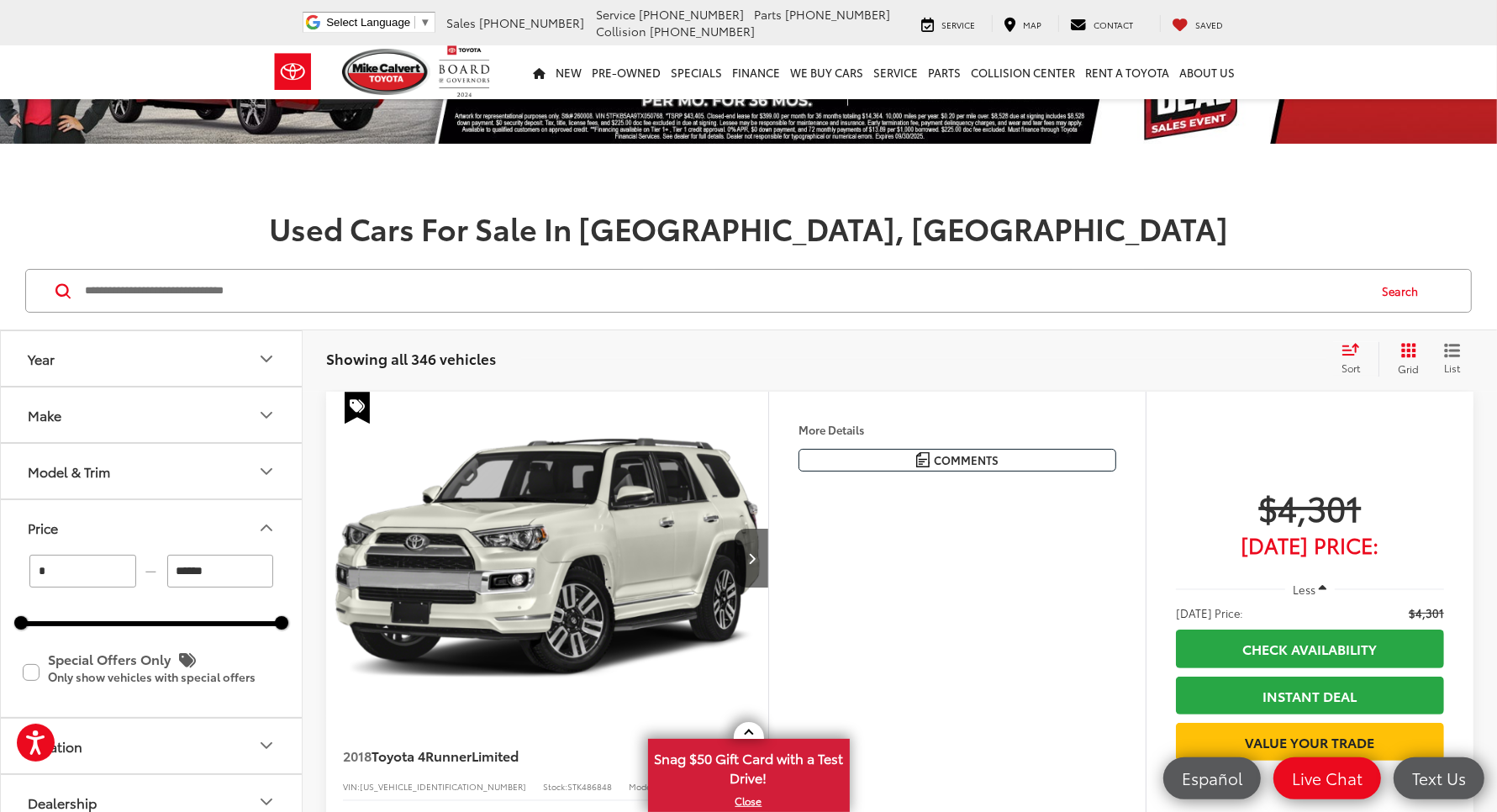
click at [0, 544] on div "Year Make Model & Trim Price * — ****** 0 86000 Special Offers Only Only show v…" at bounding box center [151, 588] width 302 height 516
type input "******"
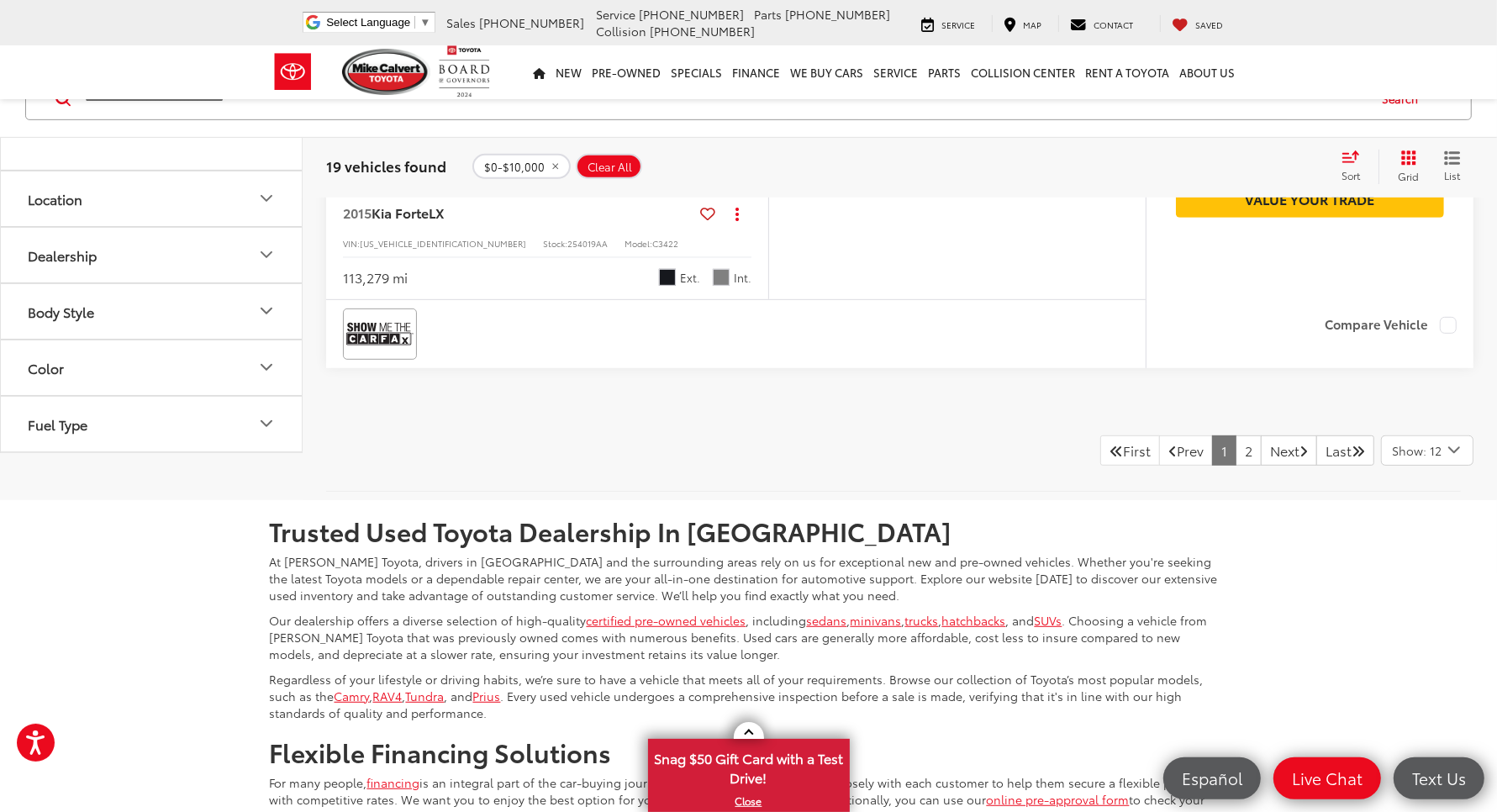
scroll to position [6725, 0]
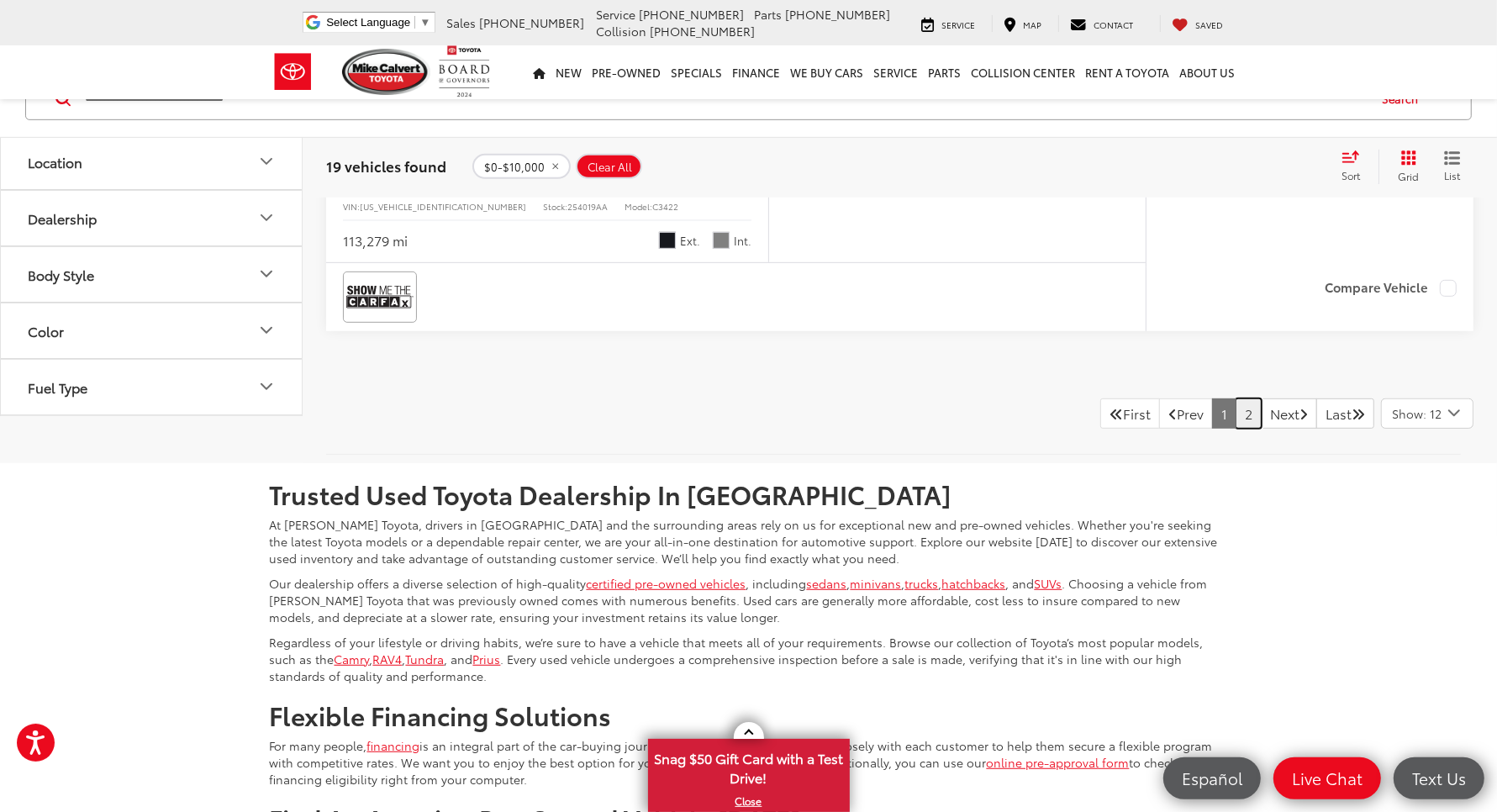
click at [1235, 428] on link "2" at bounding box center [1248, 414] width 26 height 30
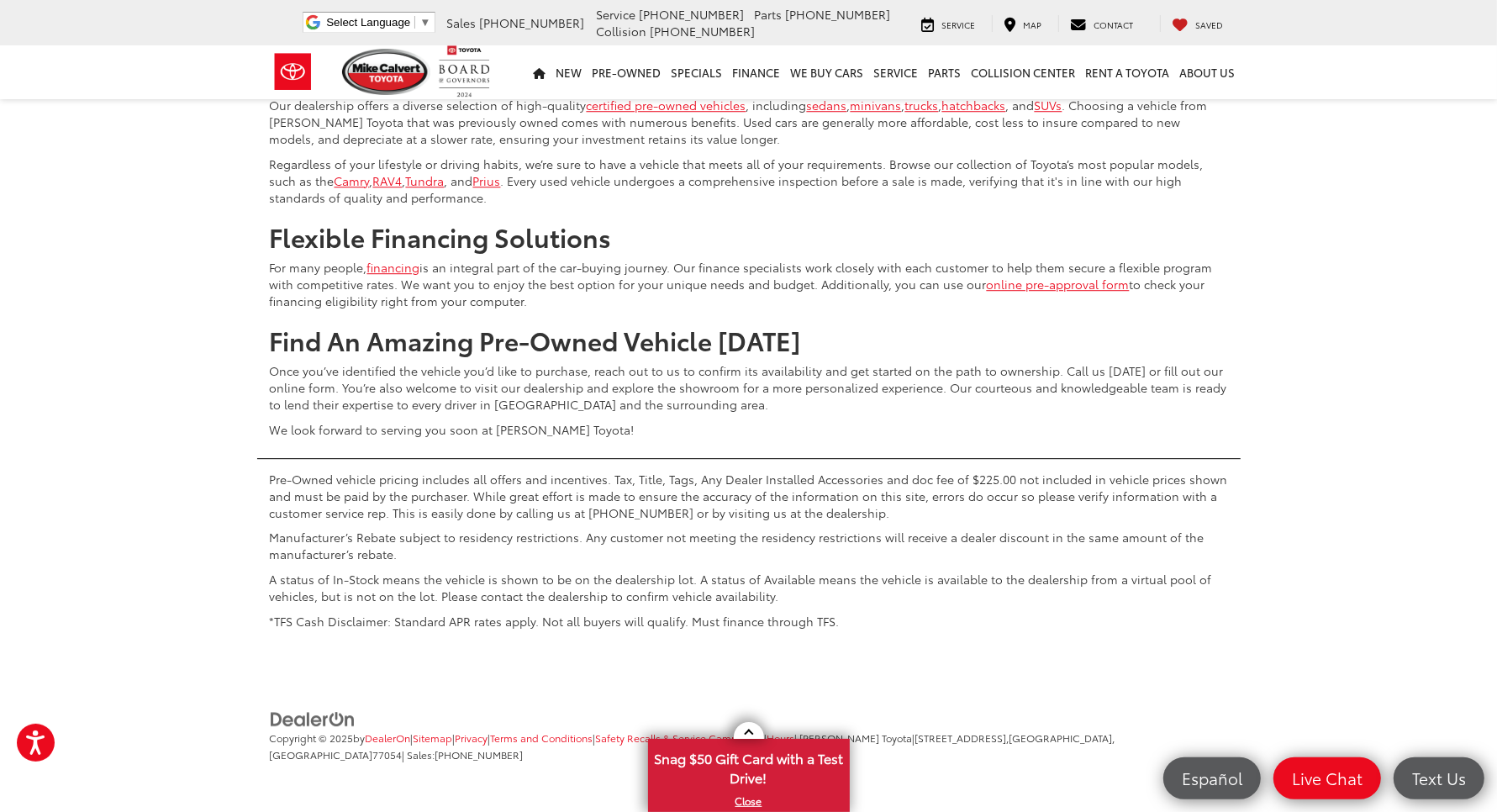
scroll to position [4058, 0]
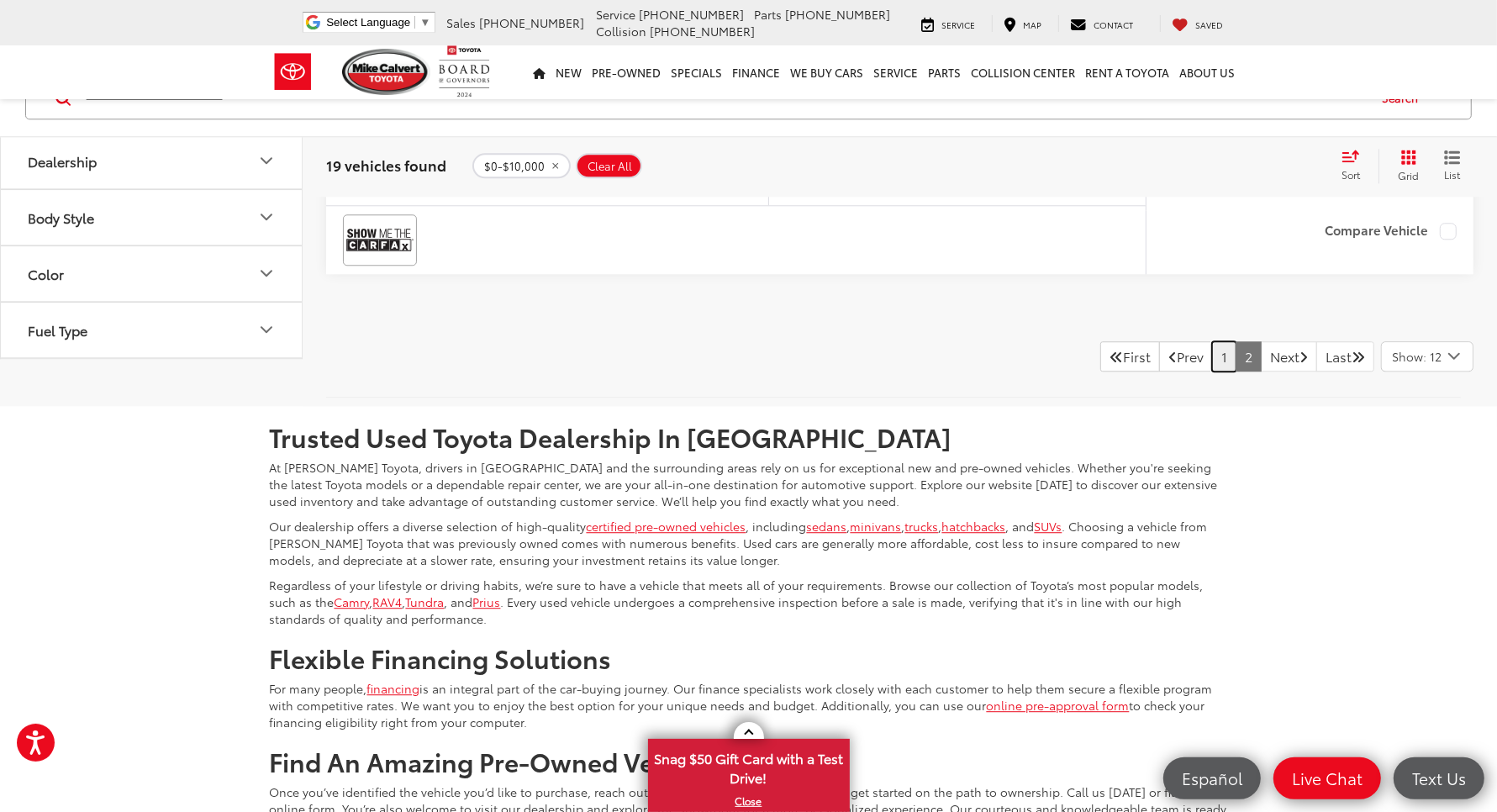
click at [1212, 372] on link "1" at bounding box center [1224, 356] width 25 height 30
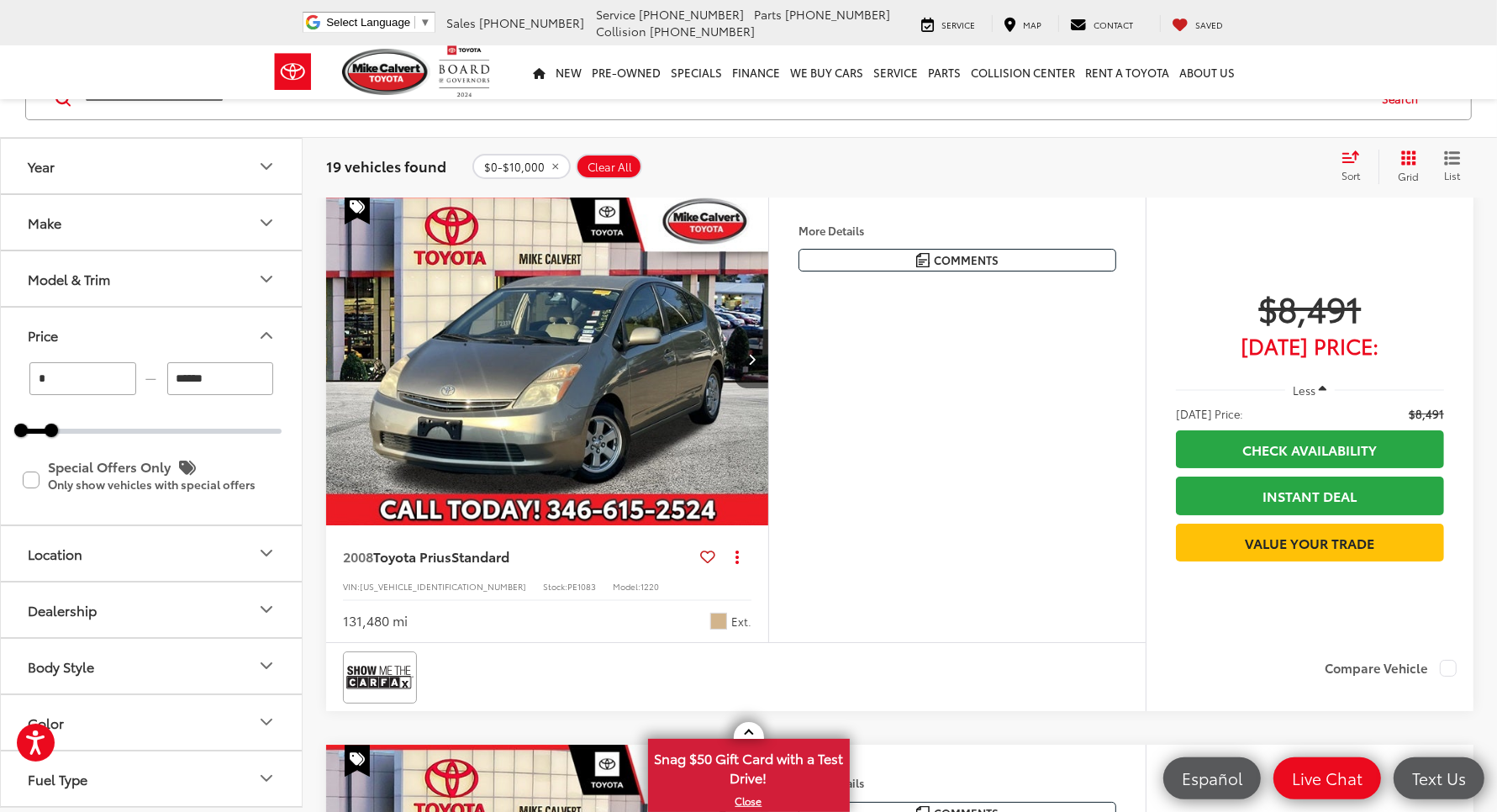
scroll to position [6287, 0]
